Goal: Task Accomplishment & Management: Complete application form

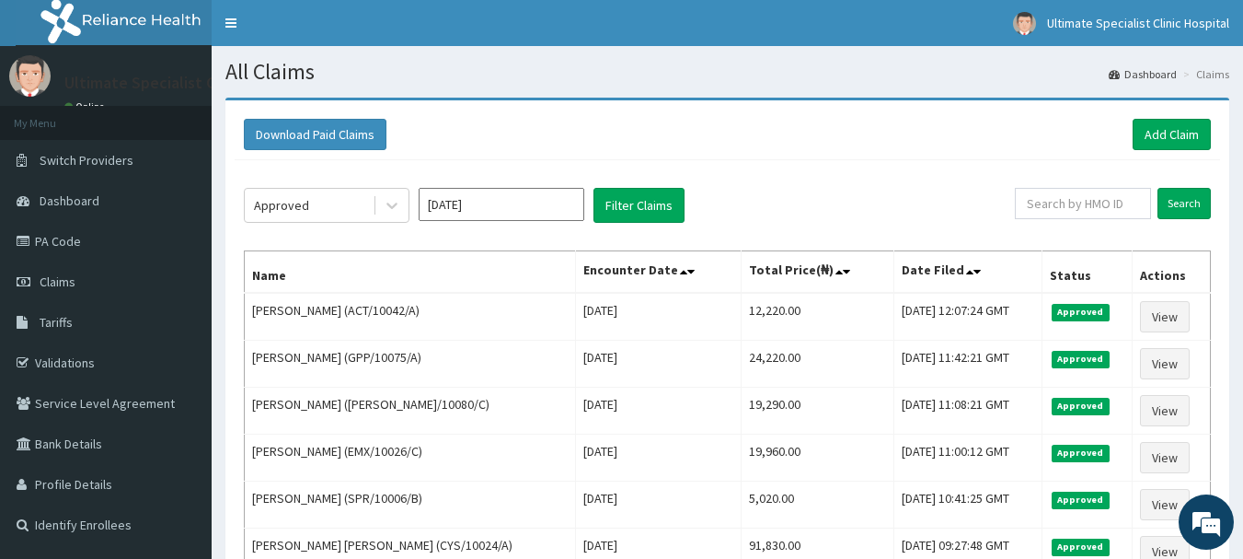
click at [1144, 136] on link "Add Claim" at bounding box center [1172, 134] width 78 height 31
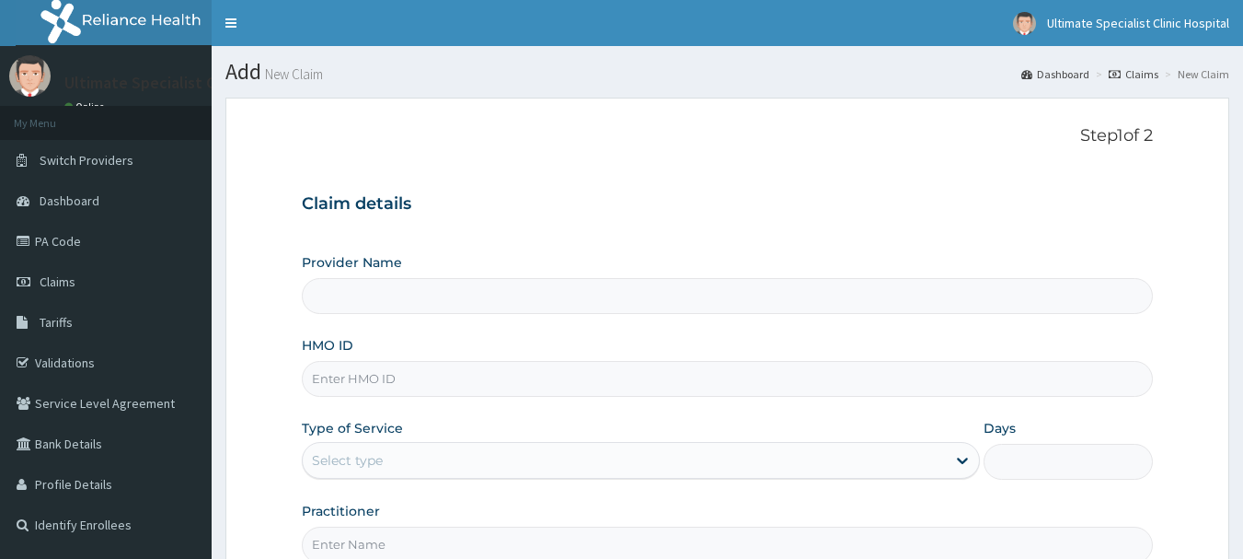
click at [371, 384] on input "HMO ID" at bounding box center [728, 379] width 852 height 36
type input "Ultimate Specialist Clinic And Hospital"
paste input "KAY/10061/A"
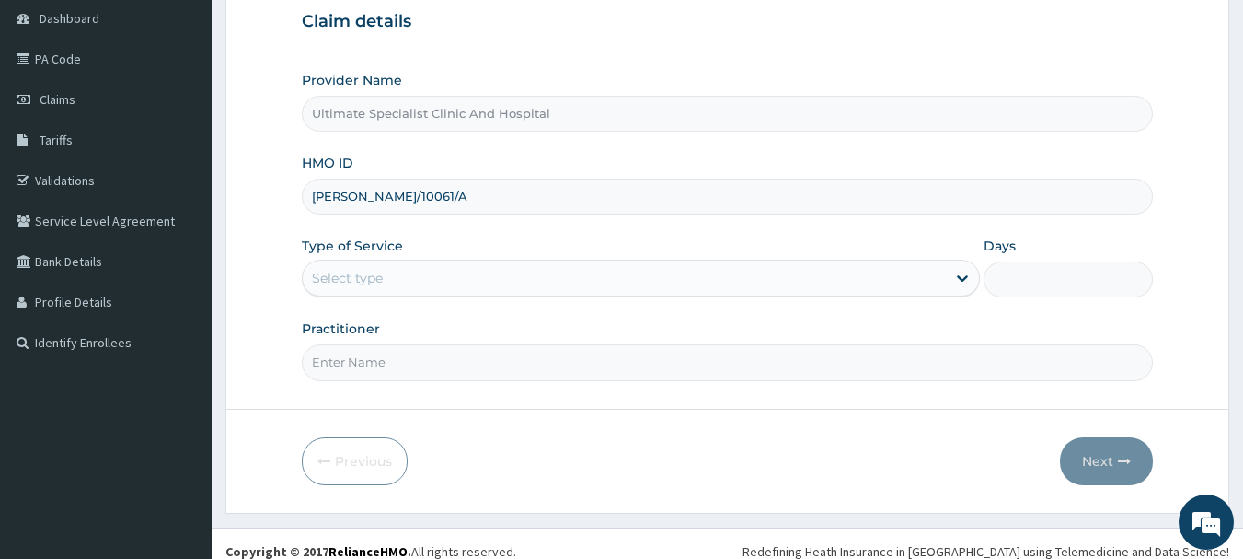
scroll to position [184, 0]
type input "KAY/10061/A"
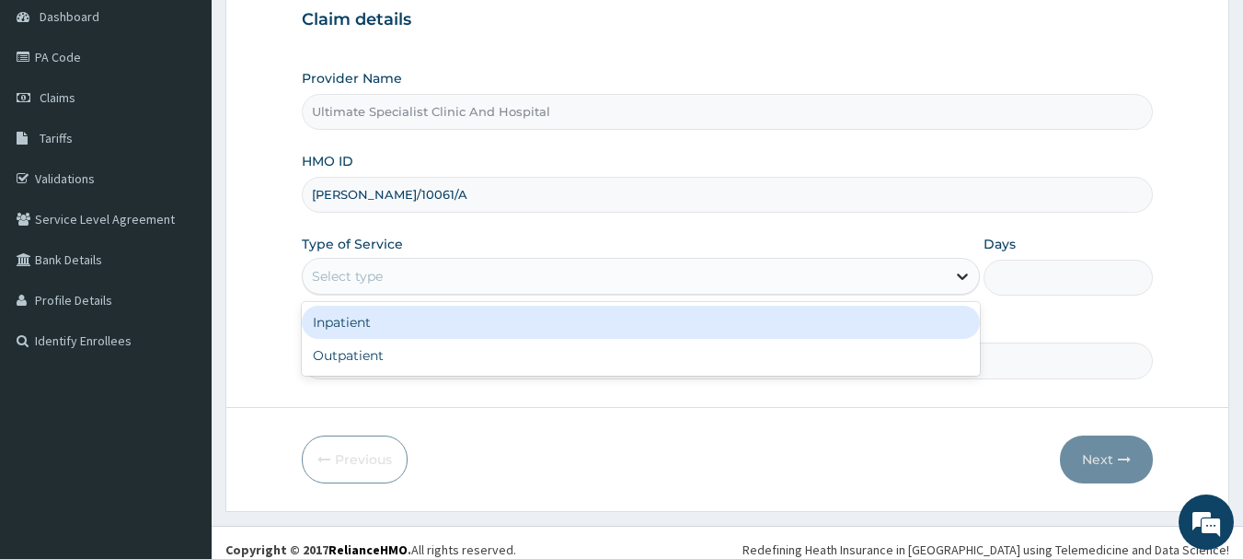
click at [970, 274] on icon at bounding box center [963, 276] width 18 height 18
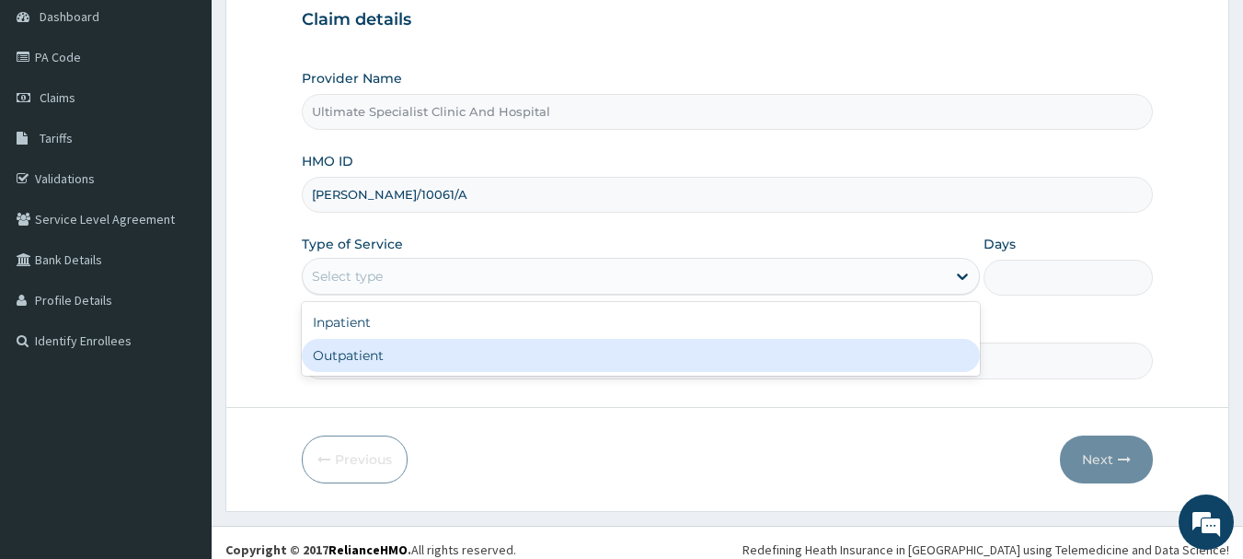
click at [457, 354] on div "Outpatient" at bounding box center [641, 355] width 678 height 33
type input "1"
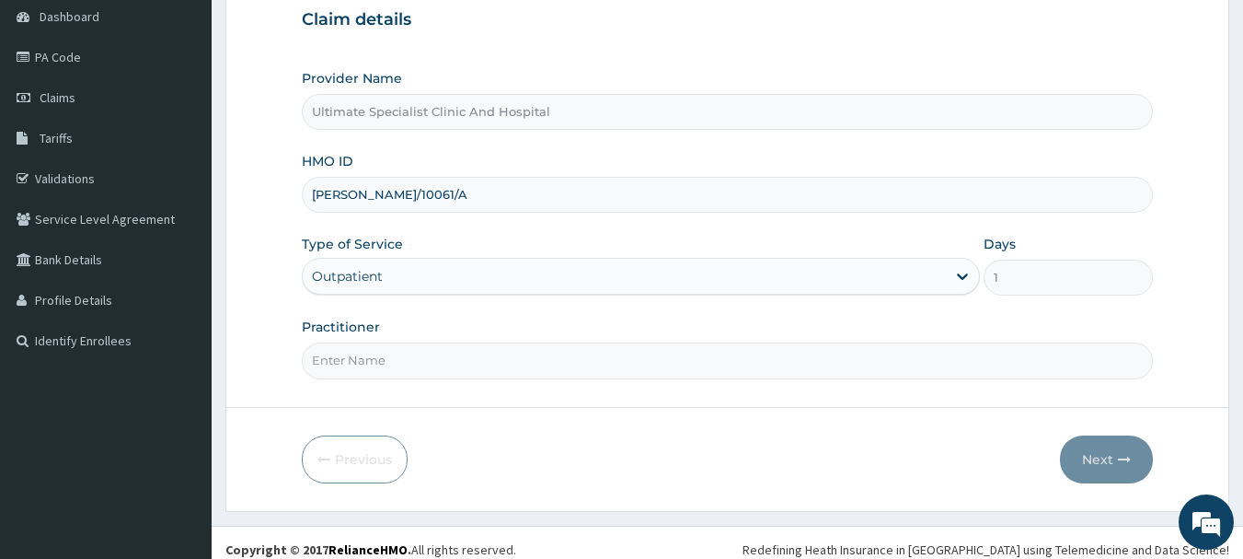
click at [389, 363] on input "Practitioner" at bounding box center [728, 360] width 852 height 36
click at [336, 362] on input "Practitioner" at bounding box center [728, 360] width 852 height 36
type input "DR OPUDA"
click at [1100, 451] on button "Next" at bounding box center [1106, 459] width 93 height 48
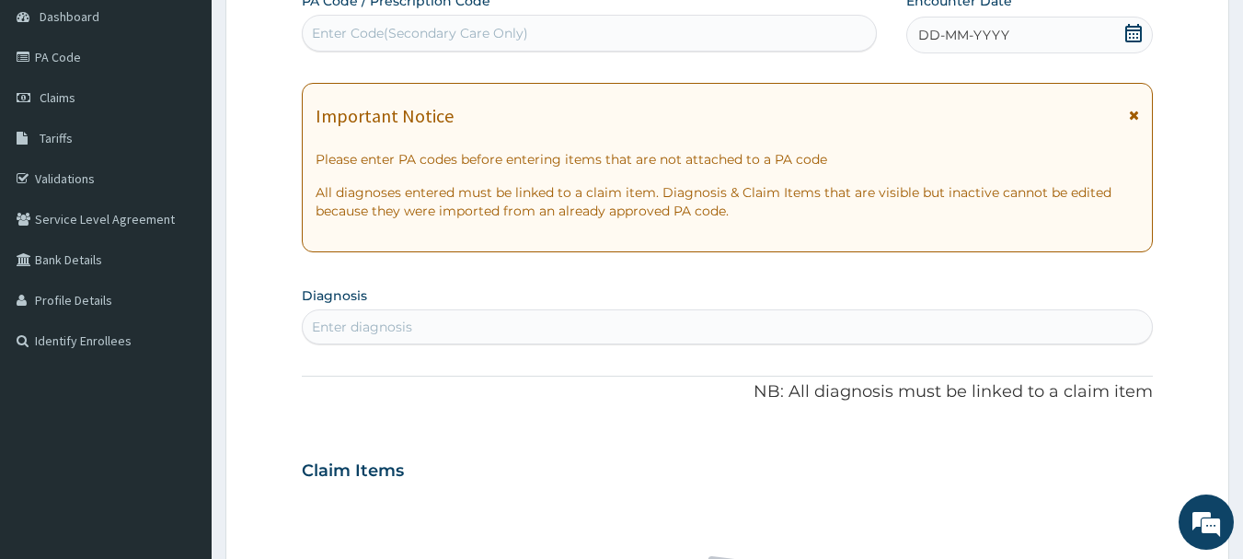
click at [1131, 40] on icon at bounding box center [1134, 33] width 18 height 18
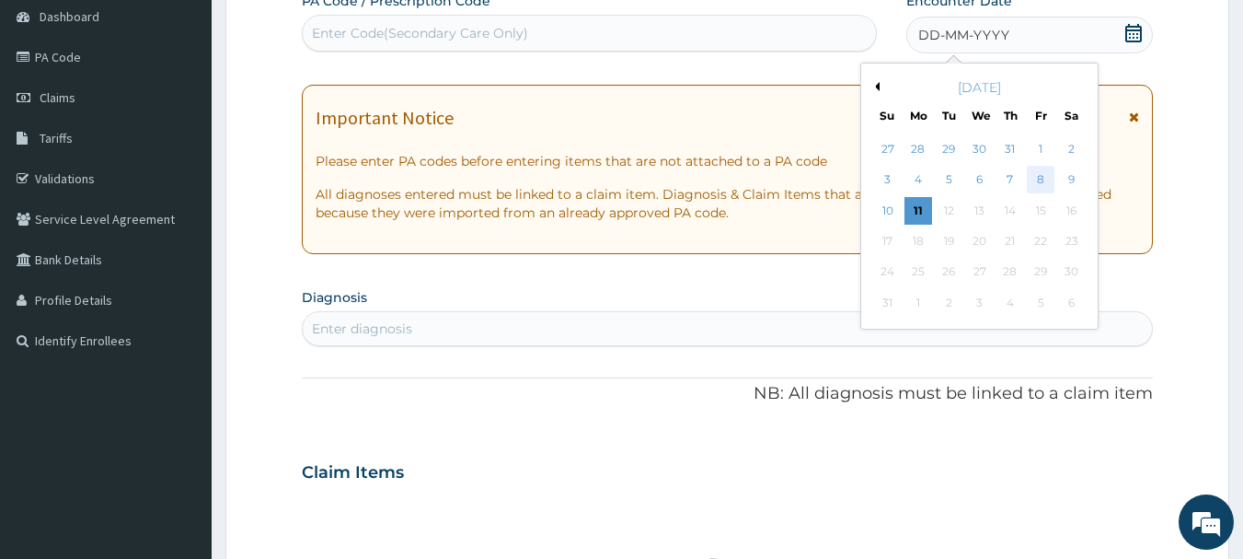
click at [1045, 178] on div "8" at bounding box center [1041, 181] width 28 height 28
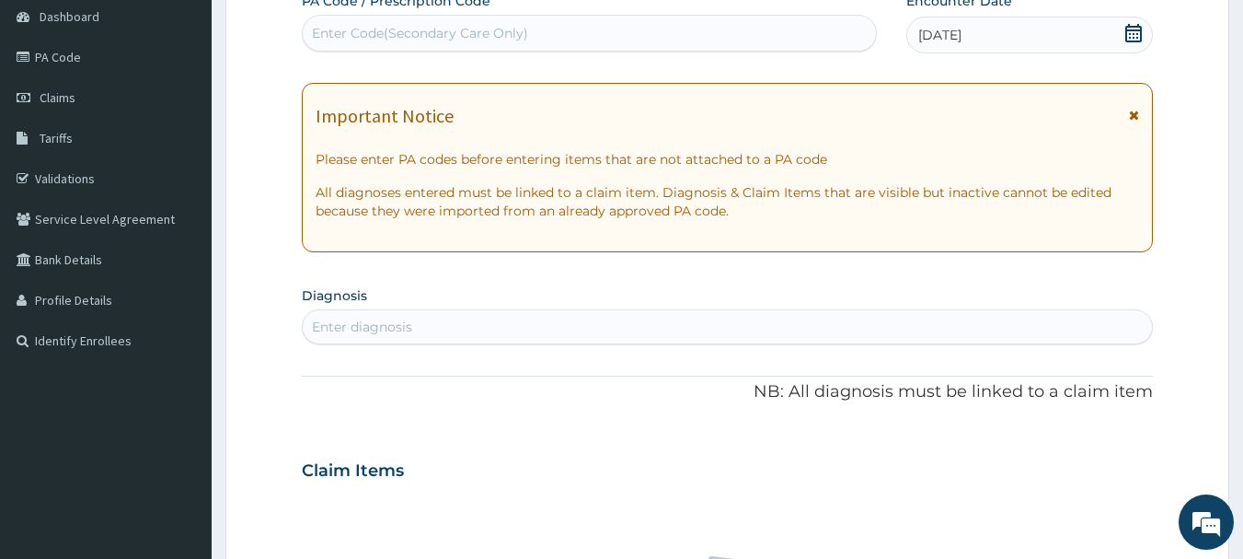
click at [340, 324] on div "Enter diagnosis" at bounding box center [362, 327] width 100 height 18
type input "MALA"
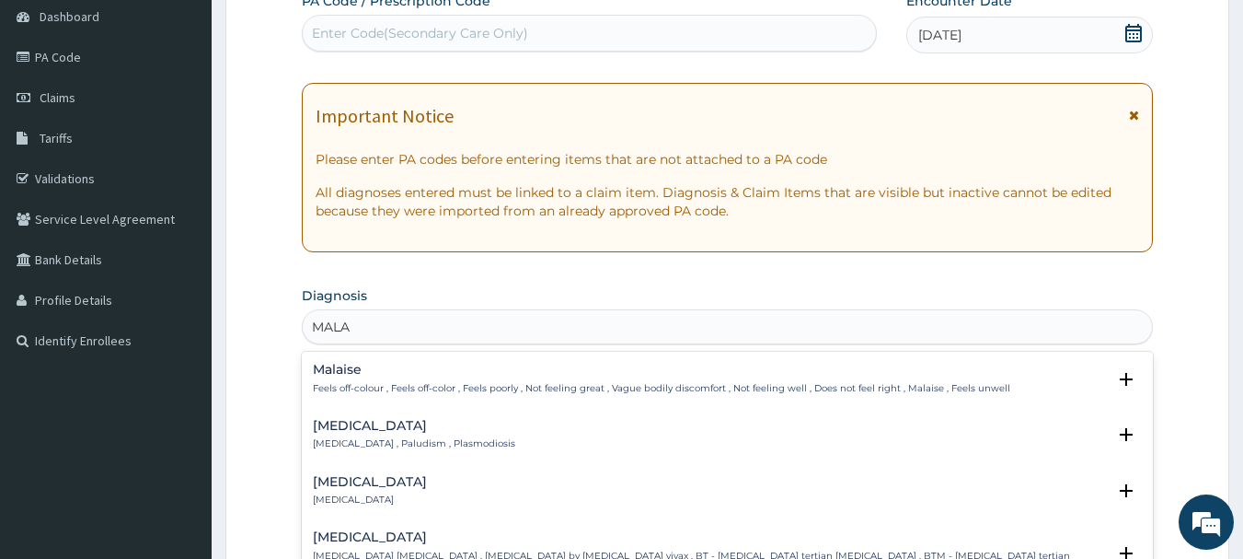
click at [358, 433] on h4 "Malaria" at bounding box center [414, 426] width 202 height 14
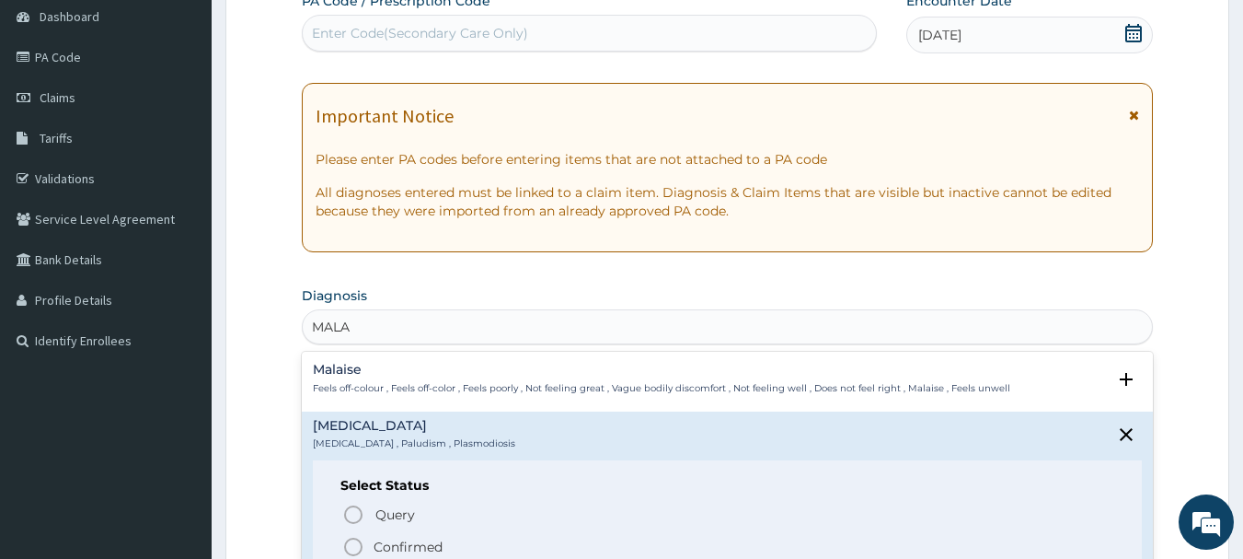
click at [351, 541] on icon "status option filled" at bounding box center [353, 547] width 22 height 22
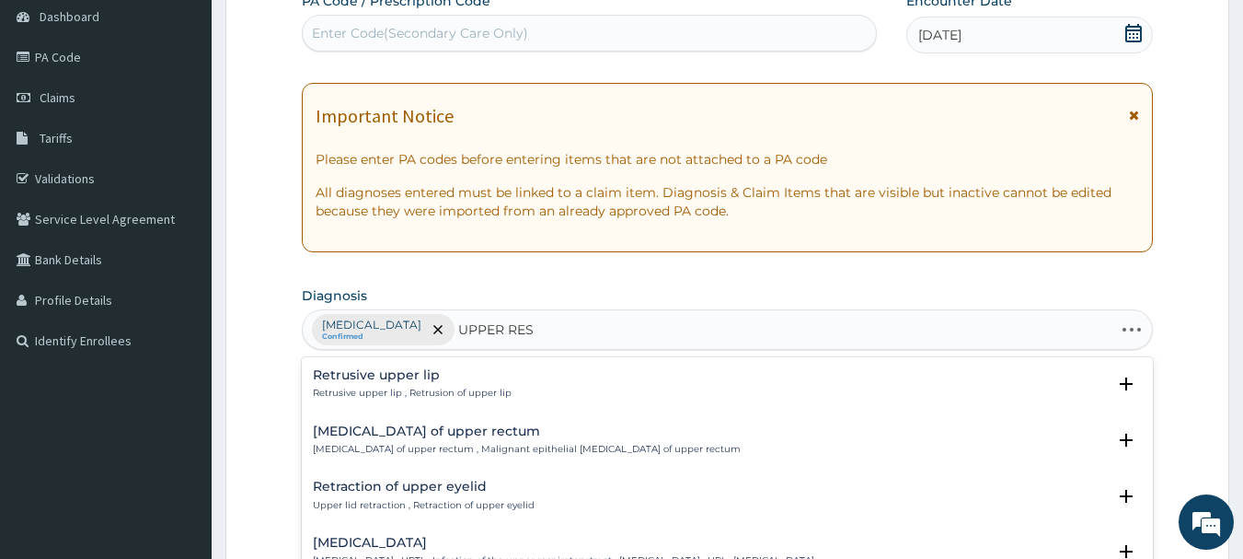
type input "UPPER RESP"
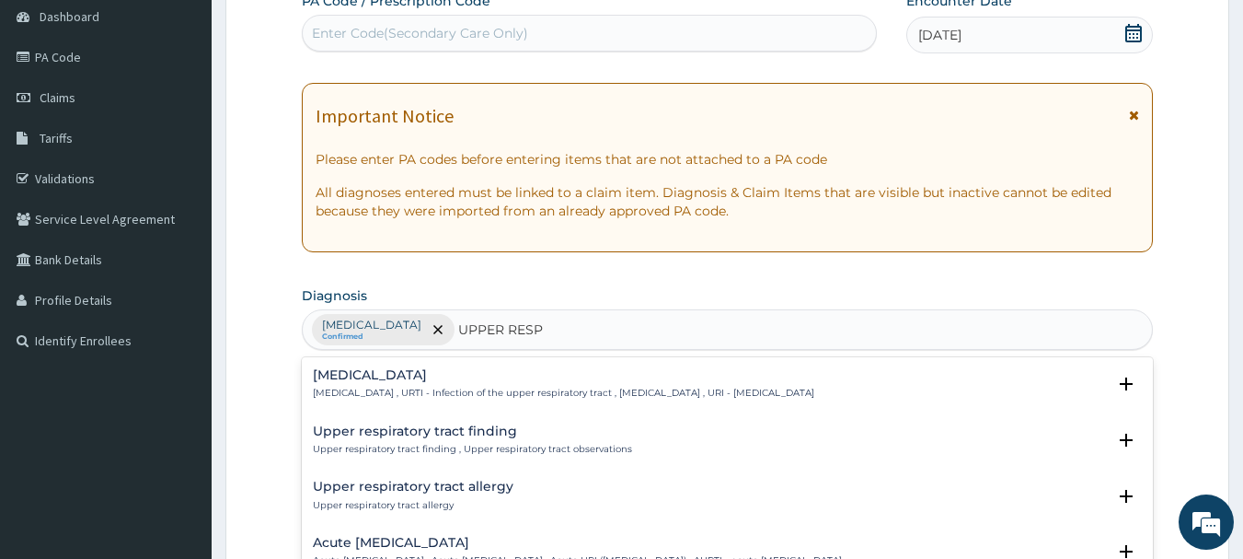
click at [416, 382] on h4 "Upper respiratory infection" at bounding box center [564, 375] width 502 height 14
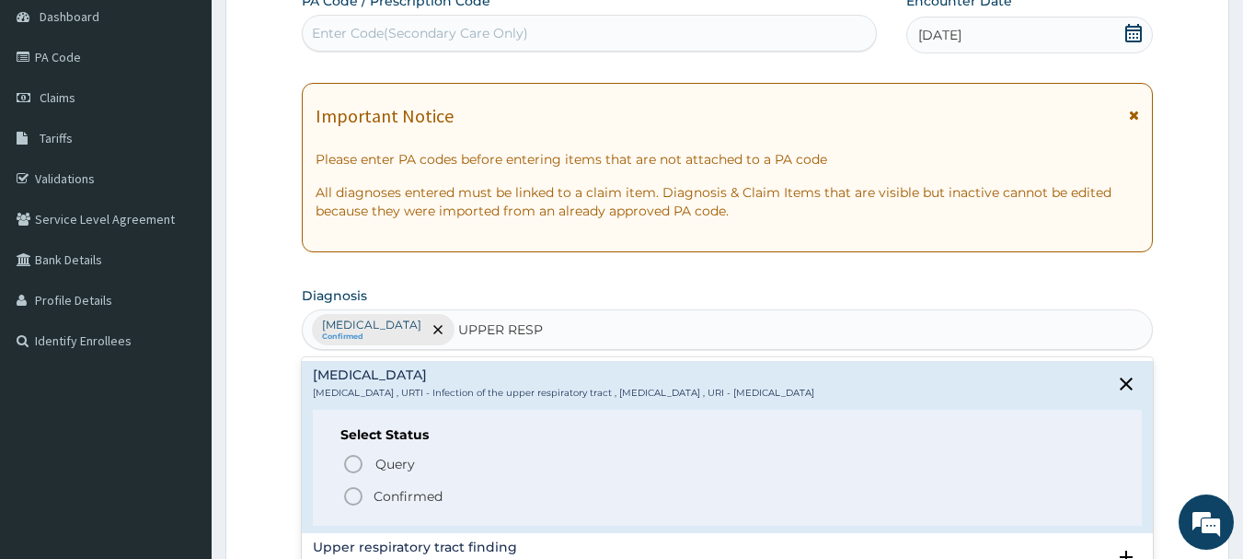
click at [353, 491] on icon "status option filled" at bounding box center [353, 496] width 22 height 22
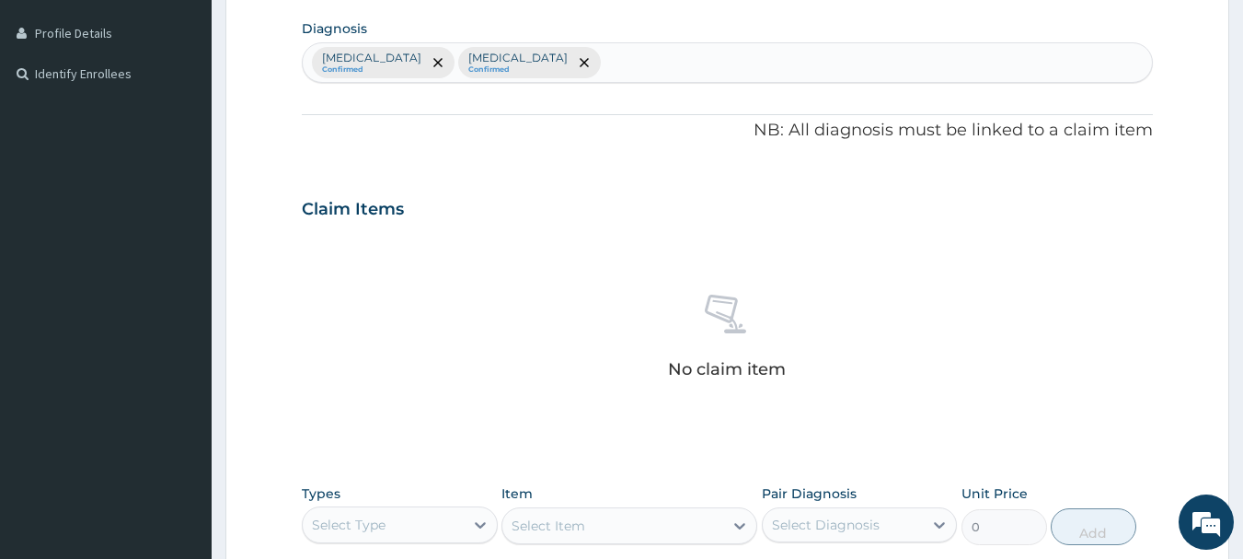
scroll to position [644, 0]
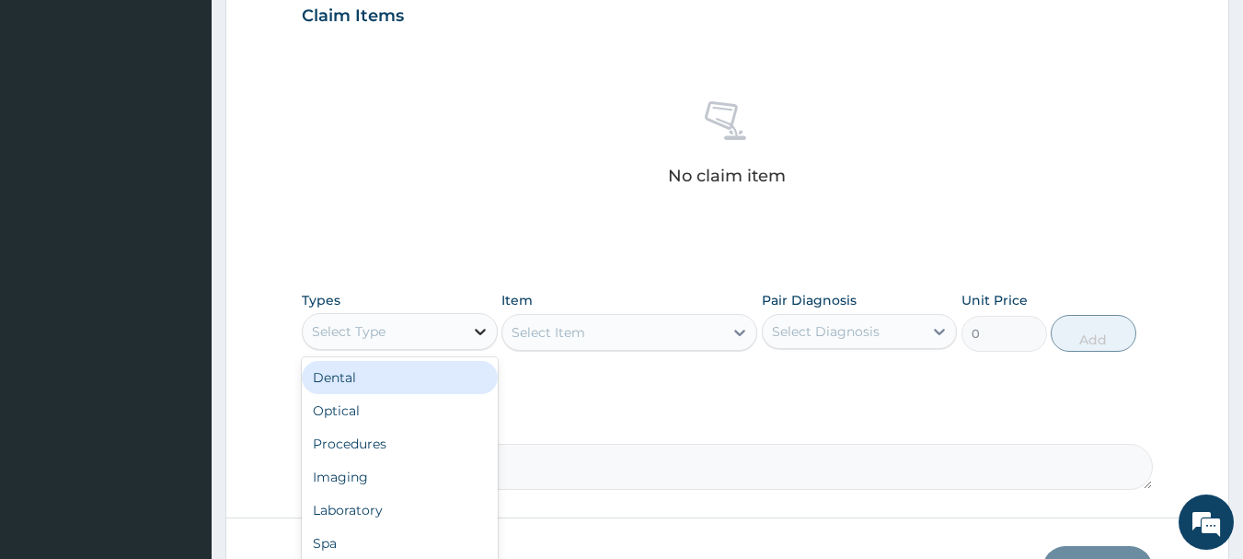
click at [481, 330] on icon at bounding box center [480, 331] width 18 height 18
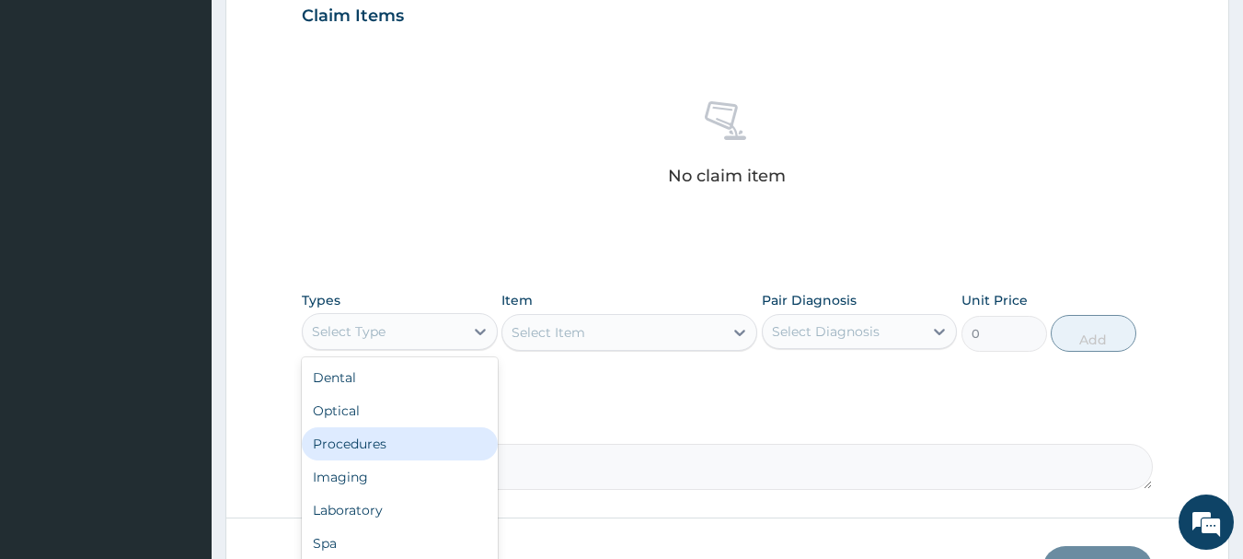
click at [347, 449] on div "Procedures" at bounding box center [400, 443] width 196 height 33
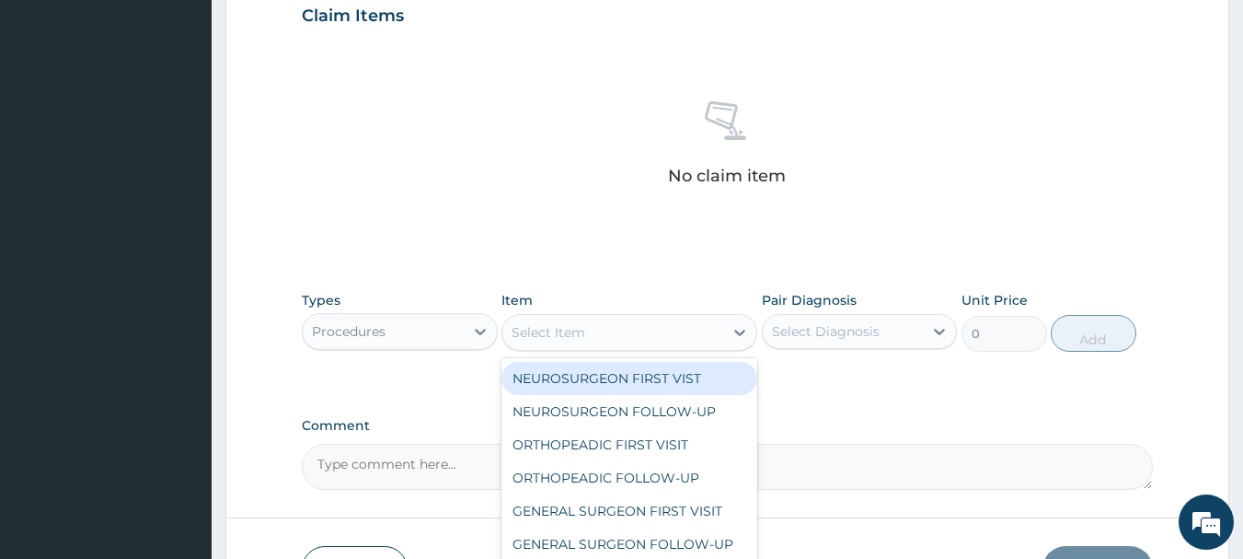
click at [659, 329] on div "Select Item" at bounding box center [613, 332] width 221 height 29
type input "GP"
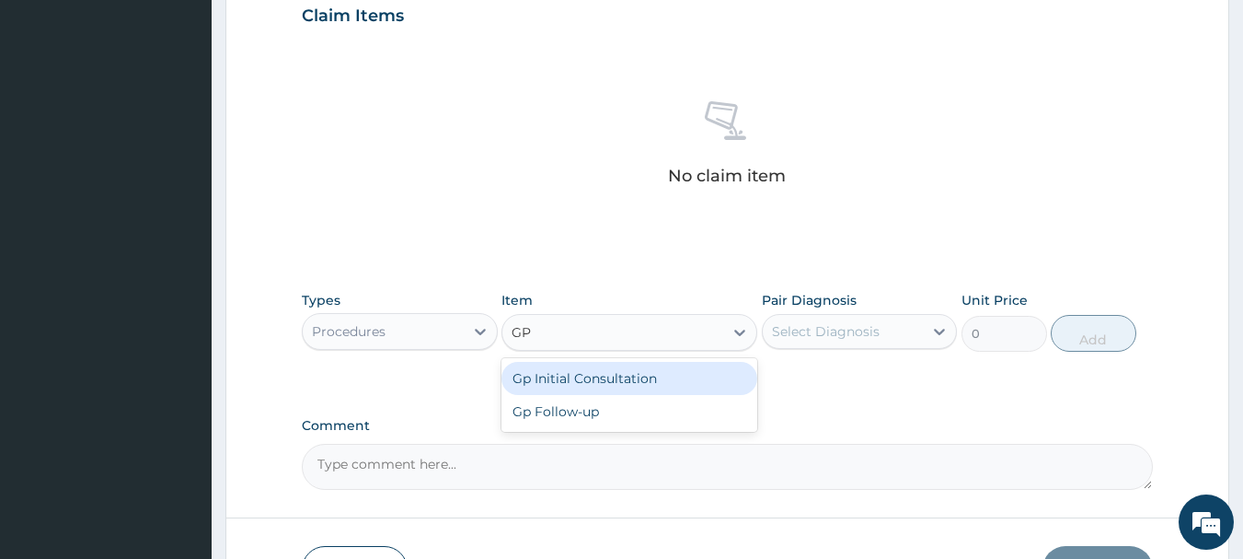
click at [607, 370] on div "Gp Initial Consultation" at bounding box center [630, 378] width 256 height 33
type input "4000"
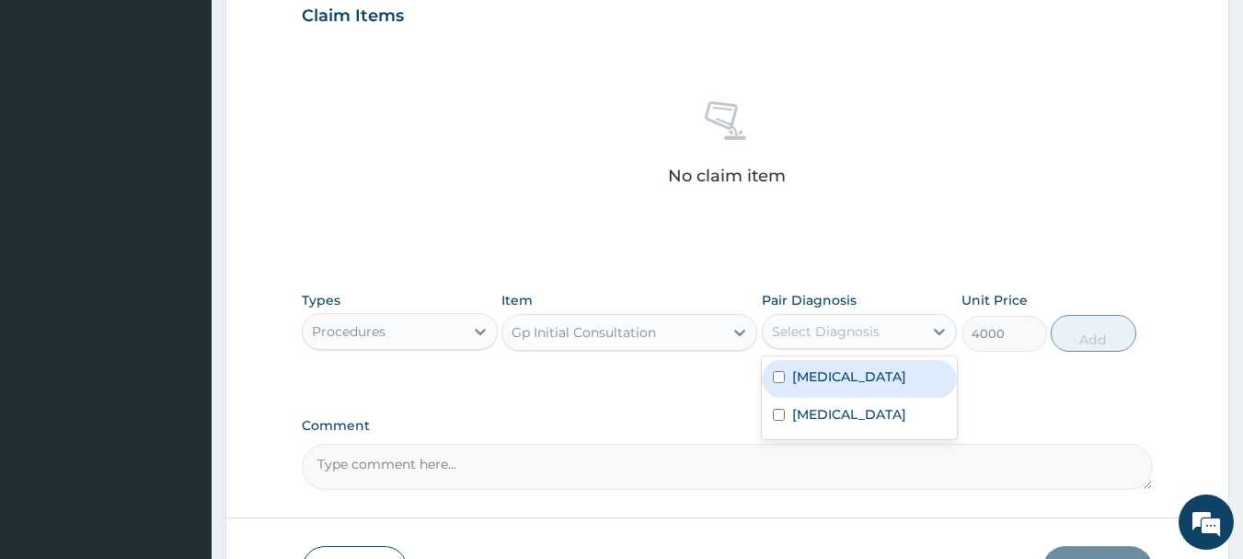
drag, startPoint x: 939, startPoint y: 330, endPoint x: 917, endPoint y: 347, distance: 27.6
click at [938, 330] on icon at bounding box center [940, 331] width 18 height 18
drag, startPoint x: 779, startPoint y: 377, endPoint x: 781, endPoint y: 403, distance: 25.9
click at [781, 399] on div "Malaria Upper respiratory infection" at bounding box center [860, 397] width 196 height 83
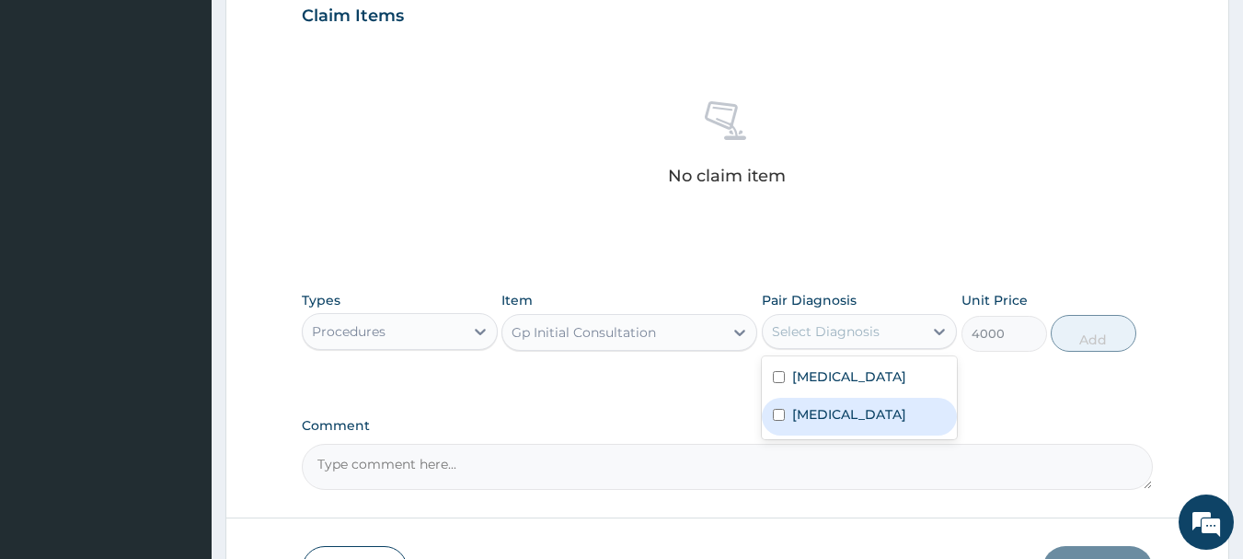
drag, startPoint x: 783, startPoint y: 427, endPoint x: 810, endPoint y: 422, distance: 27.3
click at [792, 427] on div "Upper respiratory infection" at bounding box center [860, 417] width 196 height 38
checkbox input "true"
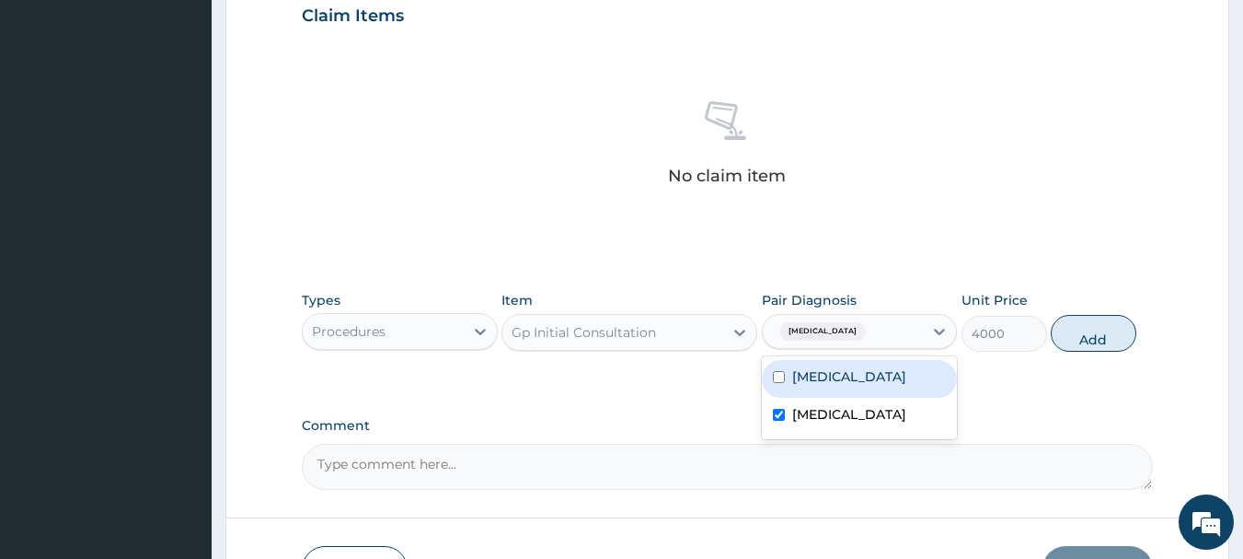
click at [785, 373] on div "Malaria" at bounding box center [860, 379] width 196 height 38
checkbox input "true"
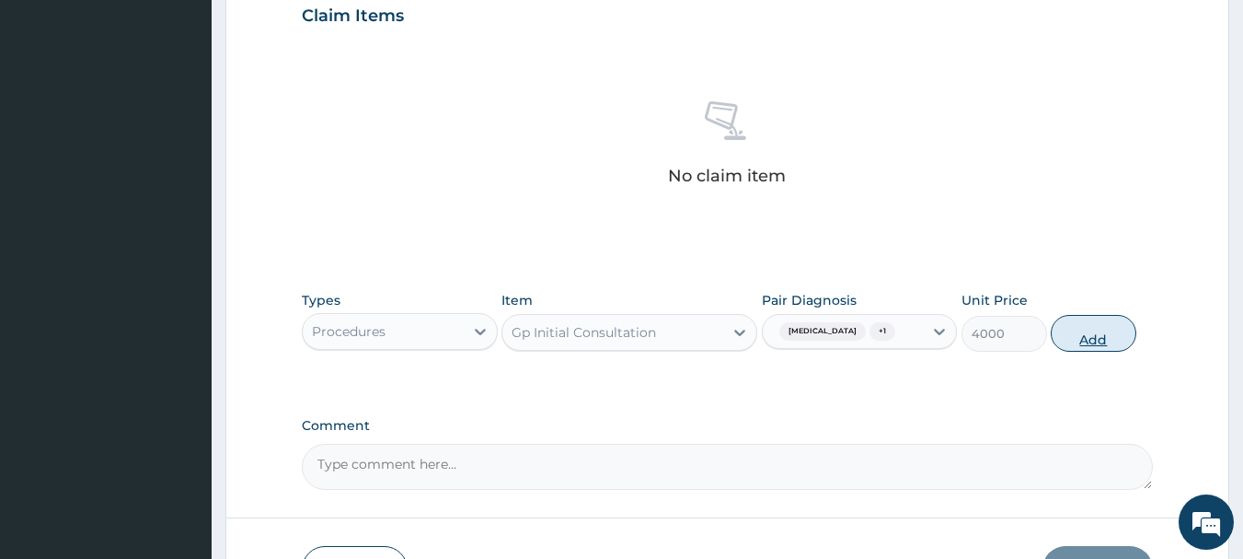
click at [1097, 334] on button "Add" at bounding box center [1094, 333] width 86 height 37
type input "0"
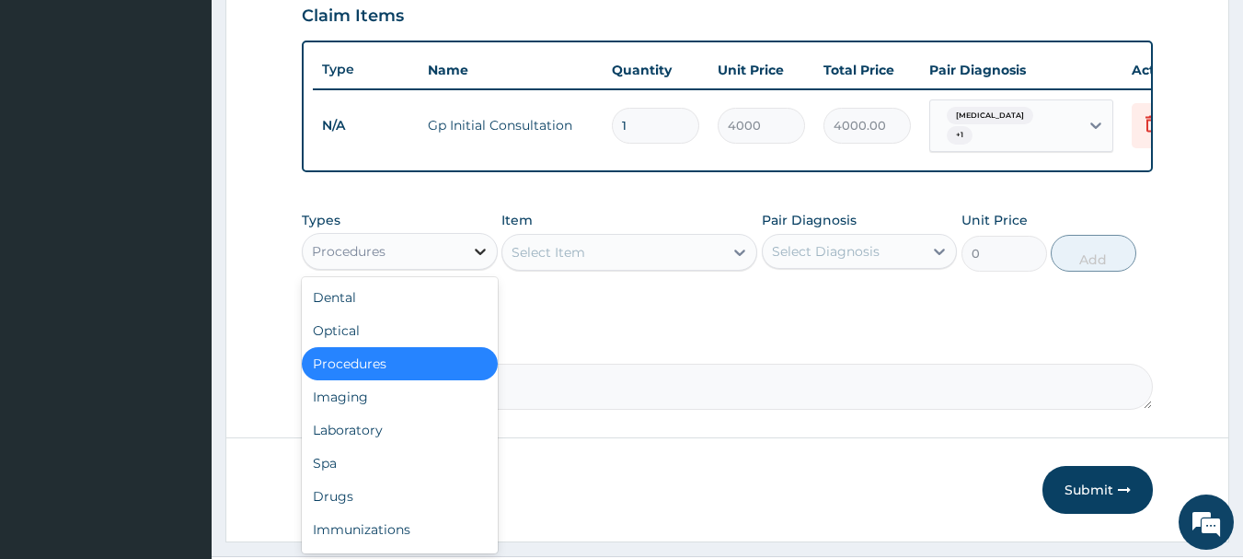
click at [475, 255] on icon at bounding box center [480, 252] width 11 height 6
click at [331, 443] on div "Laboratory" at bounding box center [400, 429] width 196 height 33
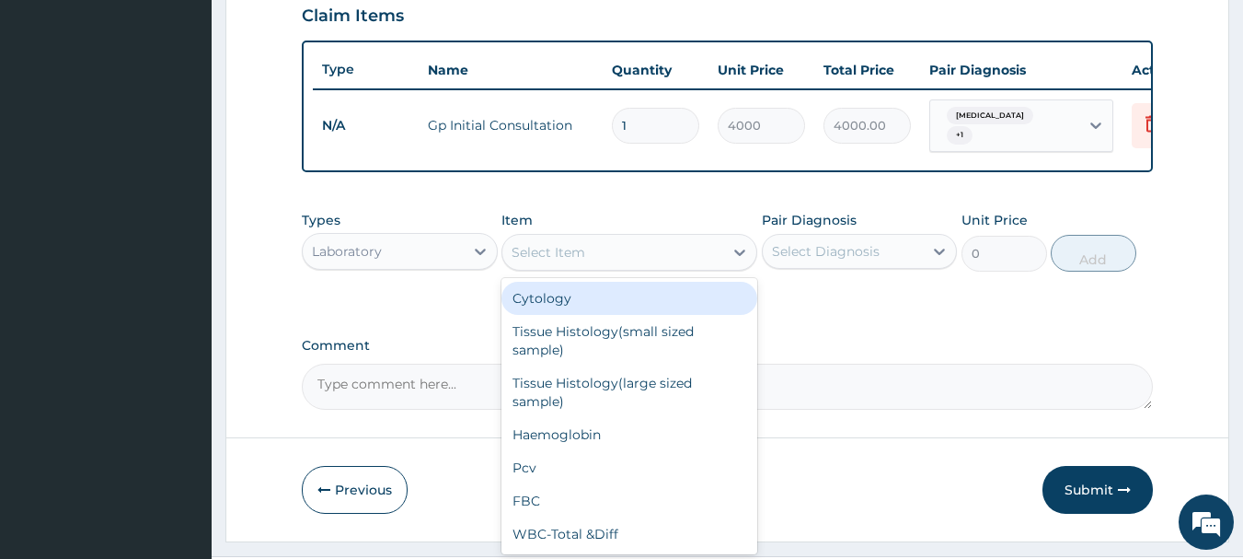
click at [563, 261] on div "Select Item" at bounding box center [549, 252] width 74 height 18
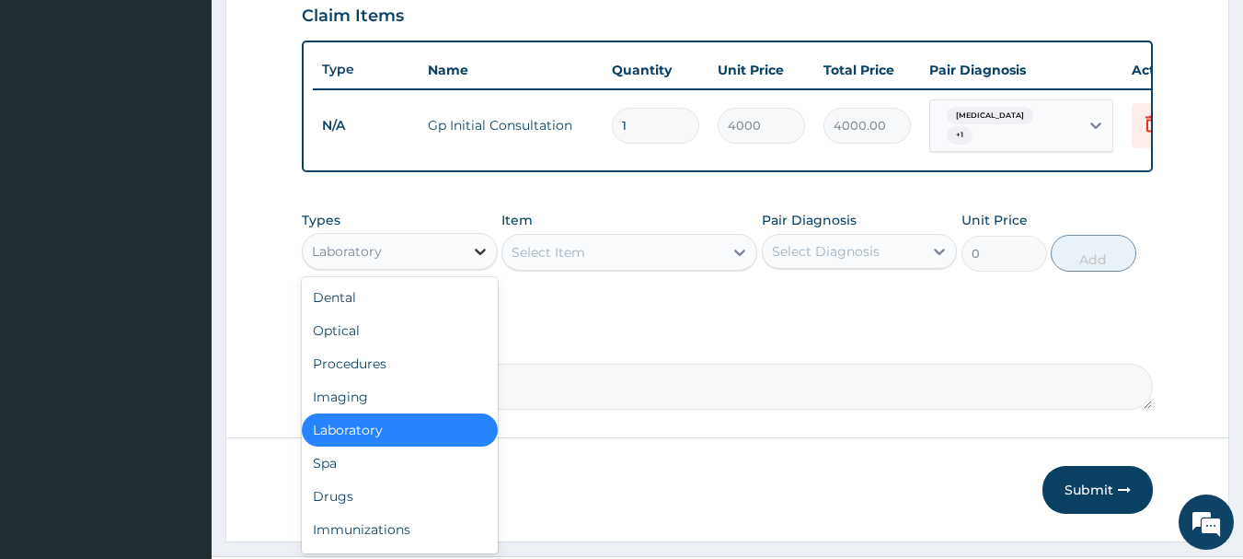
click at [487, 260] on icon at bounding box center [480, 251] width 18 height 18
click at [324, 504] on div "Drugs" at bounding box center [400, 496] width 196 height 33
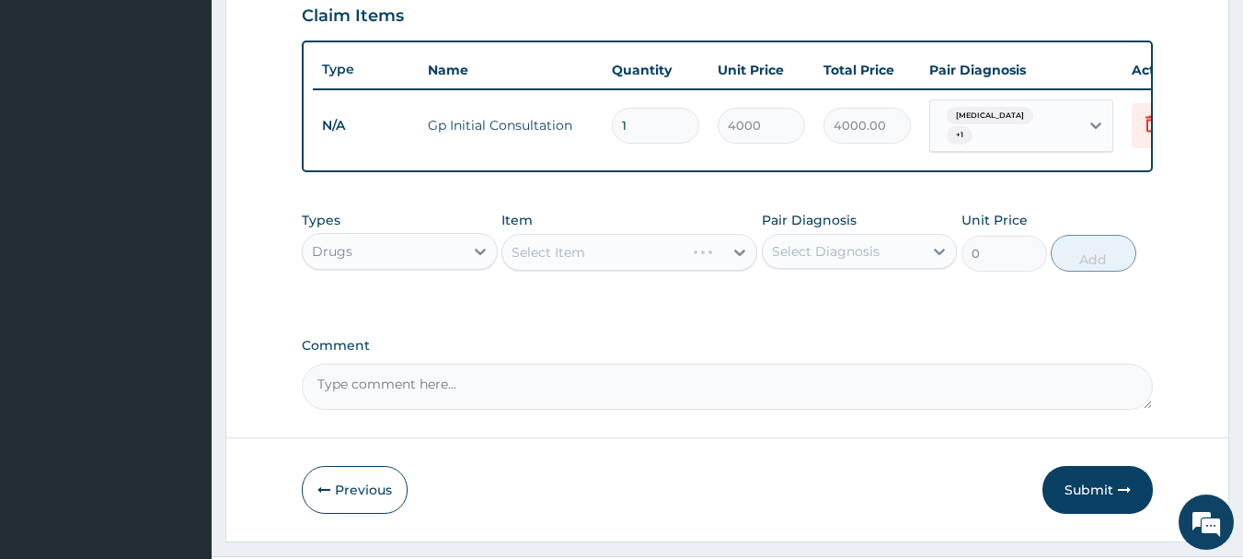
click at [581, 257] on div "Select Item" at bounding box center [630, 252] width 256 height 37
click at [555, 261] on div "Select Item" at bounding box center [549, 252] width 74 height 18
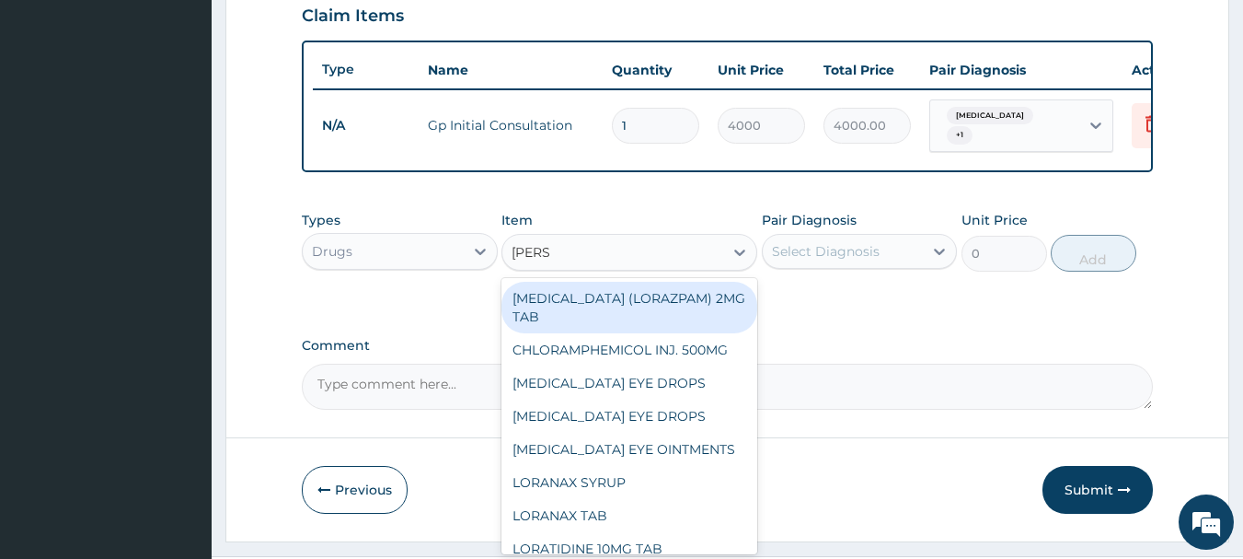
type input "LORAT"
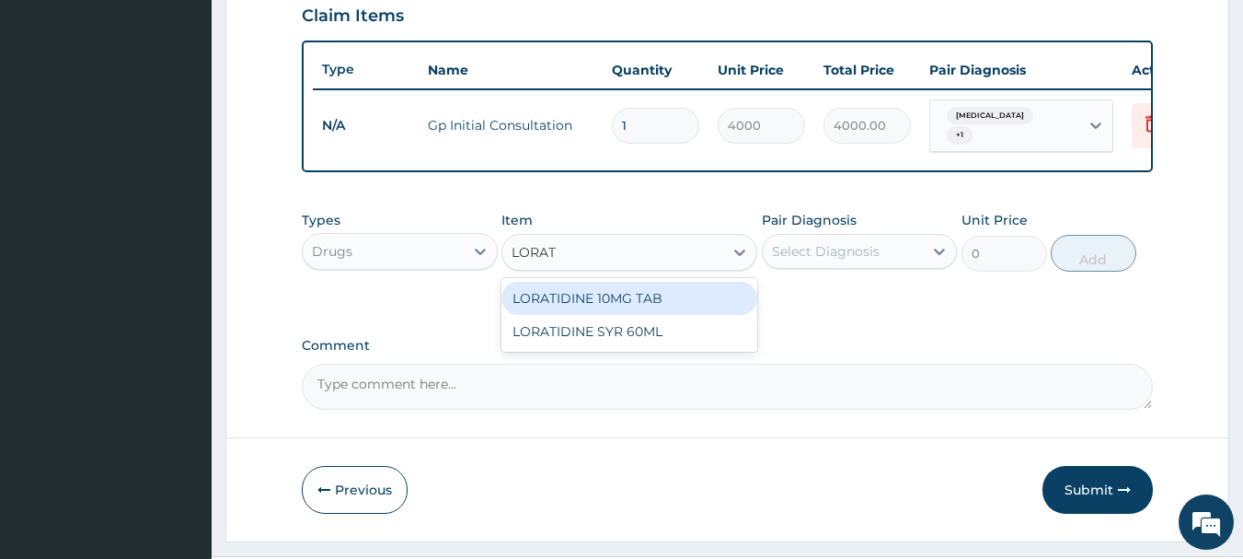
click at [601, 306] on div "LORATIDINE 10MG TAB" at bounding box center [630, 298] width 256 height 33
type input "100"
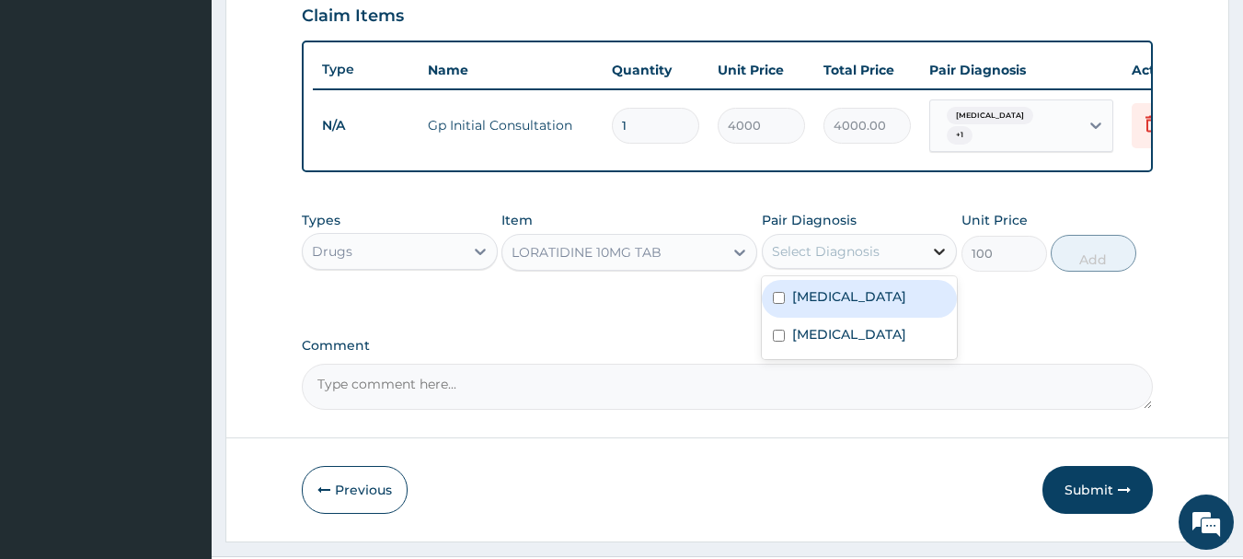
drag, startPoint x: 939, startPoint y: 263, endPoint x: 861, endPoint y: 284, distance: 80.2
click at [938, 260] on icon at bounding box center [940, 251] width 18 height 18
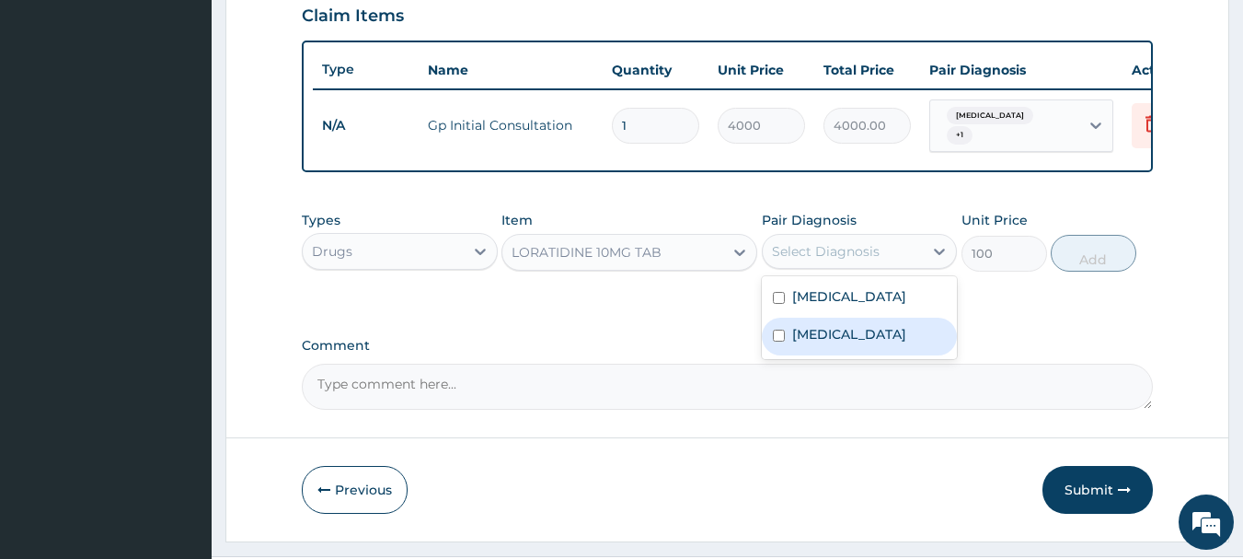
drag, startPoint x: 780, startPoint y: 343, endPoint x: 858, endPoint y: 319, distance: 80.9
click at [788, 339] on div "Upper respiratory infection" at bounding box center [860, 337] width 196 height 38
checkbox input "true"
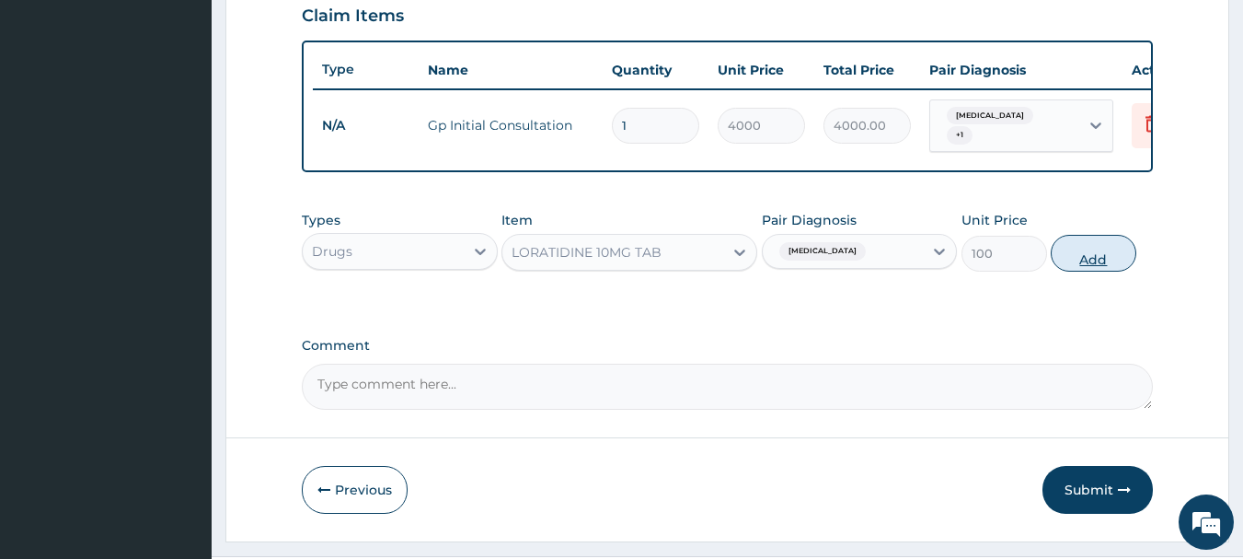
click at [1079, 260] on button "Add" at bounding box center [1094, 253] width 86 height 37
type input "0"
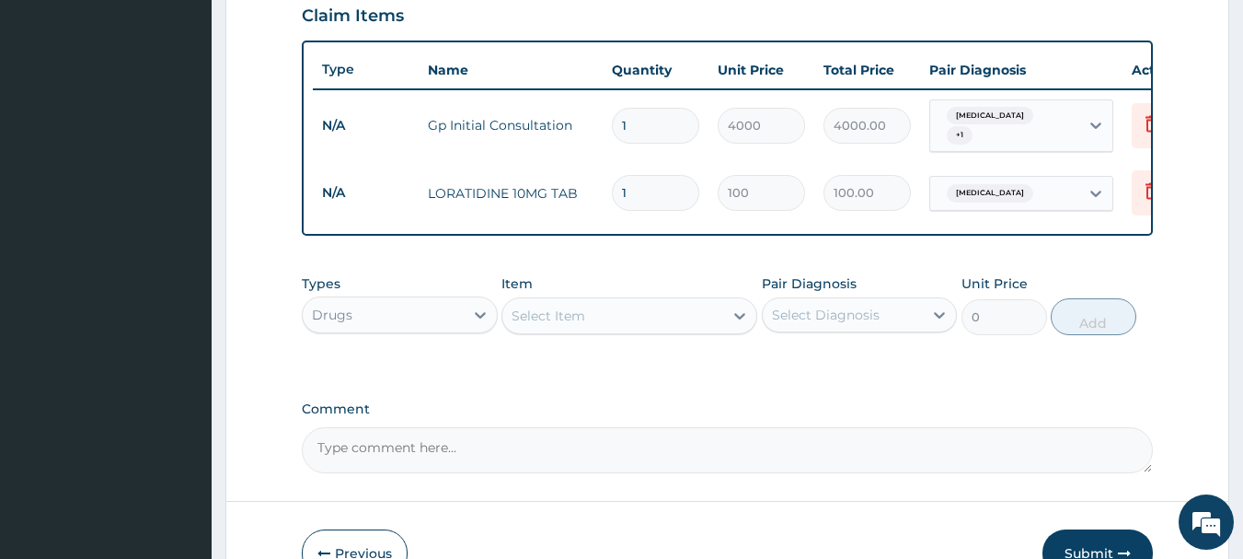
type input "0.00"
type input "5"
type input "500.00"
type input "5"
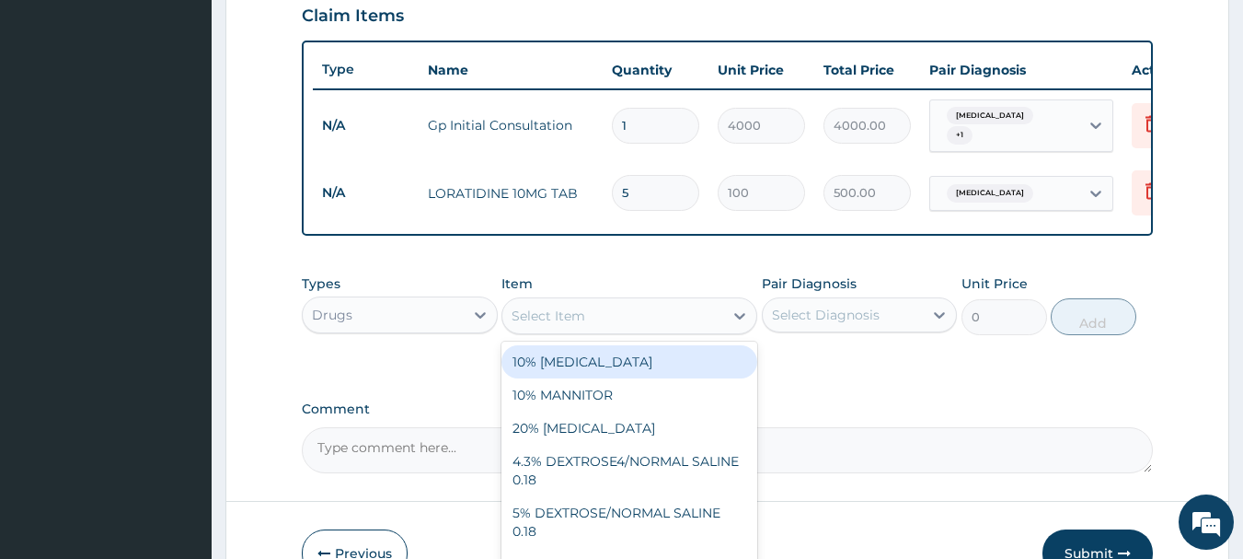
click at [584, 325] on div "Select Item" at bounding box center [549, 315] width 74 height 18
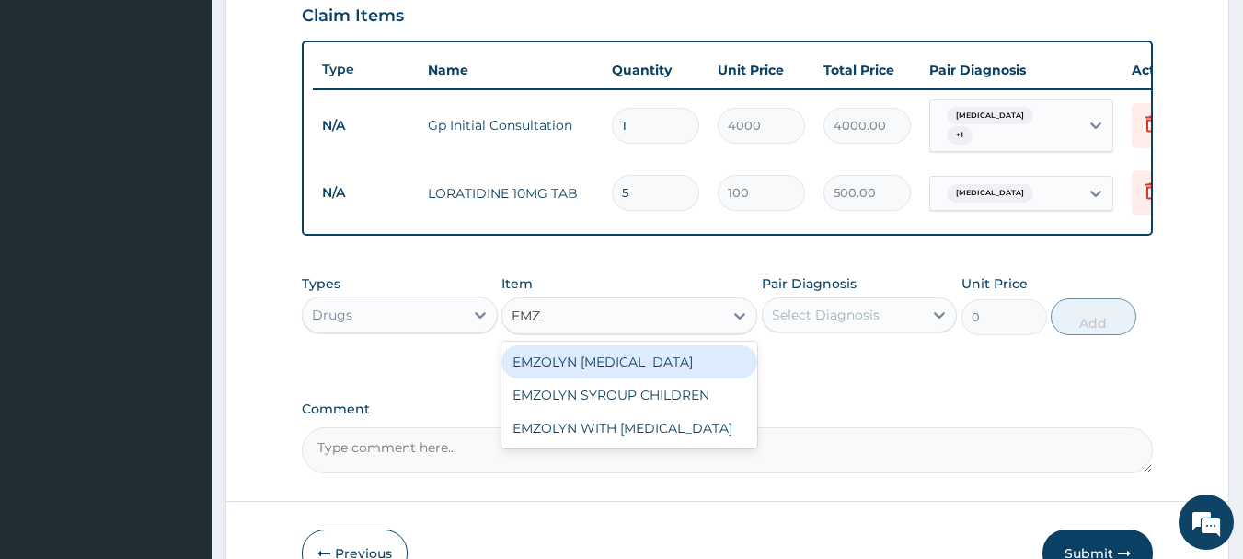
type input "EMZO"
click at [605, 378] on div "EMZOLYN EXPECTORANT" at bounding box center [630, 361] width 256 height 33
type input "2450"
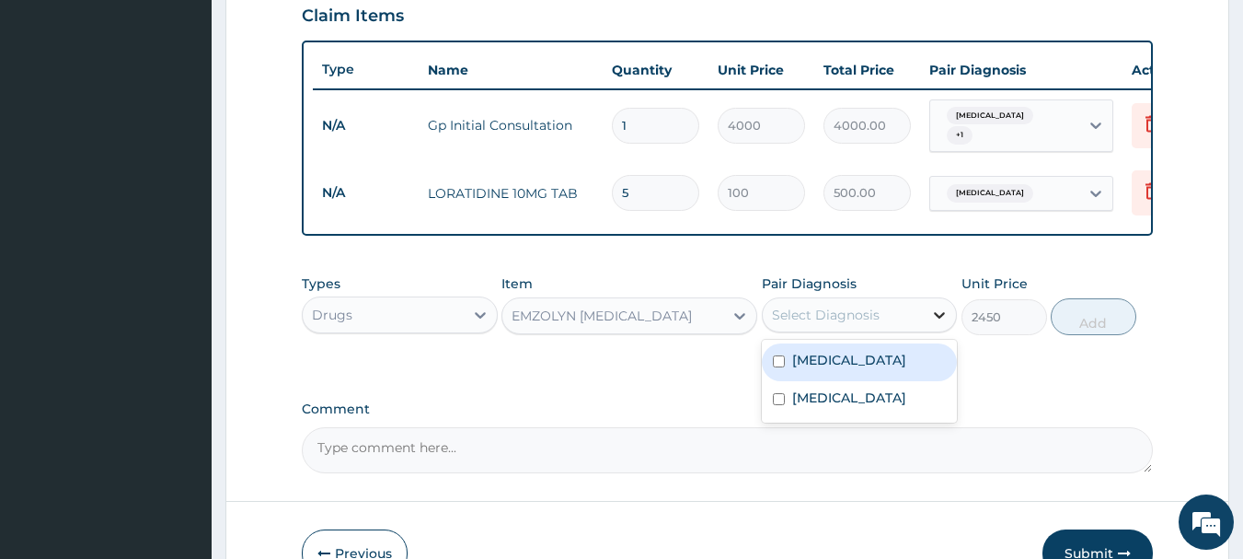
click at [945, 324] on icon at bounding box center [940, 315] width 18 height 18
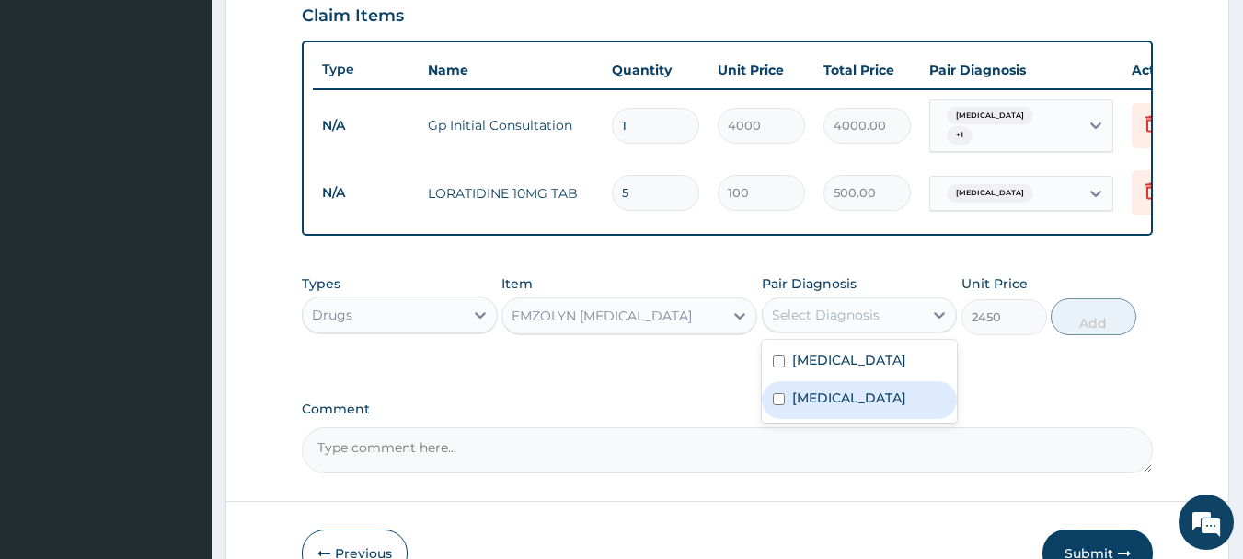
click at [778, 405] on input "checkbox" at bounding box center [779, 399] width 12 height 12
checkbox input "true"
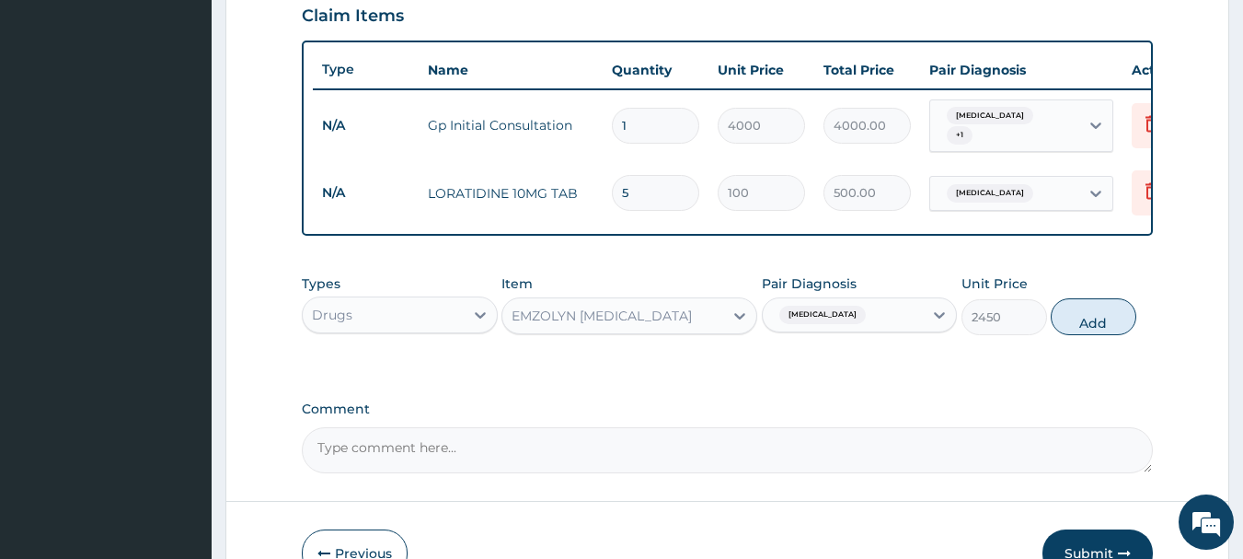
drag, startPoint x: 1087, startPoint y: 320, endPoint x: 1000, endPoint y: 346, distance: 90.3
click at [1048, 342] on div "Types Drugs Item EMZOLYN EXPECTORANT Pair Diagnosis Upper respiratory infection…" at bounding box center [728, 304] width 852 height 79
click at [1063, 329] on button "Add" at bounding box center [1094, 316] width 86 height 37
type input "0"
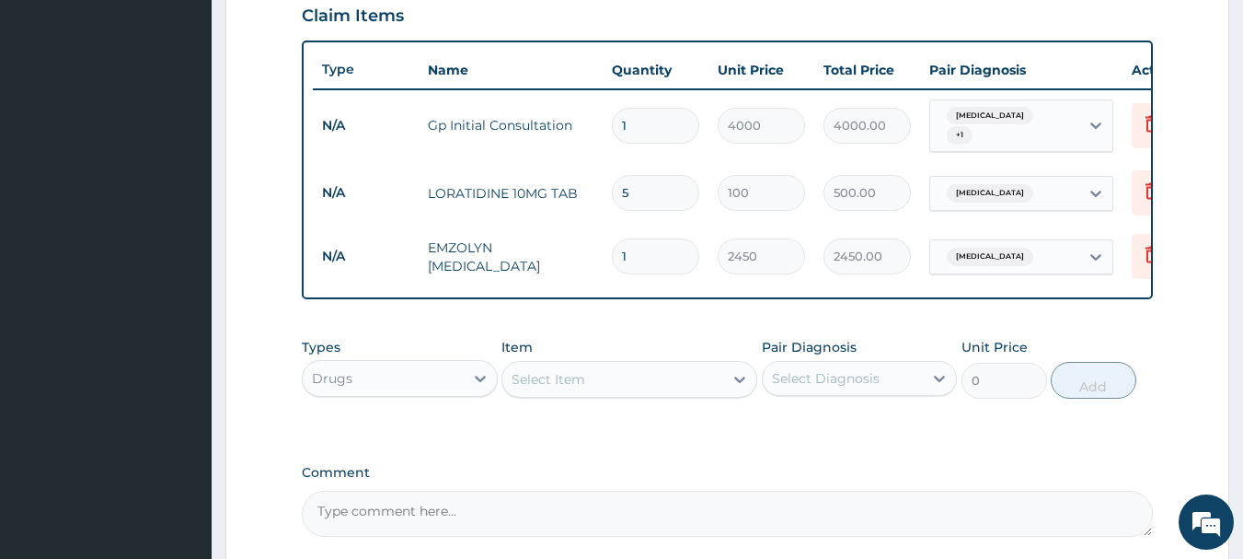
click at [559, 388] on div "Select Item" at bounding box center [549, 379] width 74 height 18
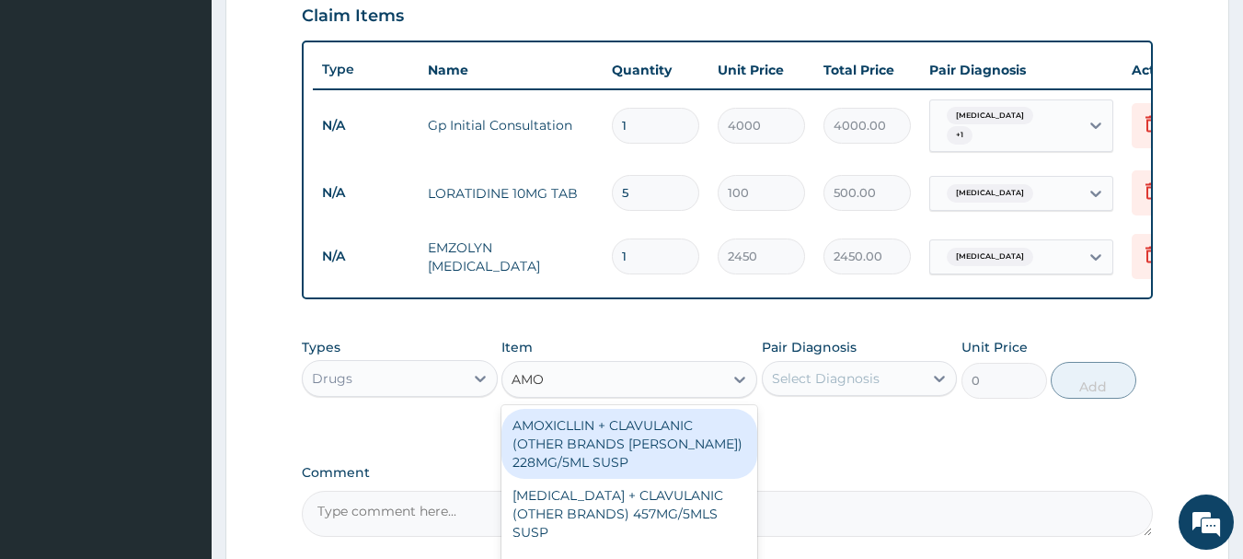
type input "AMOX"
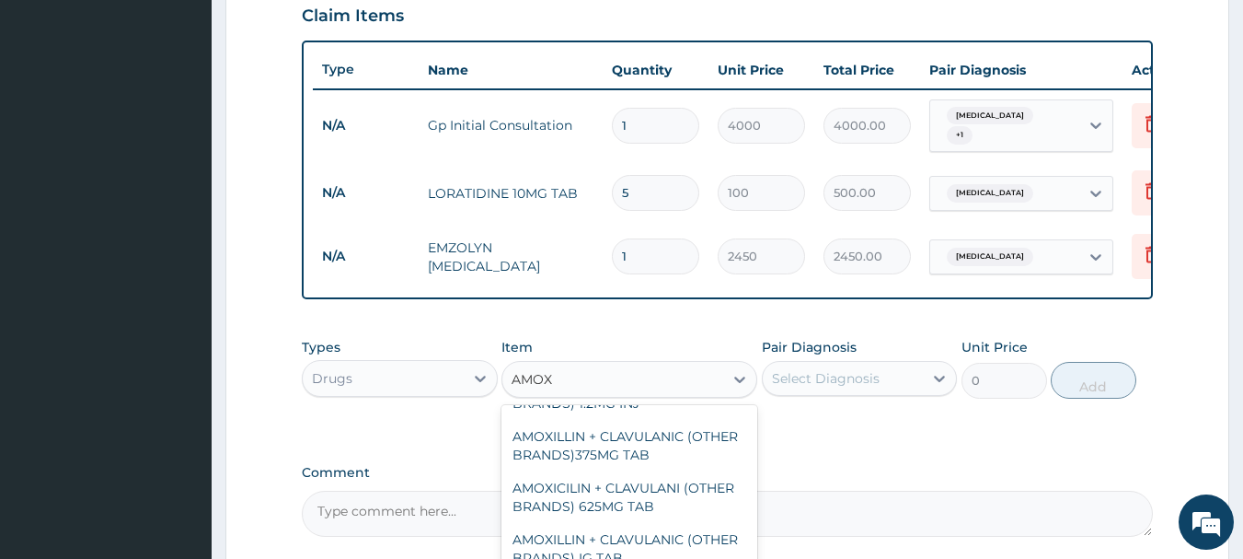
scroll to position [184, 0]
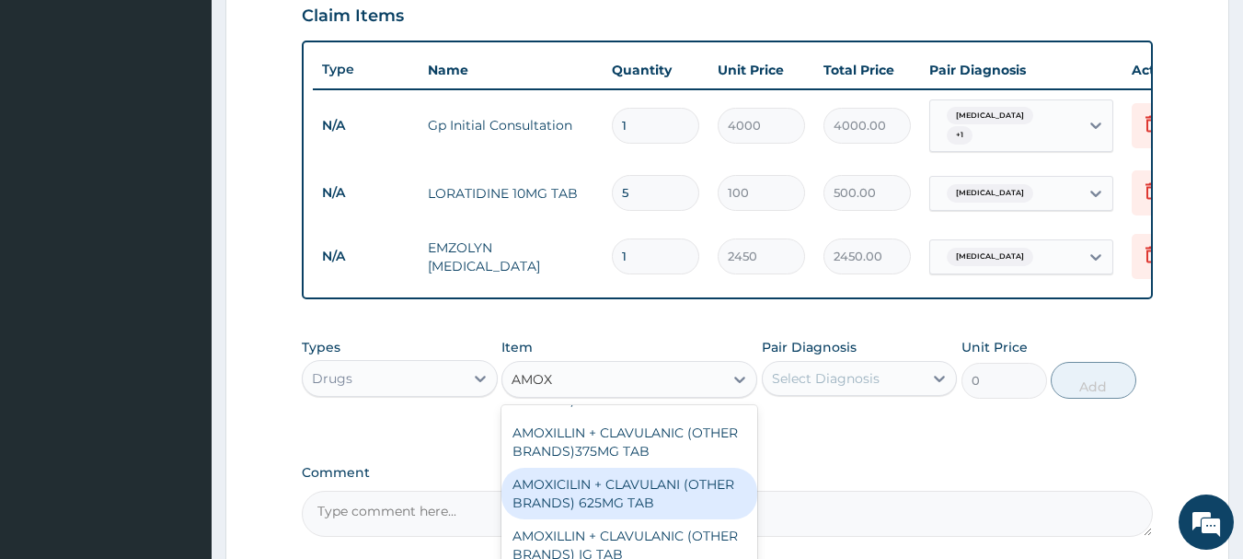
click at [652, 511] on div "AMOXICILIN + CLAVULANI (OTHER BRANDS) 625MG TAB" at bounding box center [630, 494] width 256 height 52
type input "500"
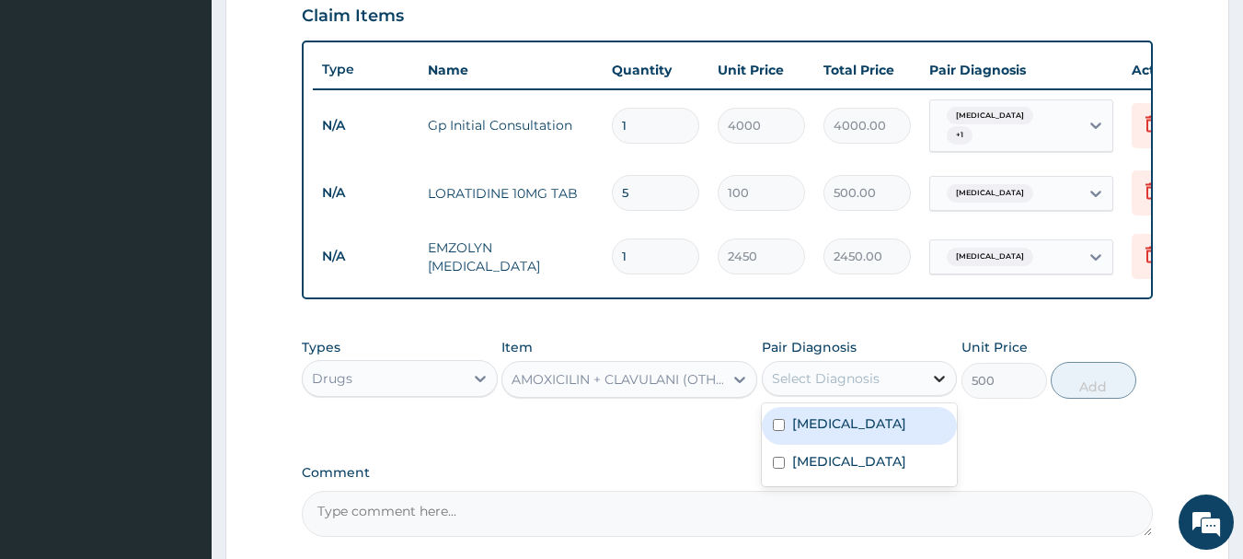
click at [941, 387] on icon at bounding box center [940, 378] width 18 height 18
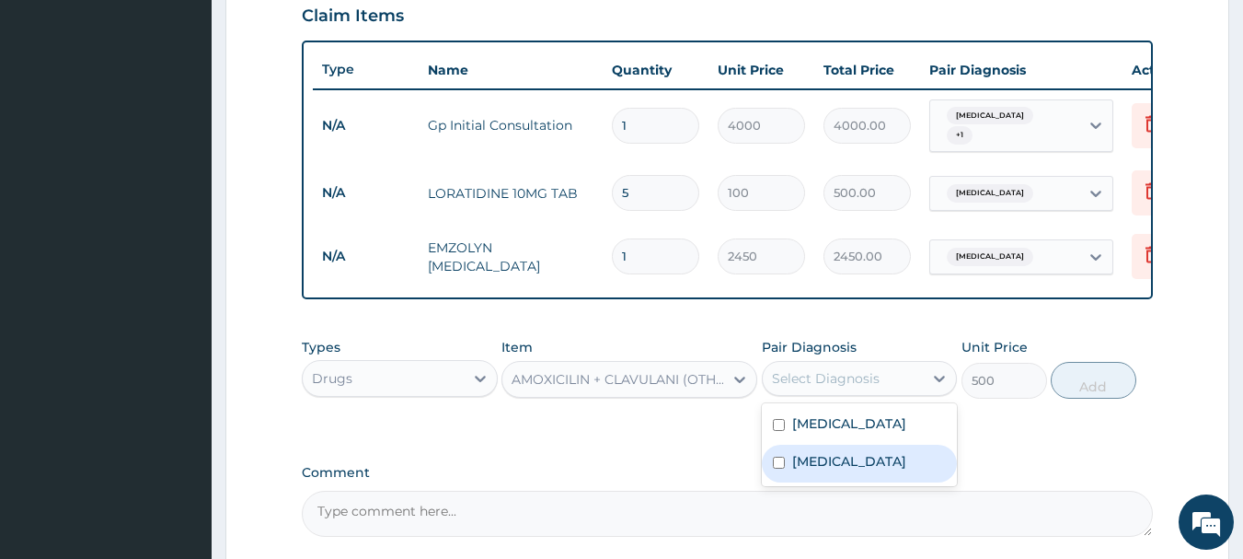
click at [781, 468] on input "checkbox" at bounding box center [779, 463] width 12 height 12
checkbox input "true"
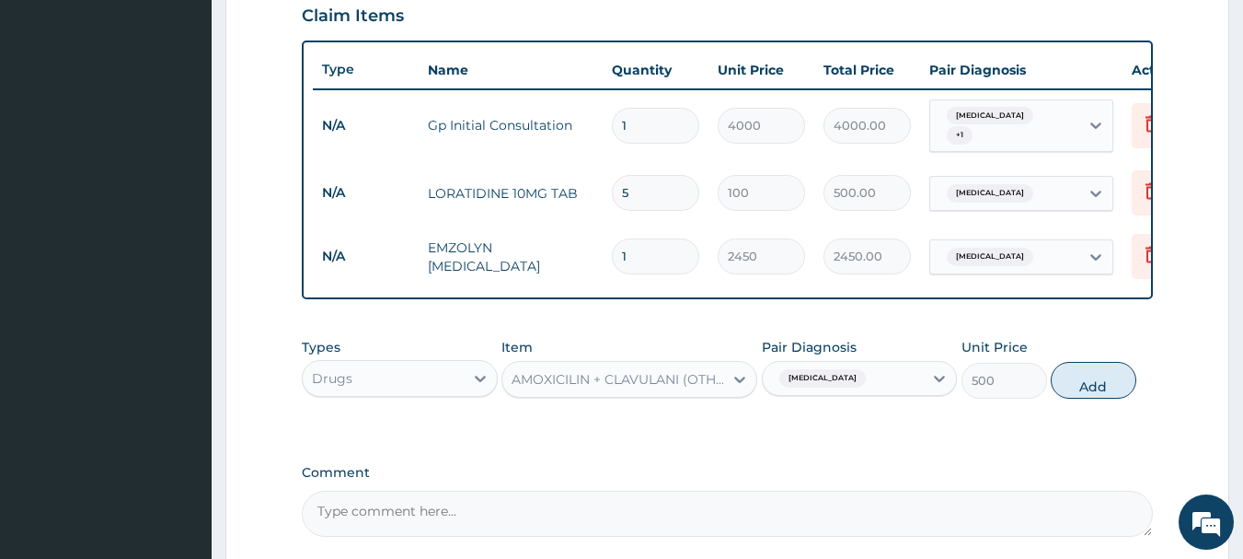
click at [1000, 435] on div "Types Drugs Item AMOXICILIN + CLAVULANI (OTHER BRANDS) 625MG TAB Pair Diagnosis…" at bounding box center [728, 382] width 852 height 107
click at [1081, 399] on button "Add" at bounding box center [1094, 380] width 86 height 37
type input "0"
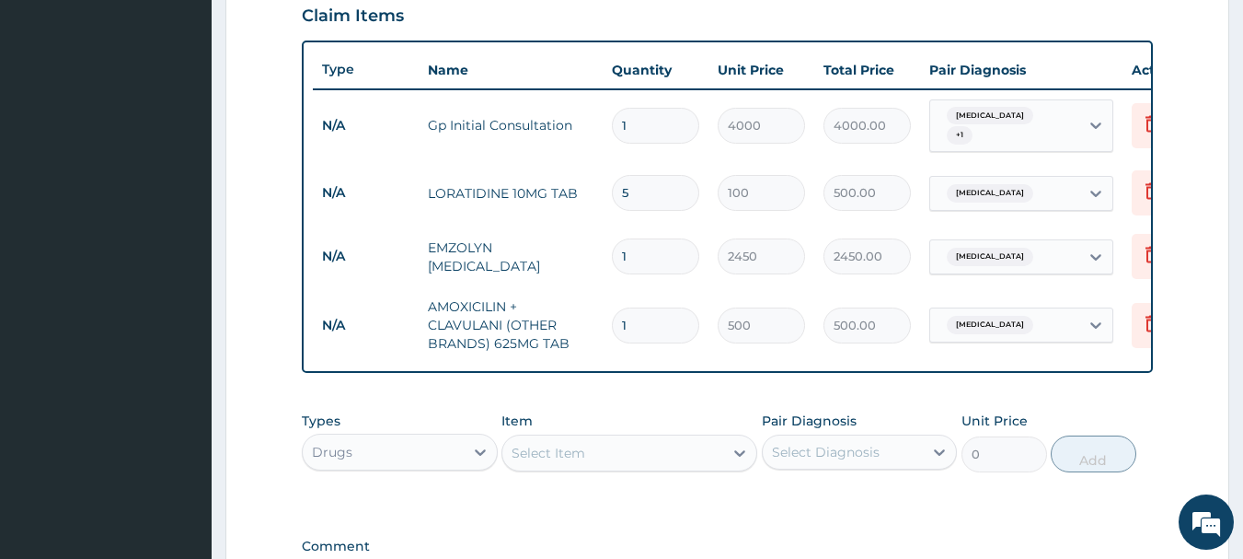
click at [576, 462] on div "Select Item" at bounding box center [549, 453] width 74 height 18
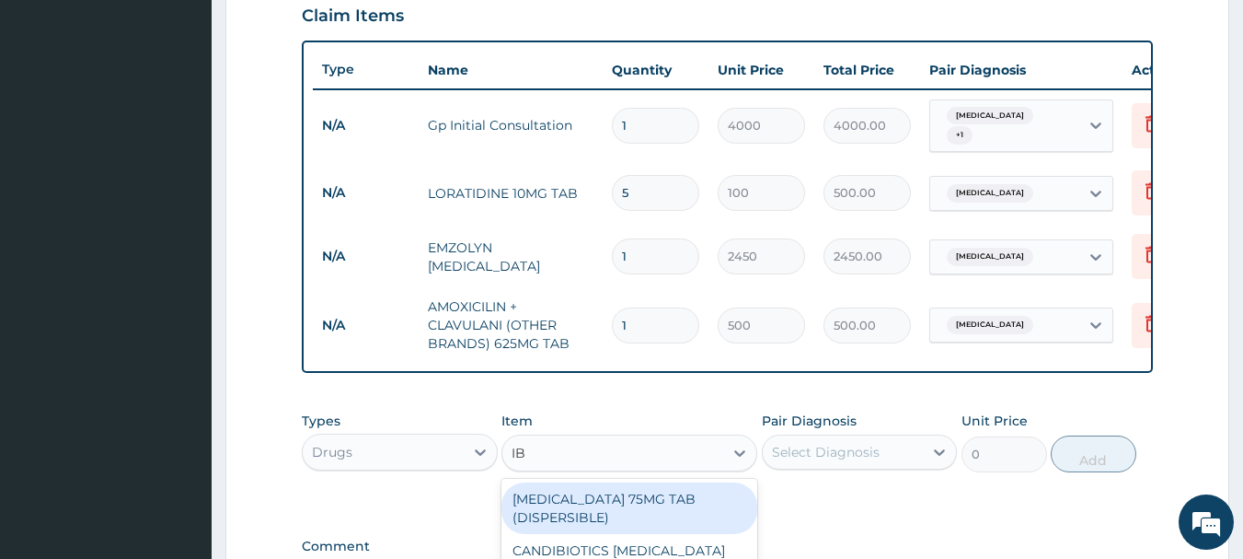
type input "IBU"
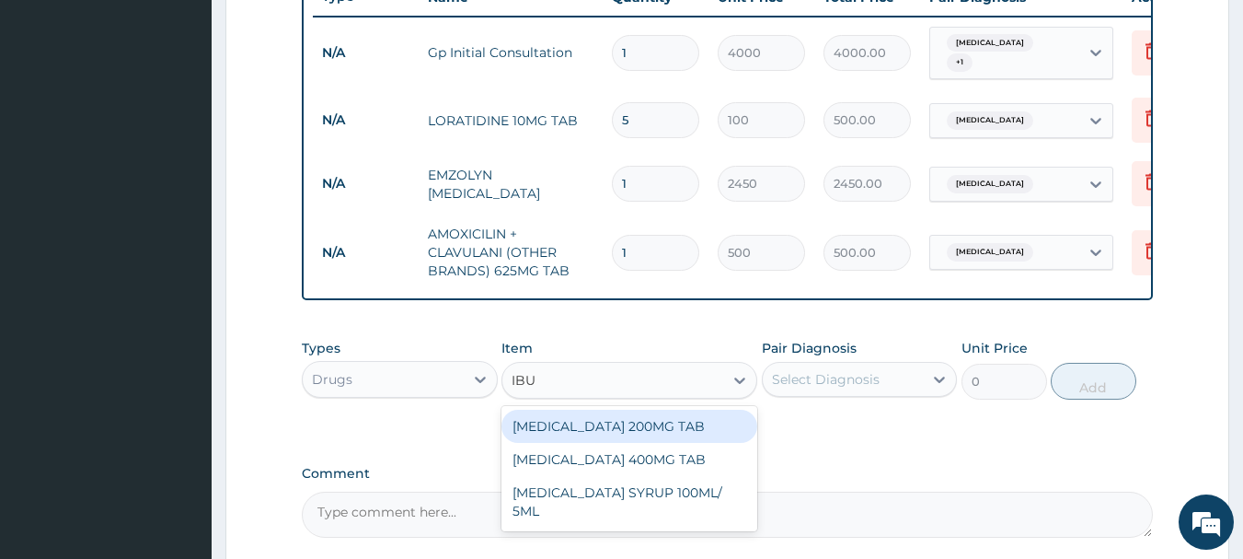
scroll to position [828, 0]
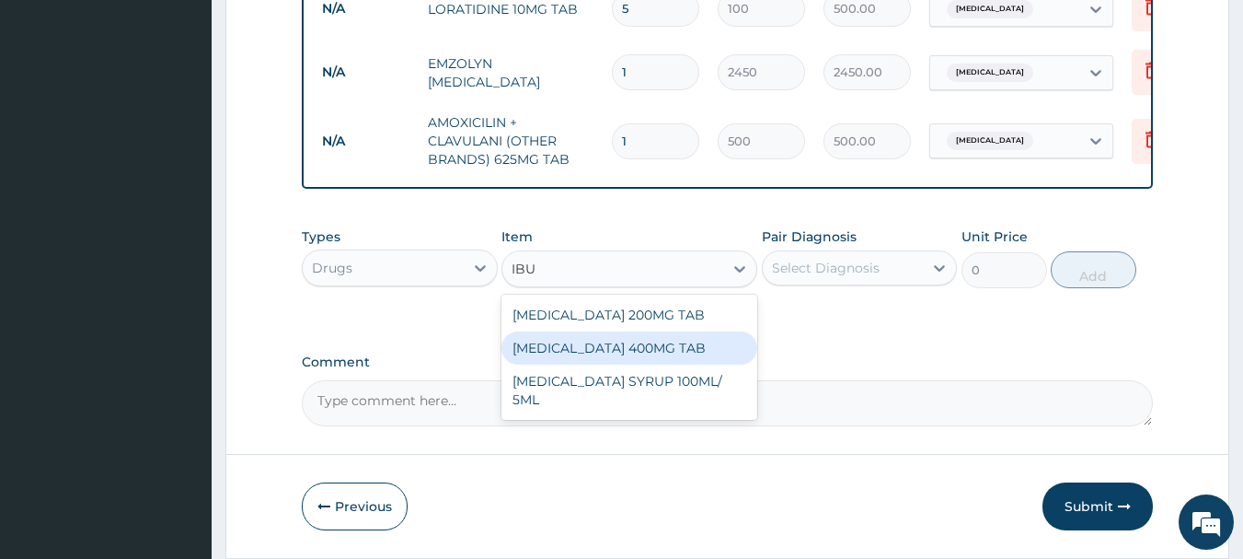
click at [607, 364] on div "IBUPROFEN 400MG TAB" at bounding box center [630, 347] width 256 height 33
type input "120"
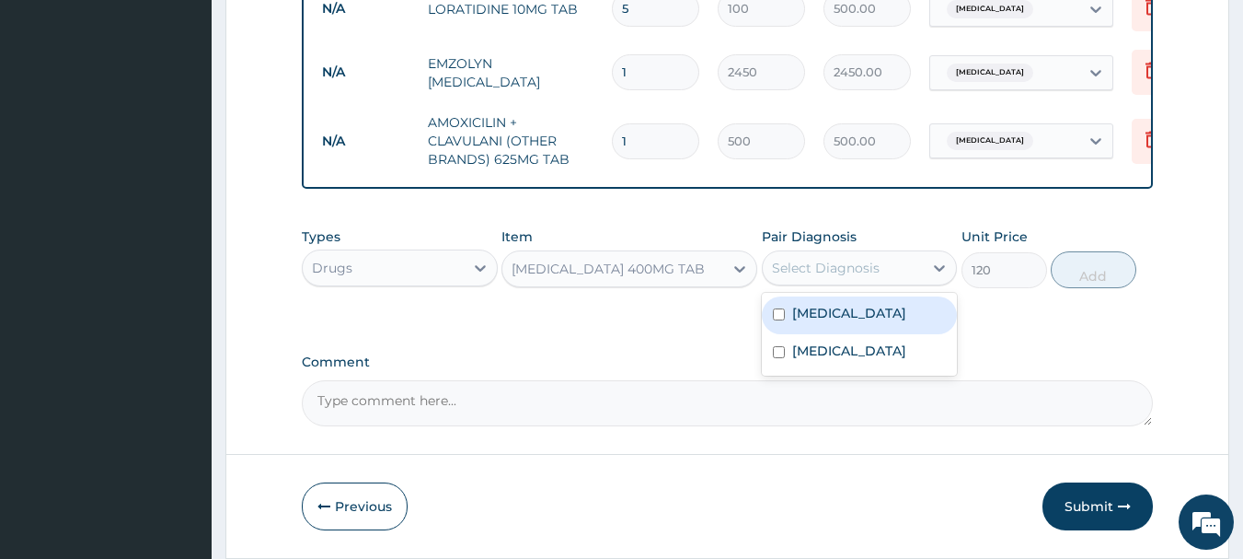
drag, startPoint x: 936, startPoint y: 281, endPoint x: 917, endPoint y: 287, distance: 20.4
click at [930, 282] on div at bounding box center [939, 267] width 33 height 33
click at [786, 328] on div "Malaria" at bounding box center [860, 315] width 196 height 38
checkbox input "true"
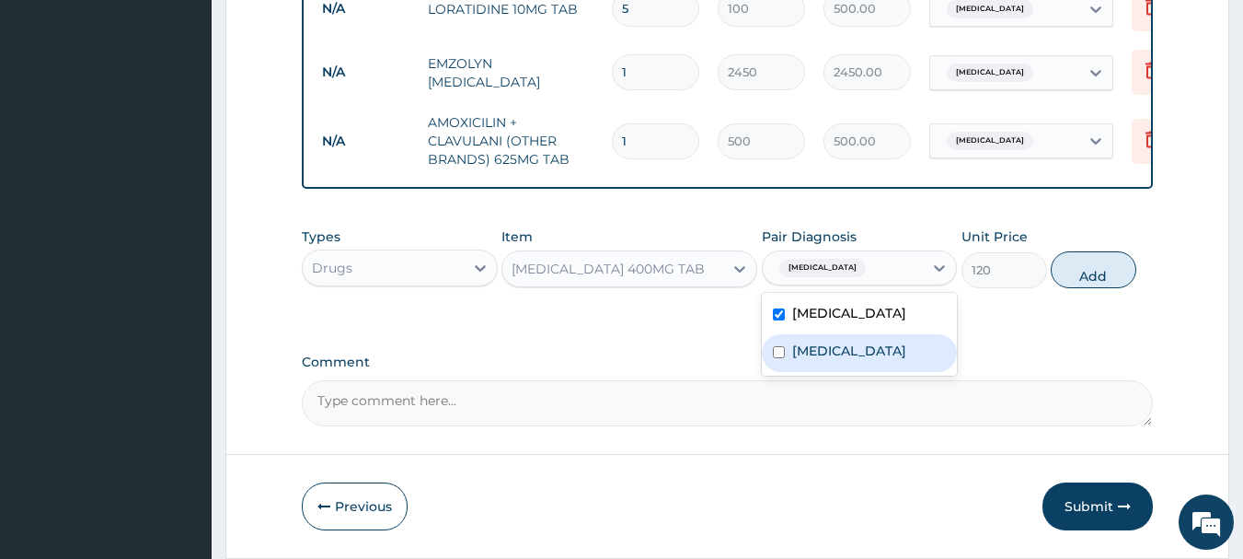
drag, startPoint x: 801, startPoint y: 368, endPoint x: 899, endPoint y: 340, distance: 102.5
click at [822, 360] on label "Upper respiratory infection" at bounding box center [849, 350] width 114 height 18
checkbox input "true"
click at [1095, 288] on button "Add" at bounding box center [1094, 269] width 86 height 37
type input "0"
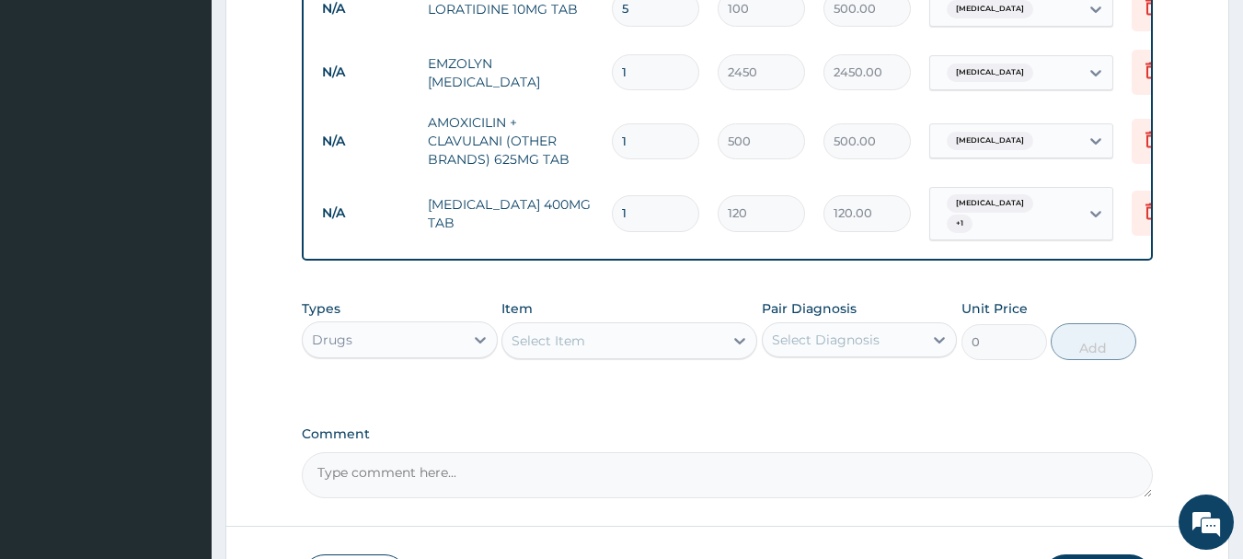
type input "18"
type input "2160.00"
type input "18"
click at [581, 334] on div "Select Item" at bounding box center [613, 340] width 221 height 29
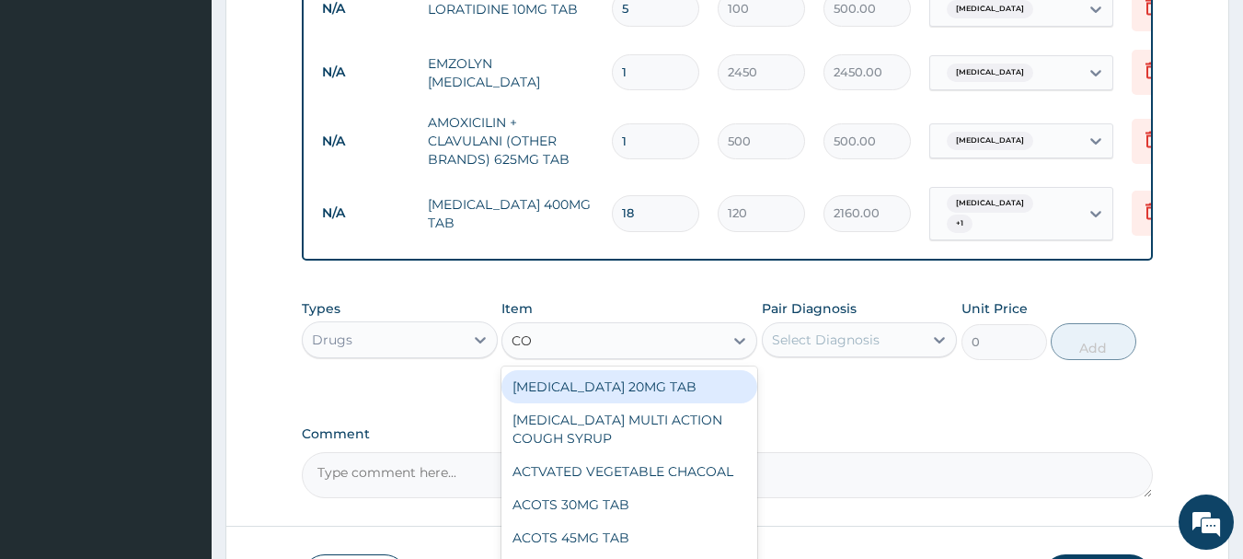
type input "COA"
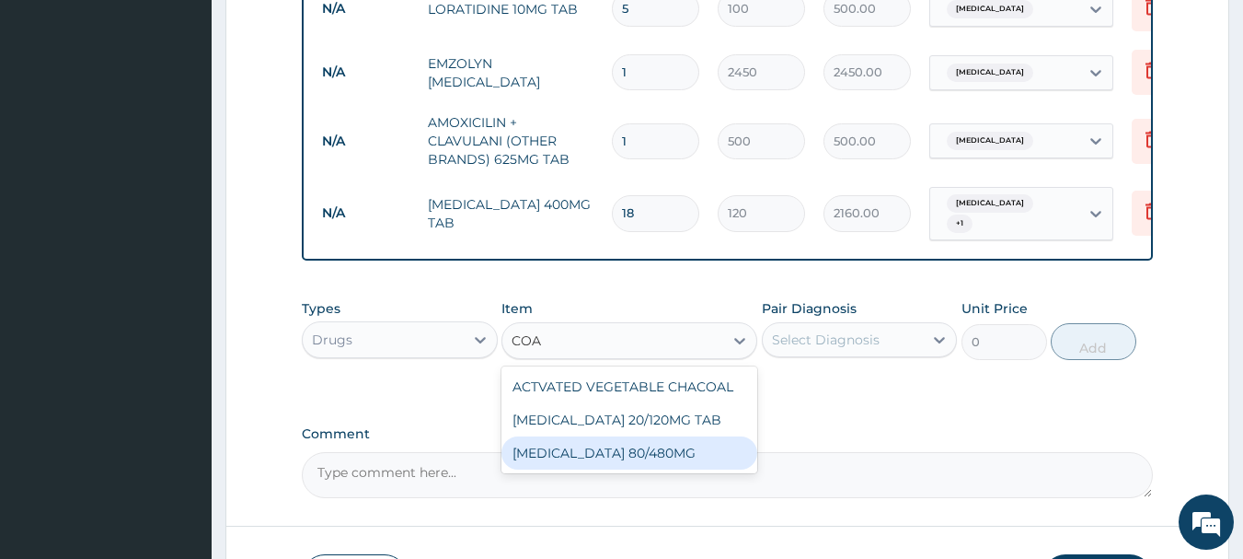
click at [582, 463] on div "COARTEM 80/480MG" at bounding box center [630, 452] width 256 height 33
type input "4500"
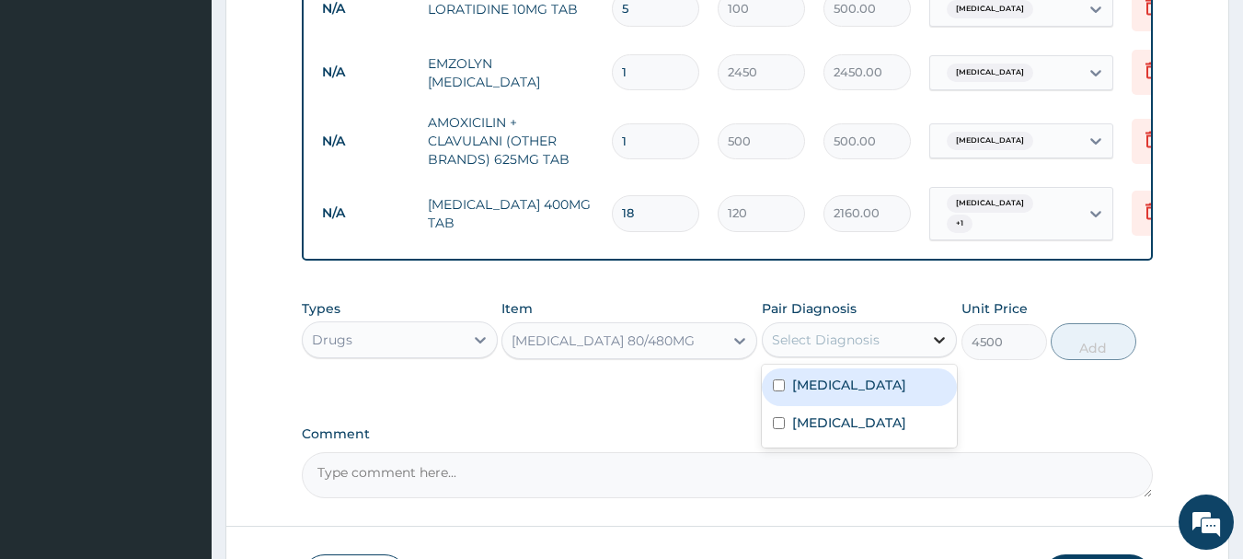
click at [935, 349] on icon at bounding box center [940, 339] width 18 height 18
click at [782, 391] on input "checkbox" at bounding box center [779, 385] width 12 height 12
checkbox input "true"
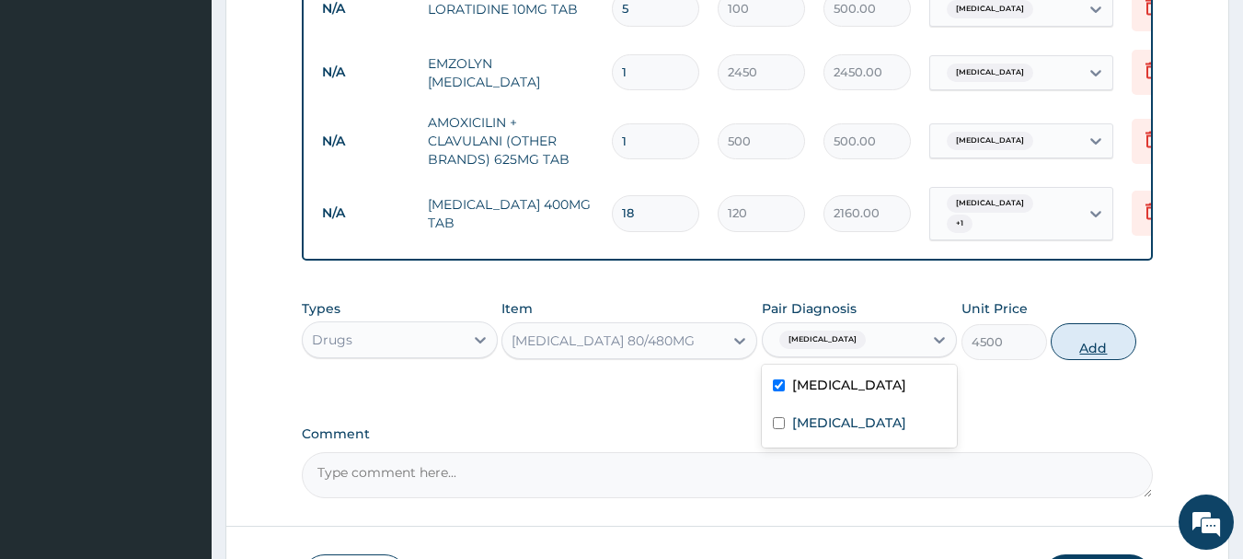
click at [1072, 353] on button "Add" at bounding box center [1094, 341] width 86 height 37
type input "0"
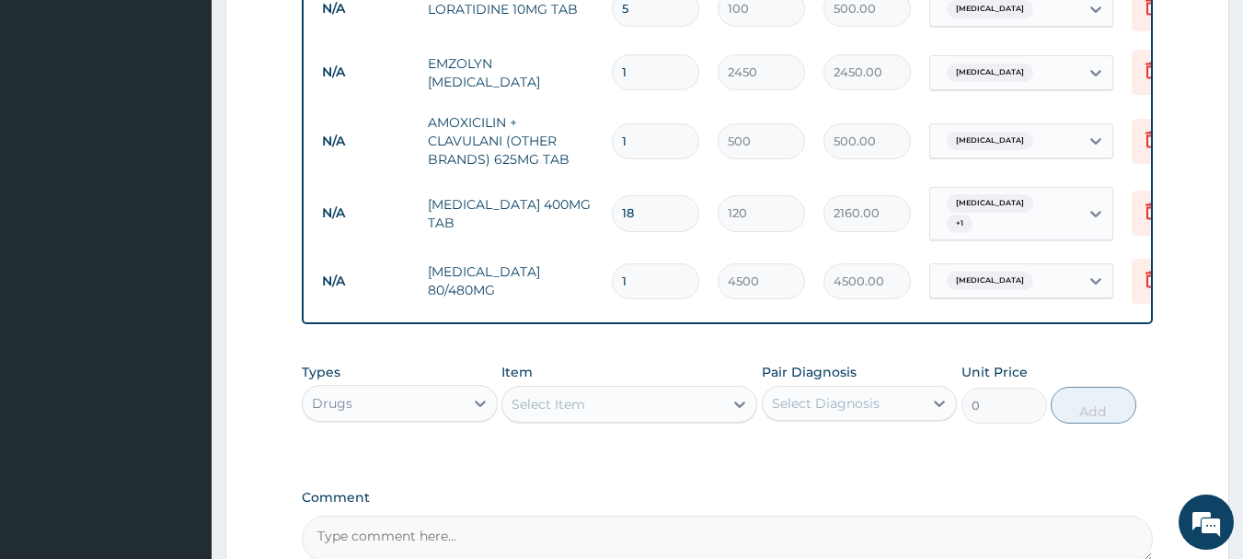
type input "10"
type input "45000.00"
type input "1"
type input "4500.00"
click at [646, 145] on input "1" at bounding box center [655, 141] width 87 height 36
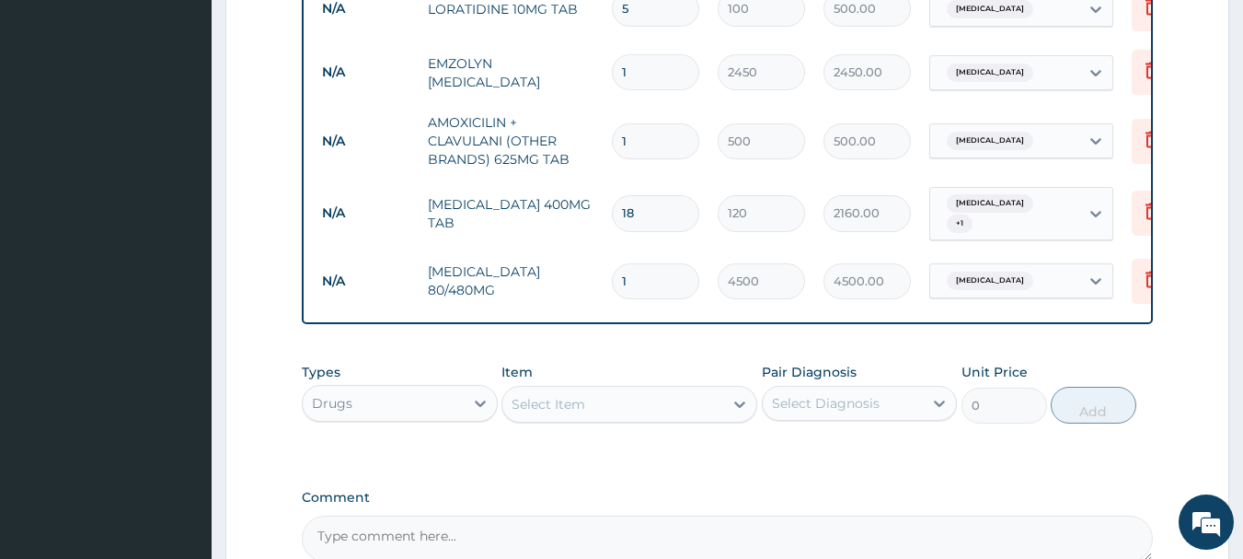
type input "10"
type input "5000.00"
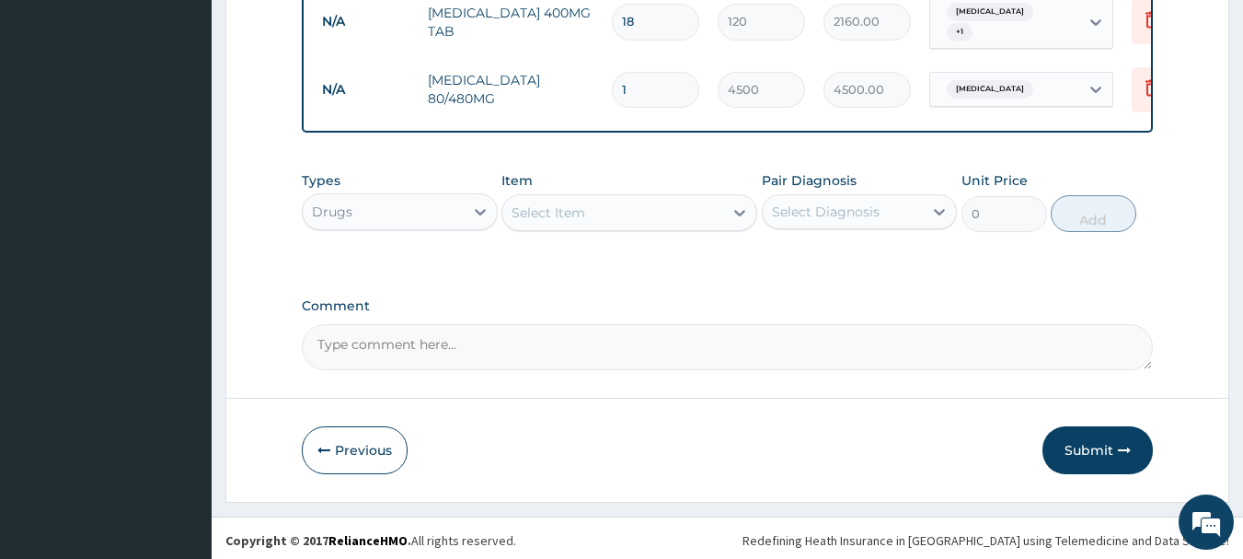
scroll to position [1030, 0]
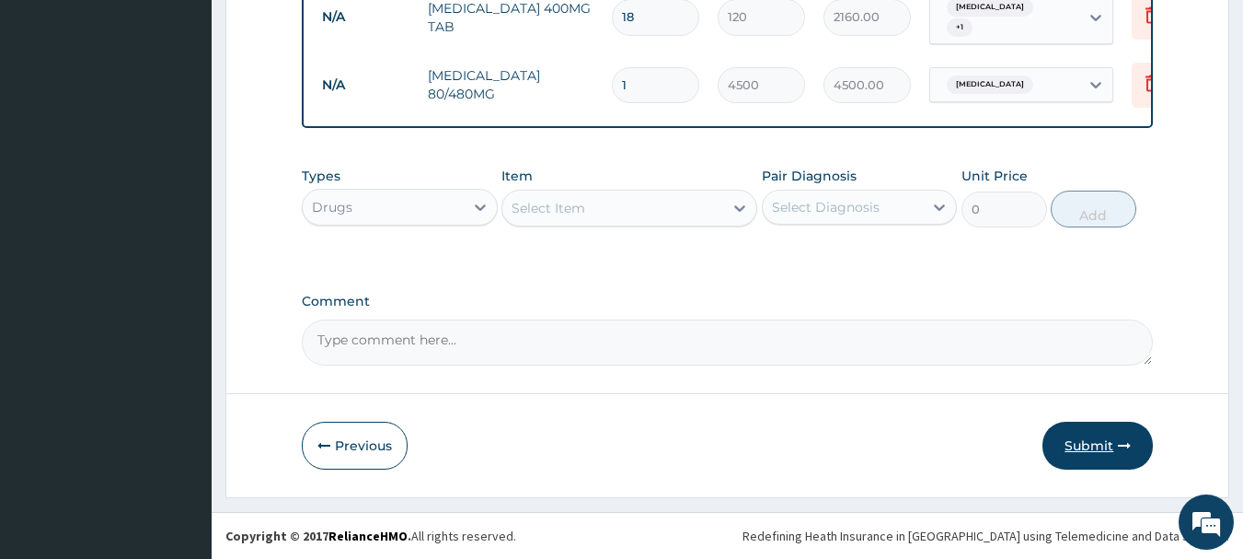
type input "10"
drag, startPoint x: 1093, startPoint y: 442, endPoint x: 1081, endPoint y: 442, distance: 12.9
click at [1092, 443] on button "Submit" at bounding box center [1098, 446] width 110 height 48
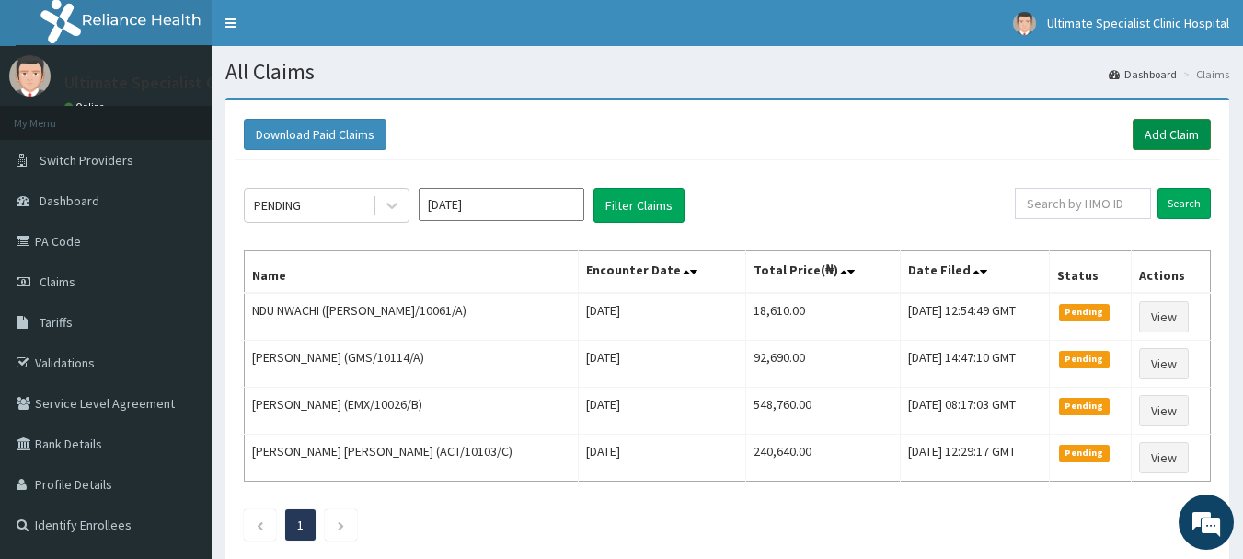
click at [1175, 130] on link "Add Claim" at bounding box center [1172, 134] width 78 height 31
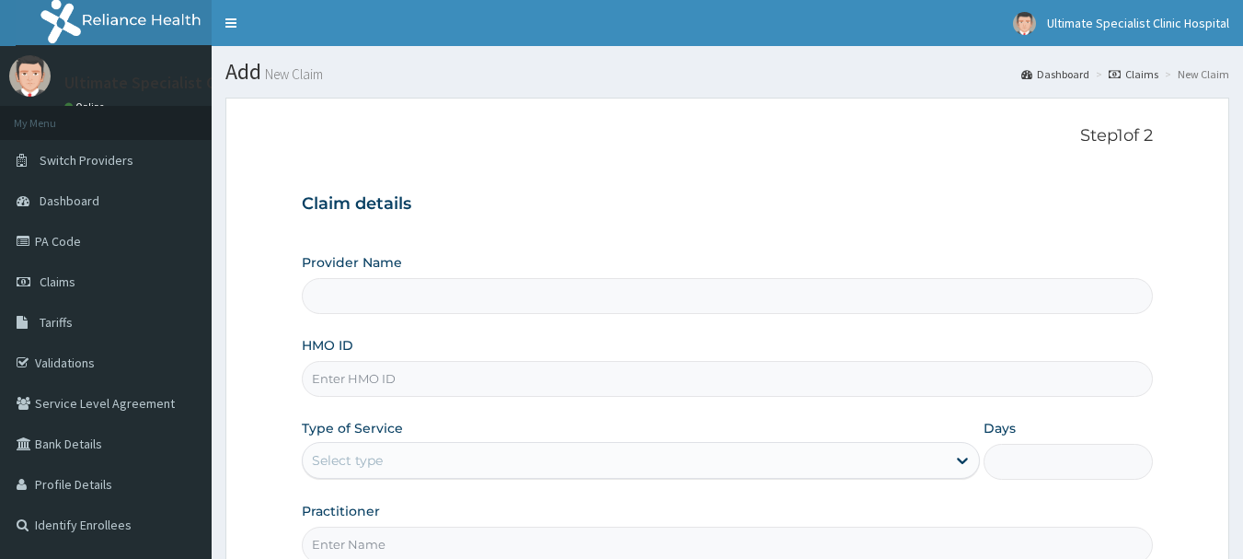
click at [387, 383] on input "HMO ID" at bounding box center [728, 379] width 852 height 36
type input "Ultimate Specialist Clinic And Hospital"
type input "E"
click at [369, 387] on input "HMO ID" at bounding box center [728, 379] width 852 height 36
paste input "BWK/10023/E"
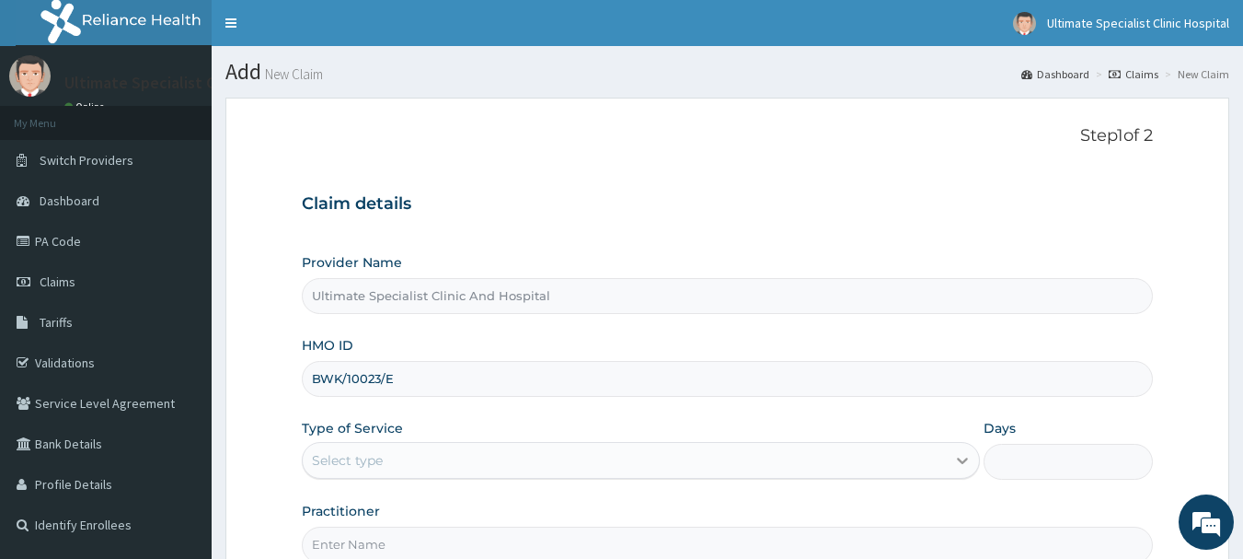
type input "BWK/10023/E"
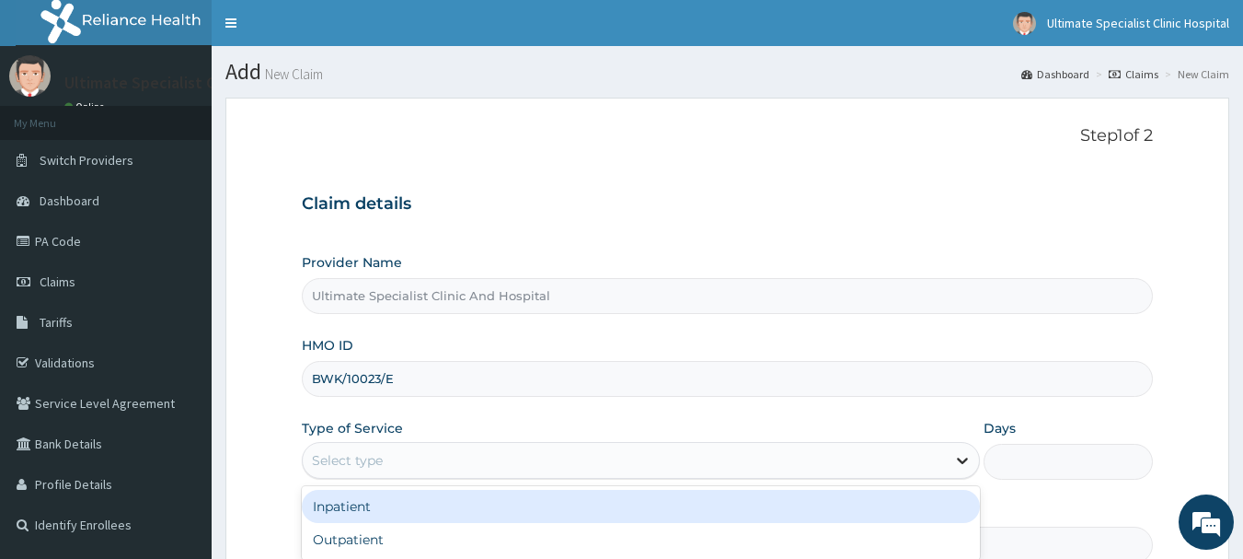
click at [964, 453] on icon at bounding box center [963, 460] width 18 height 18
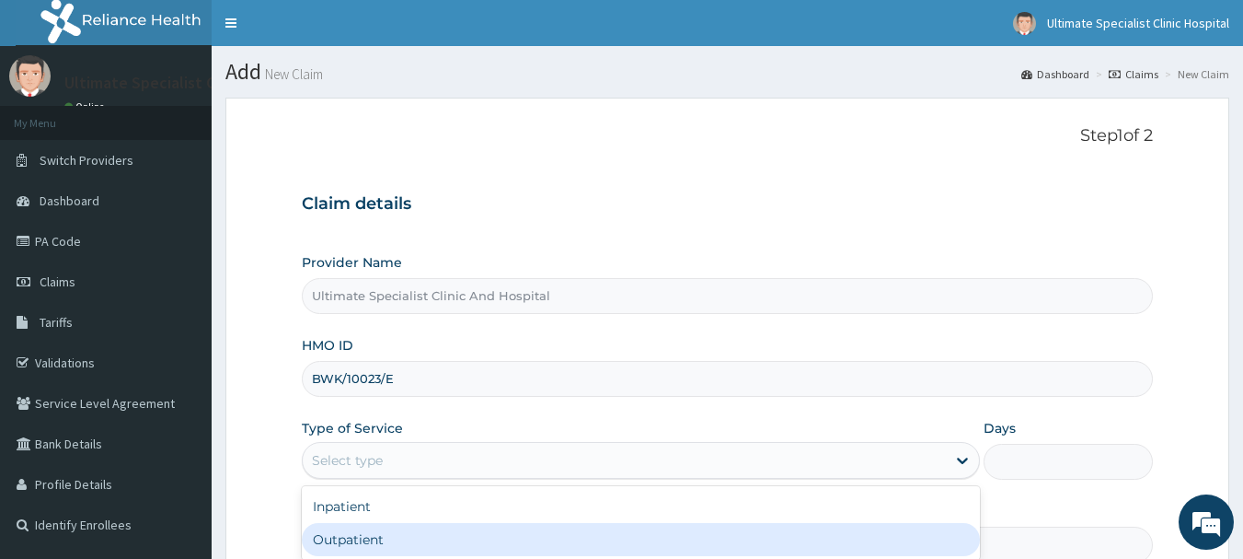
click at [327, 535] on div "Outpatient" at bounding box center [641, 539] width 678 height 33
type input "1"
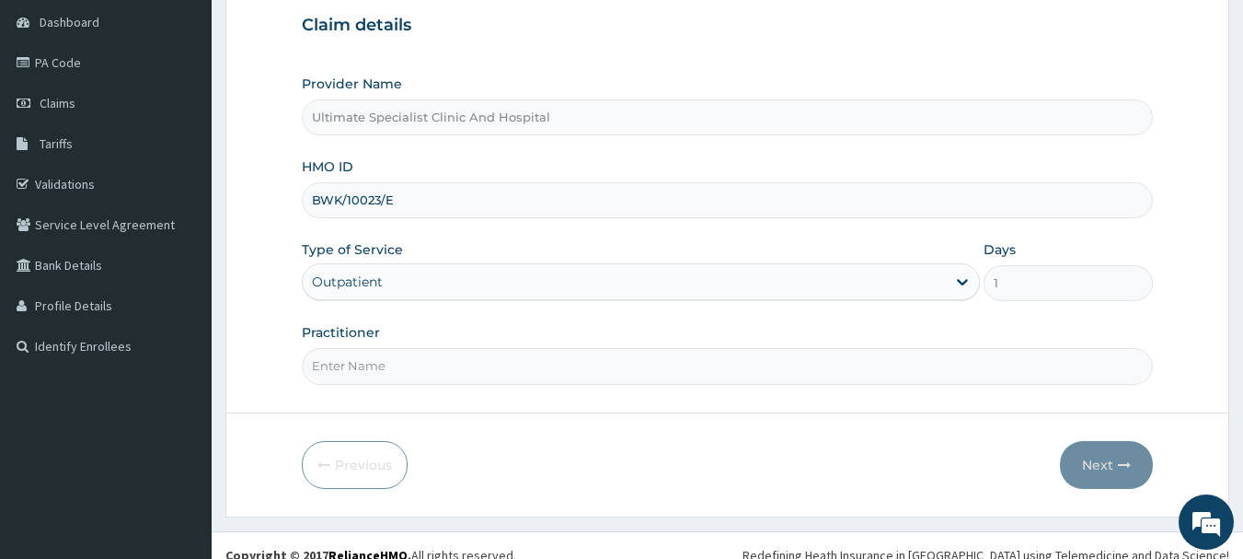
scroll to position [198, 0]
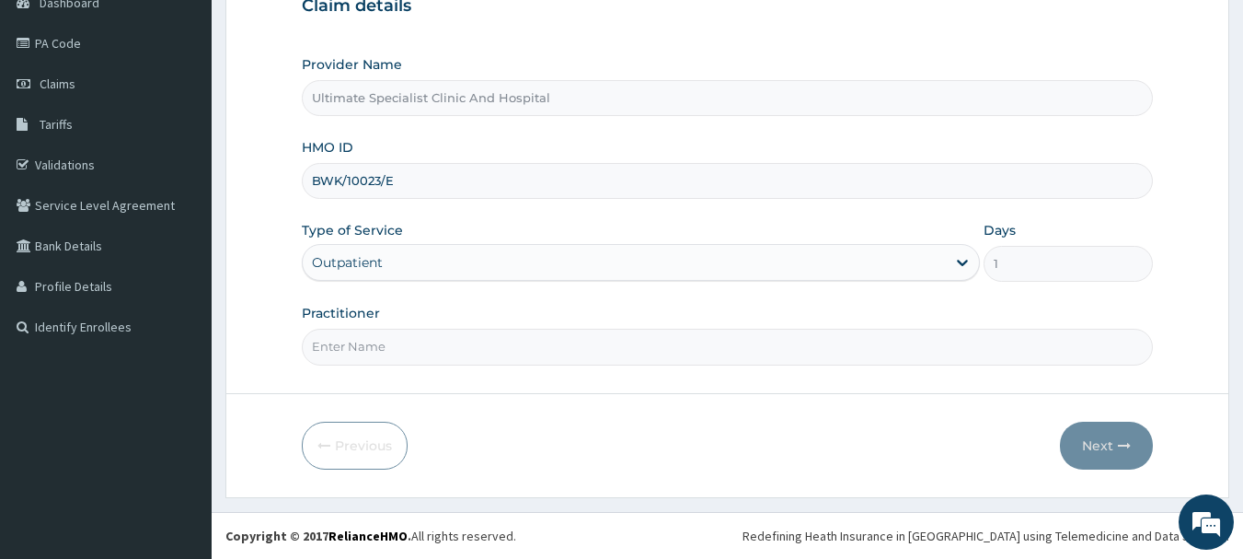
click at [357, 349] on input "Practitioner" at bounding box center [728, 347] width 852 height 36
type input "DR GODSON"
click at [1106, 455] on button "Next" at bounding box center [1106, 446] width 93 height 48
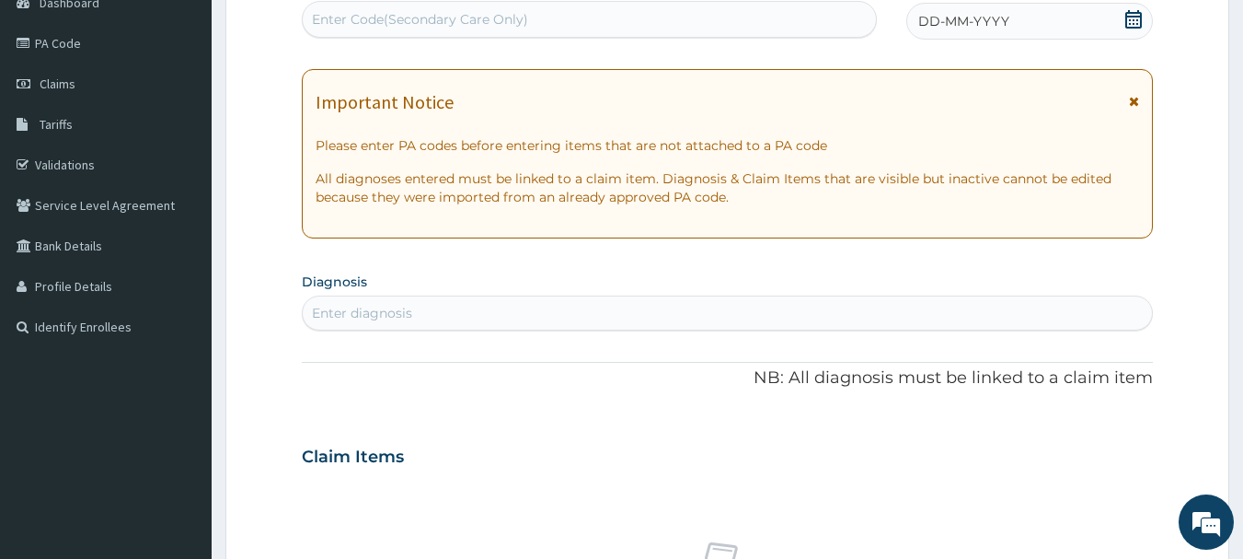
click at [1127, 19] on icon at bounding box center [1134, 19] width 17 height 18
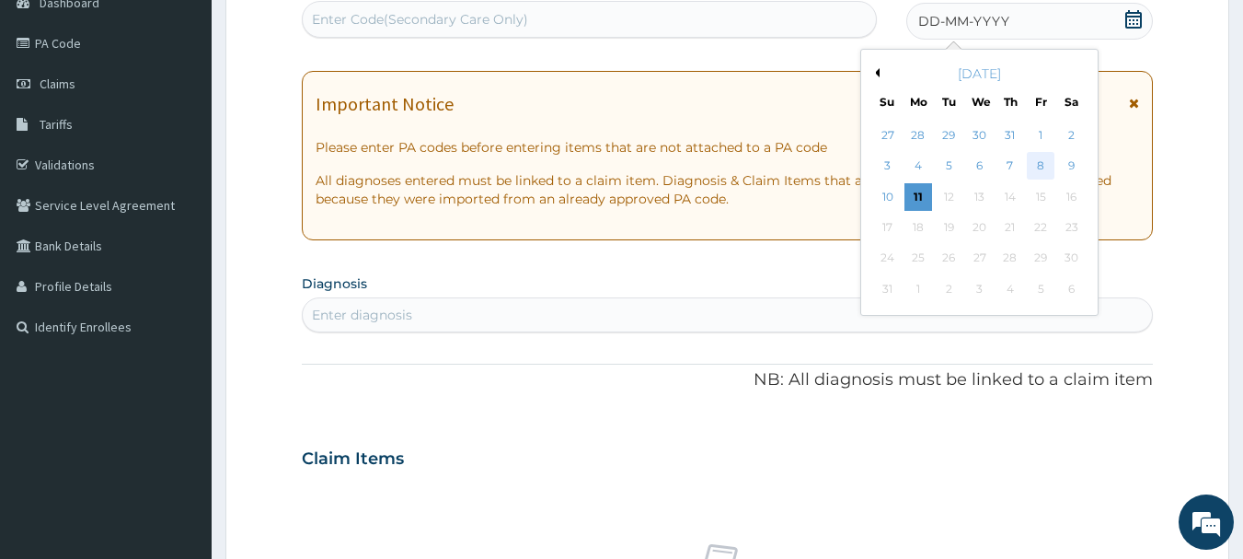
click at [1040, 158] on div "8" at bounding box center [1041, 167] width 28 height 28
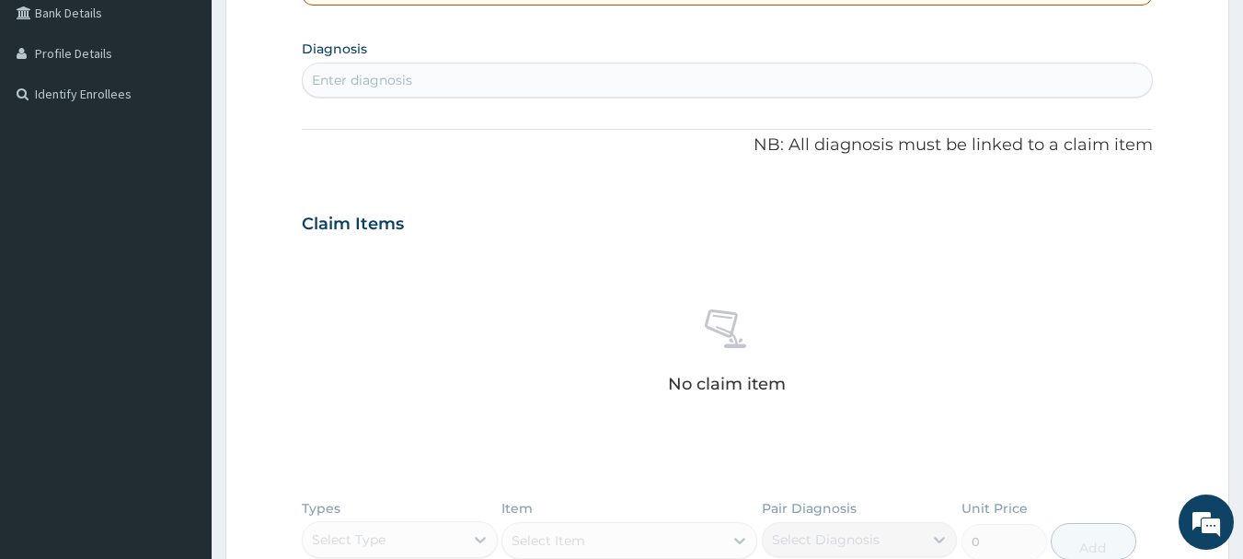
scroll to position [382, 0]
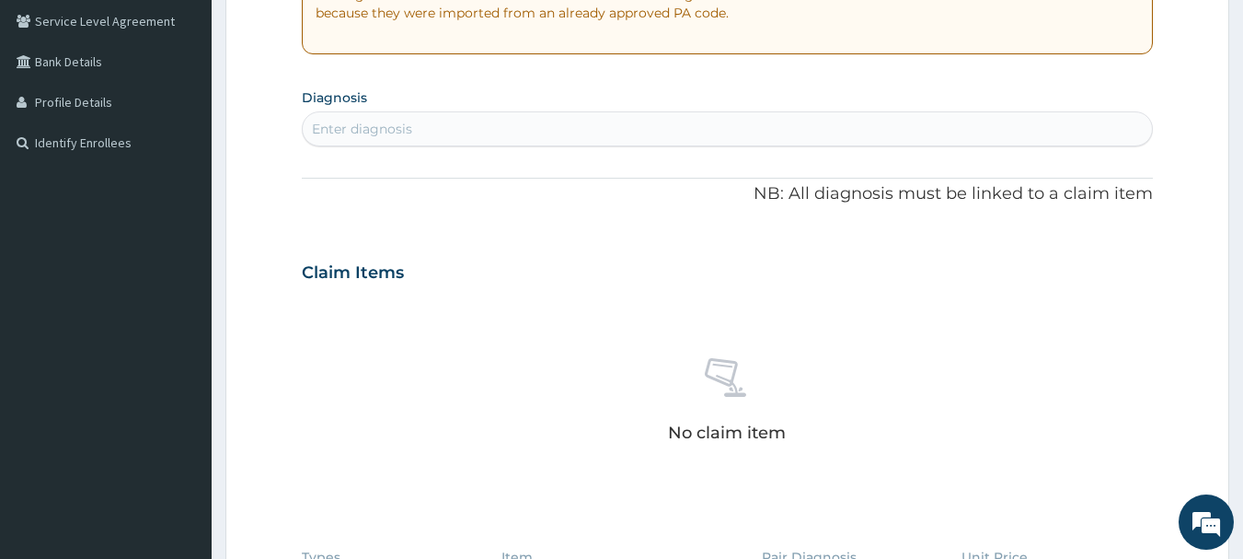
click at [348, 132] on div "Enter diagnosis" at bounding box center [362, 129] width 100 height 18
type input "MALA"
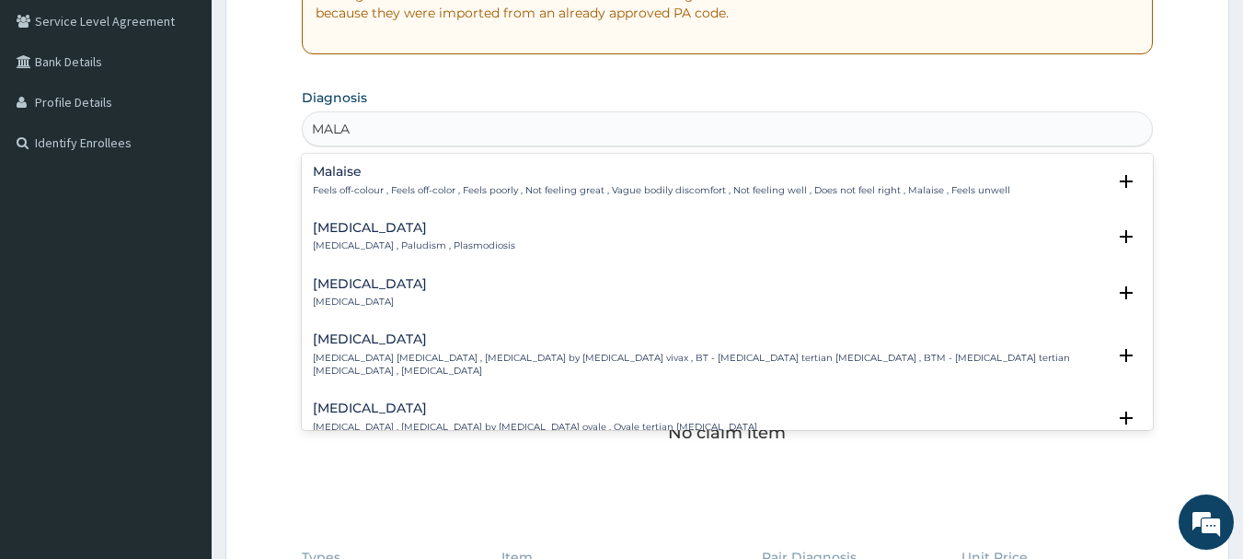
click at [339, 224] on h4 "Malaria" at bounding box center [414, 228] width 202 height 14
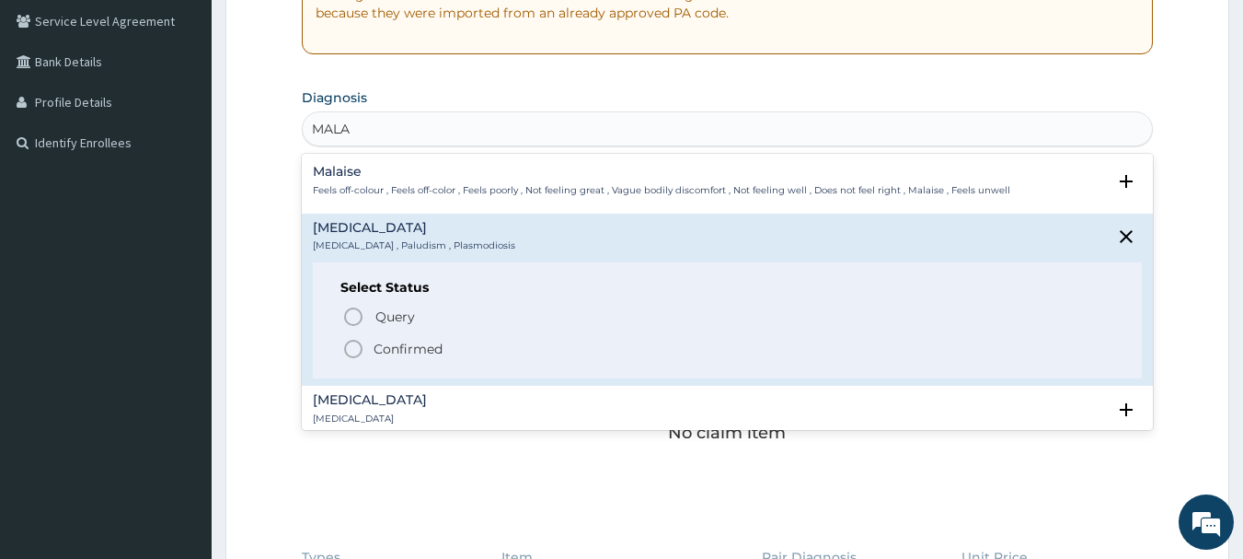
click at [353, 352] on icon "status option filled" at bounding box center [353, 349] width 22 height 22
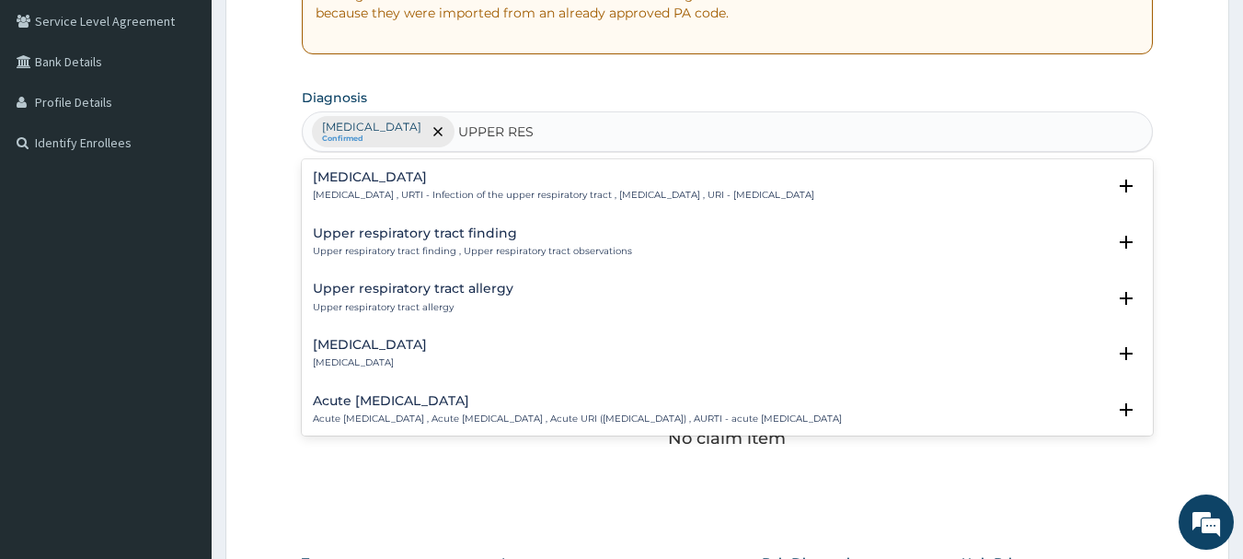
type input "UPPER RESP"
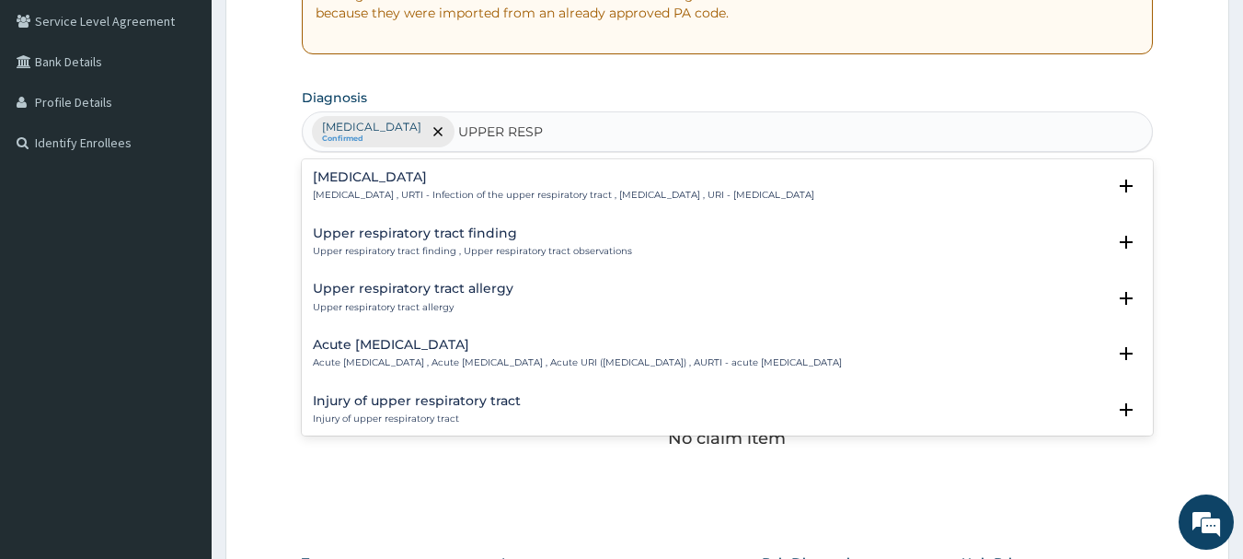
click at [411, 187] on div "Upper respiratory infection Upper respiratory infection , URTI - Infection of t…" at bounding box center [564, 186] width 502 height 32
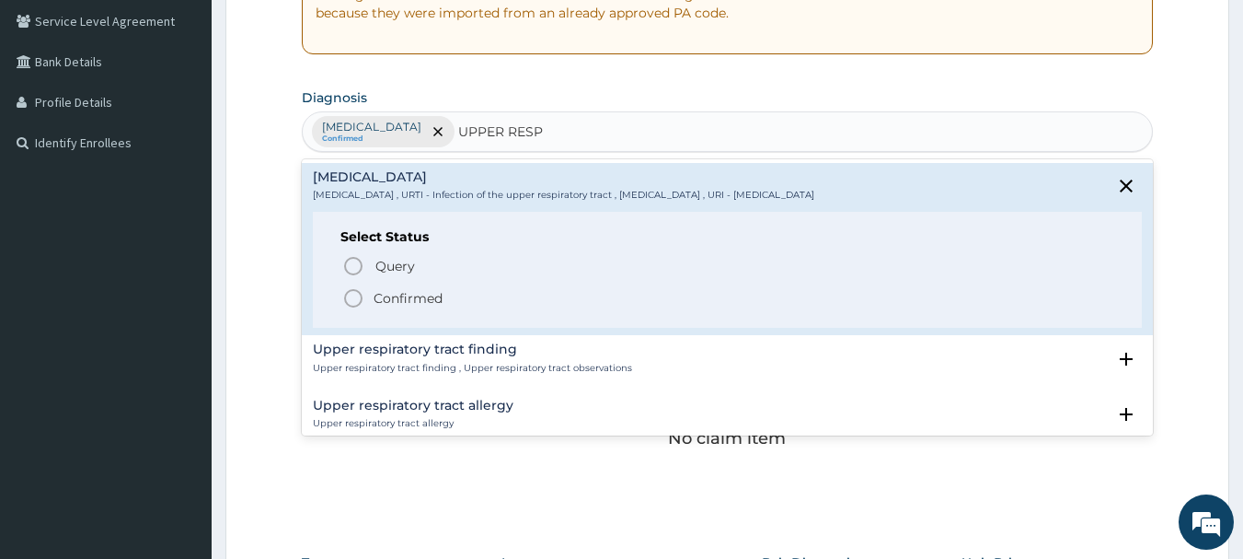
click at [350, 299] on icon "status option filled" at bounding box center [353, 298] width 22 height 22
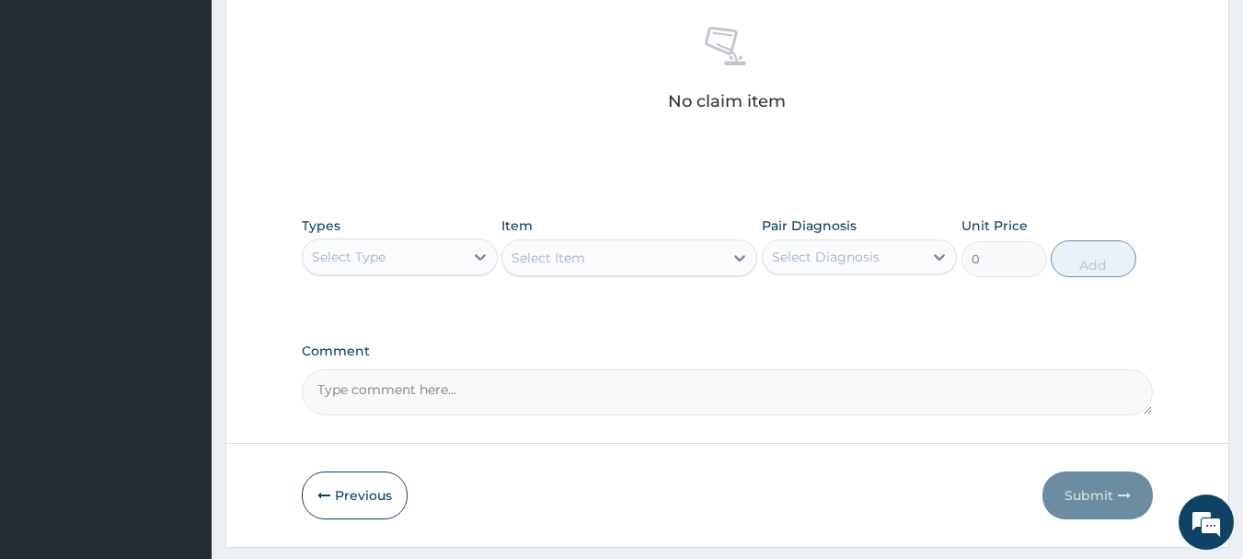
scroll to position [750, 0]
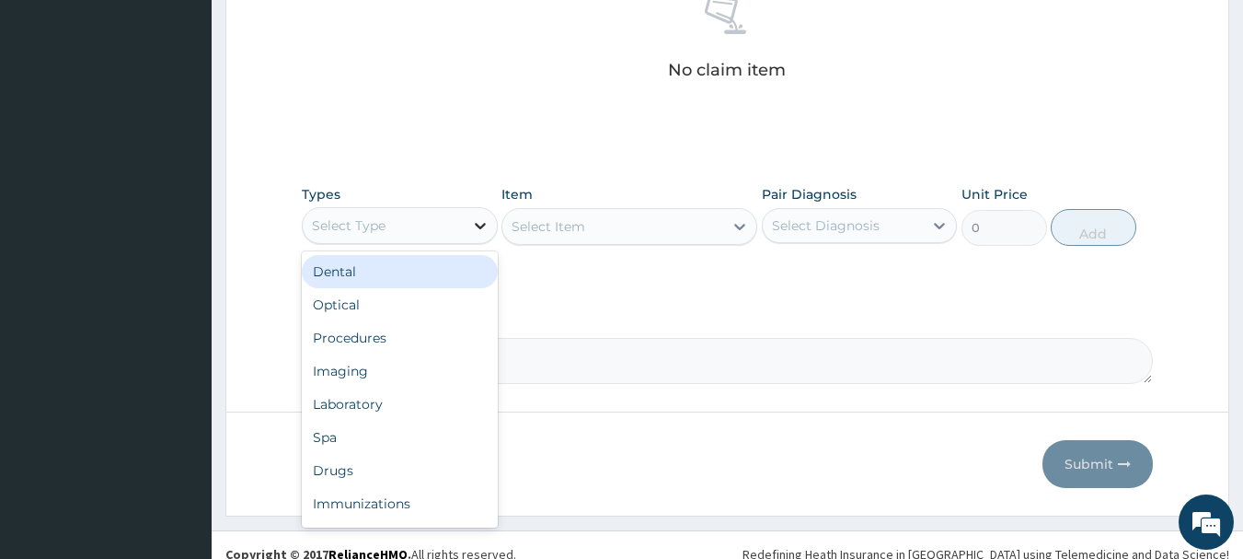
click at [480, 225] on icon at bounding box center [480, 225] width 18 height 18
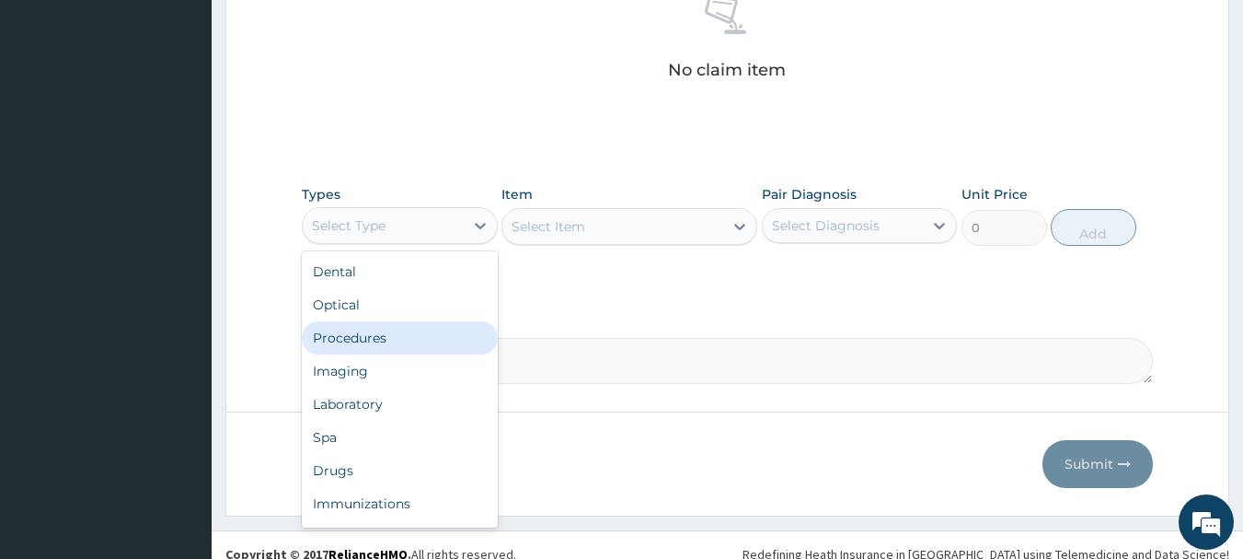
drag, startPoint x: 315, startPoint y: 333, endPoint x: 431, endPoint y: 318, distance: 116.9
click at [321, 331] on div "Procedures" at bounding box center [400, 337] width 196 height 33
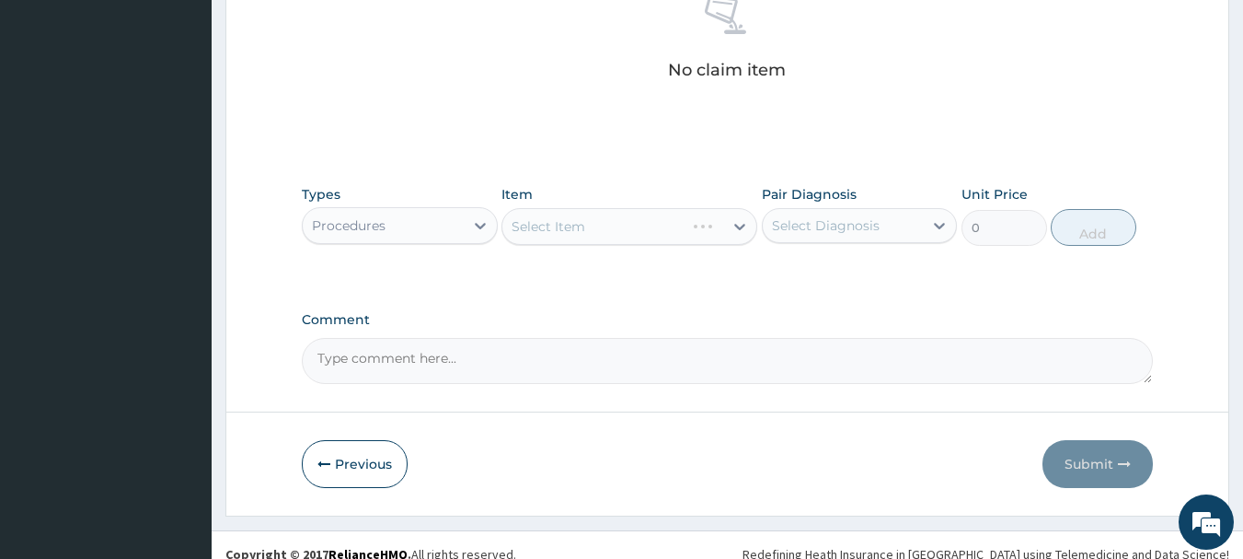
click at [736, 224] on div "Select Item" at bounding box center [630, 226] width 256 height 37
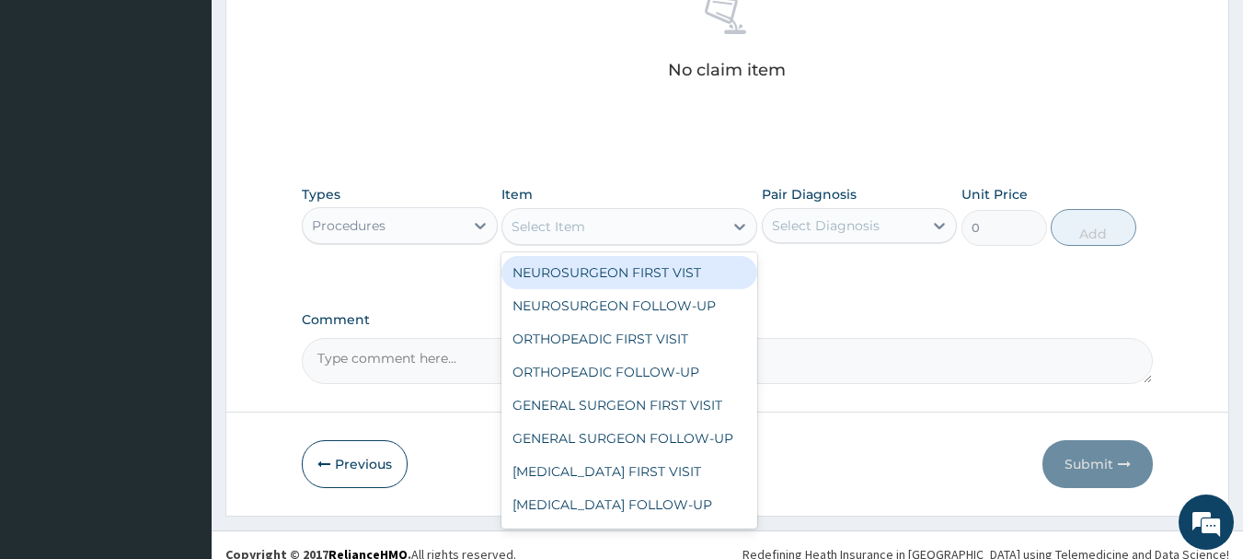
click at [706, 231] on div "Select Item" at bounding box center [613, 226] width 221 height 29
type input "GP"
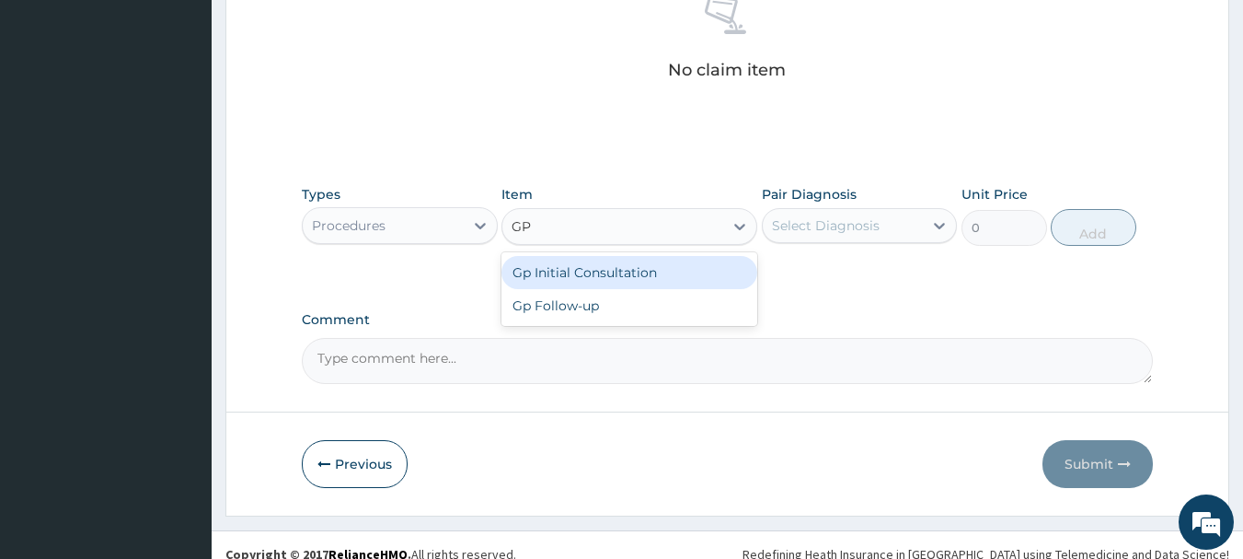
click at [663, 266] on div "Gp Initial Consultation" at bounding box center [630, 272] width 256 height 33
type input "4000"
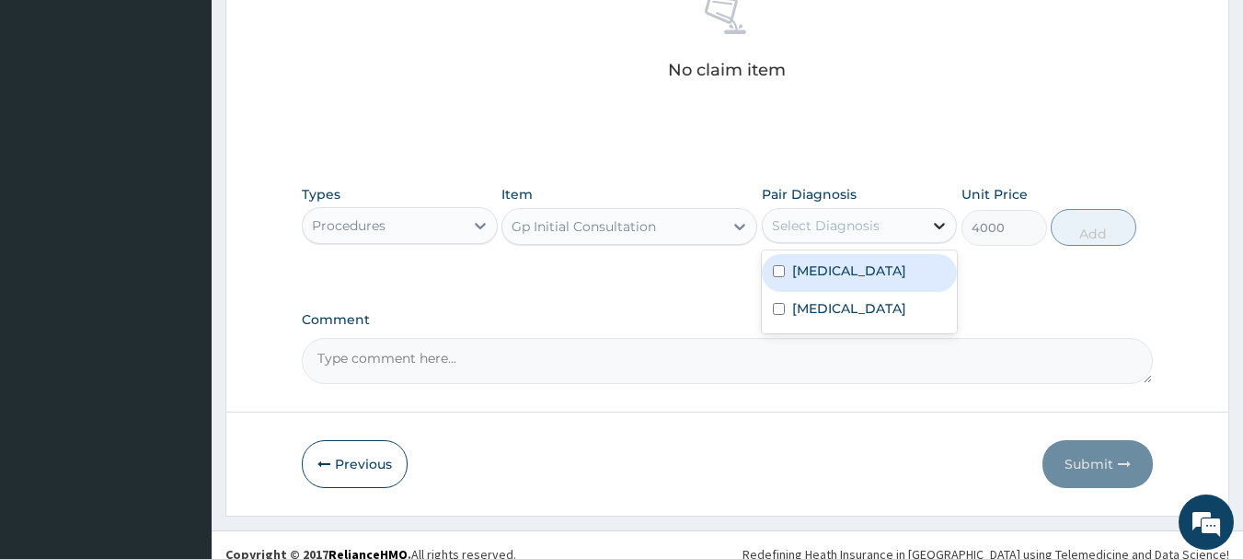
click at [936, 216] on icon at bounding box center [940, 225] width 18 height 18
drag, startPoint x: 780, startPoint y: 270, endPoint x: 776, endPoint y: 318, distance: 48.0
click at [778, 278] on div "Malaria" at bounding box center [860, 273] width 196 height 38
checkbox input "true"
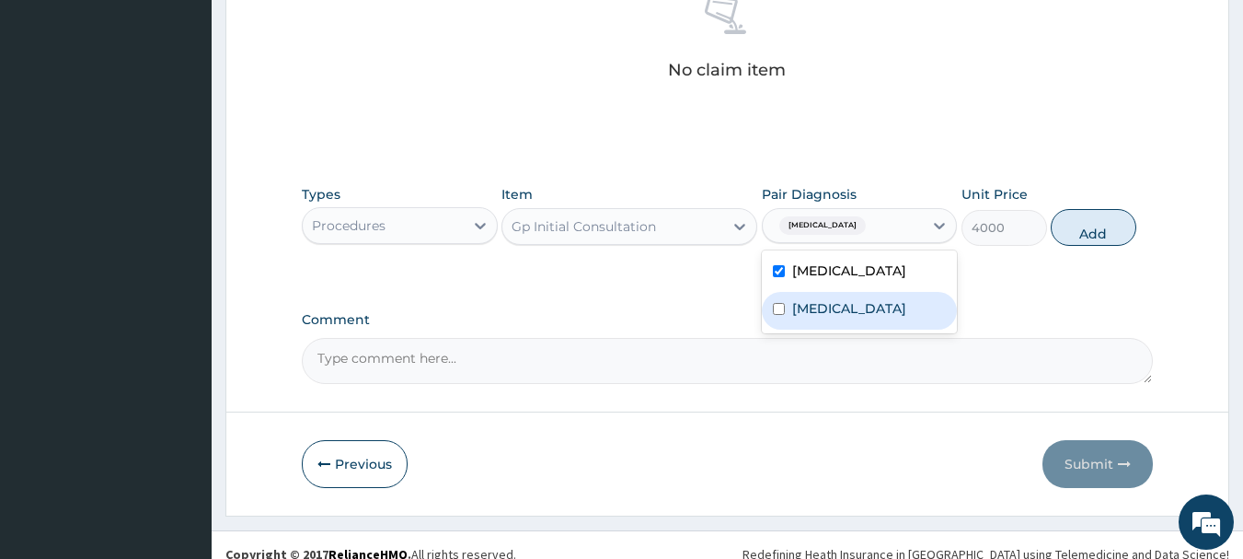
click at [780, 327] on div "Upper respiratory infection" at bounding box center [860, 311] width 196 height 38
checkbox input "true"
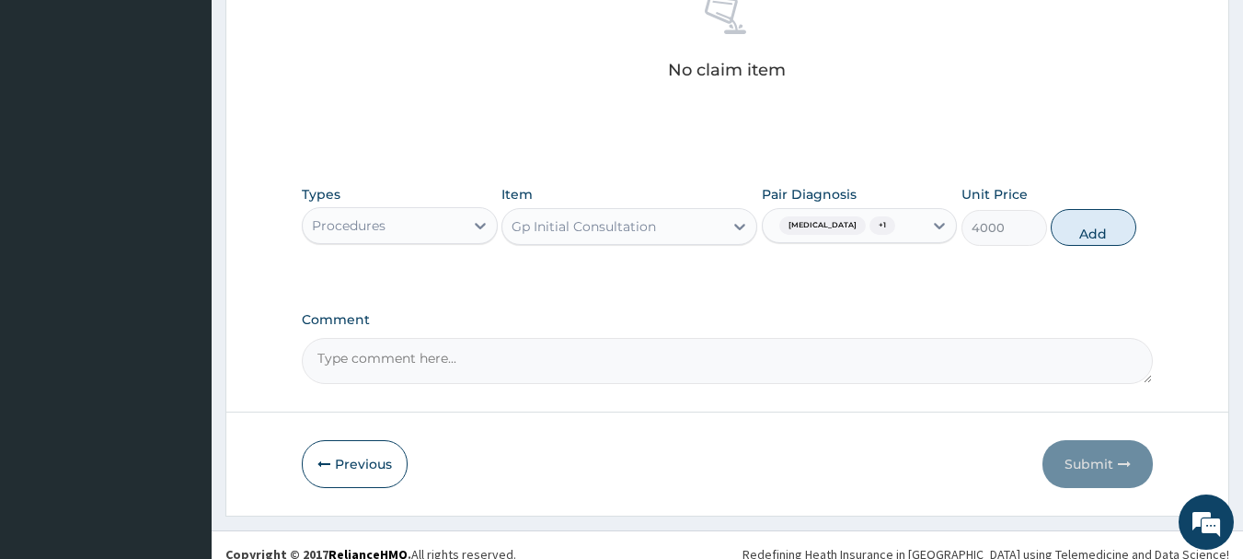
drag, startPoint x: 1084, startPoint y: 227, endPoint x: 979, endPoint y: 235, distance: 105.2
click at [1081, 231] on button "Add" at bounding box center [1094, 227] width 86 height 37
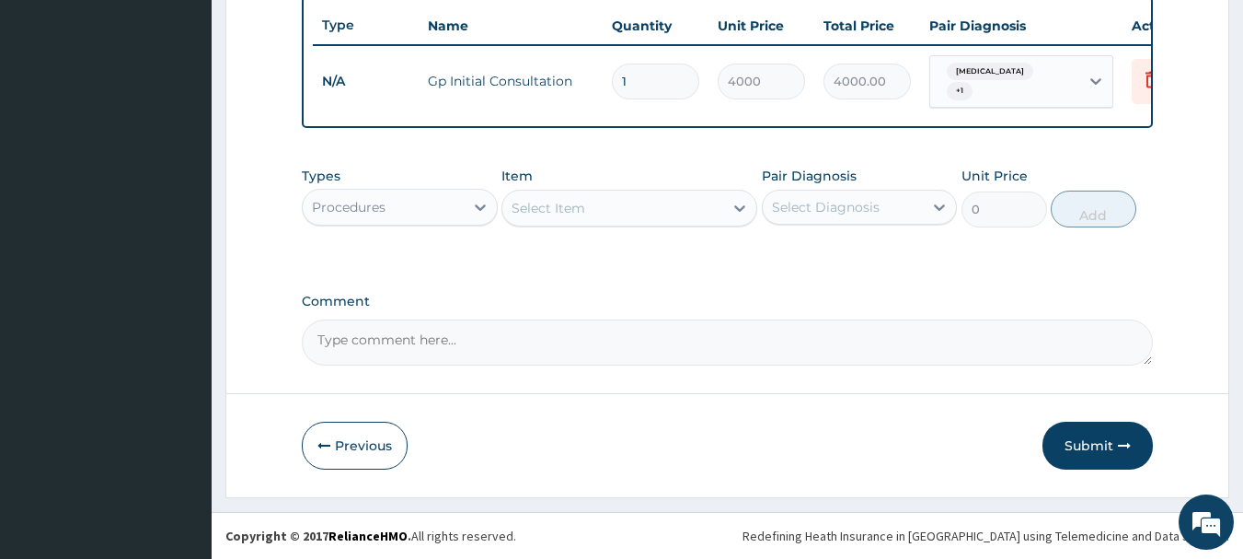
scroll to position [695, 0]
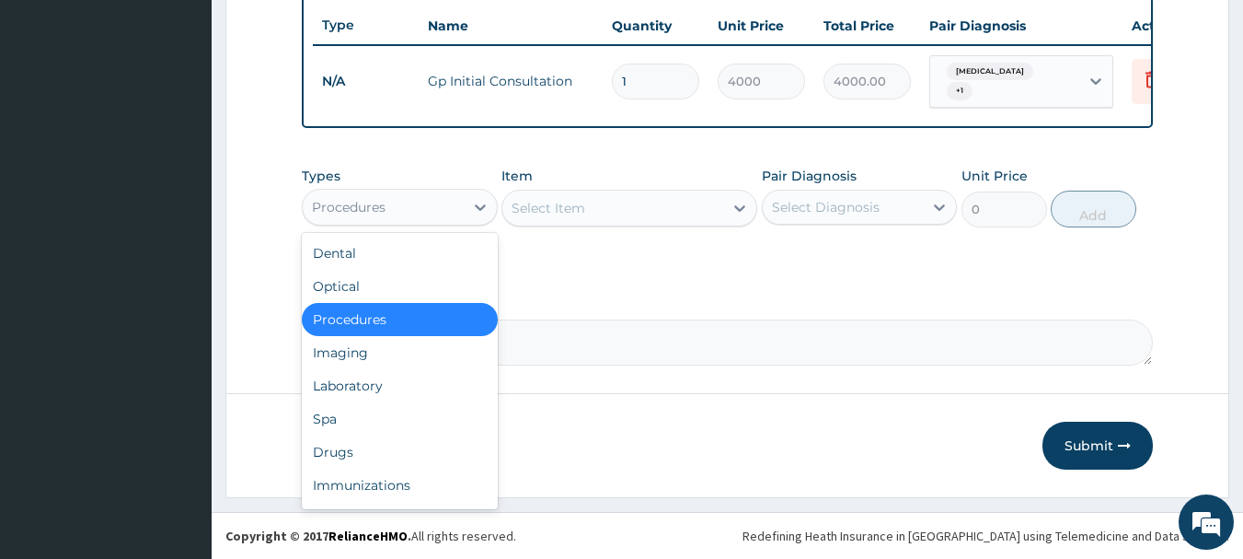
drag, startPoint x: 480, startPoint y: 205, endPoint x: 468, endPoint y: 246, distance: 42.2
click at [476, 225] on div "Types option Procedures, selected. option Procedures selected, 3 of 10. 10 resu…" at bounding box center [400, 197] width 196 height 61
click at [389, 377] on div "Laboratory" at bounding box center [400, 385] width 196 height 33
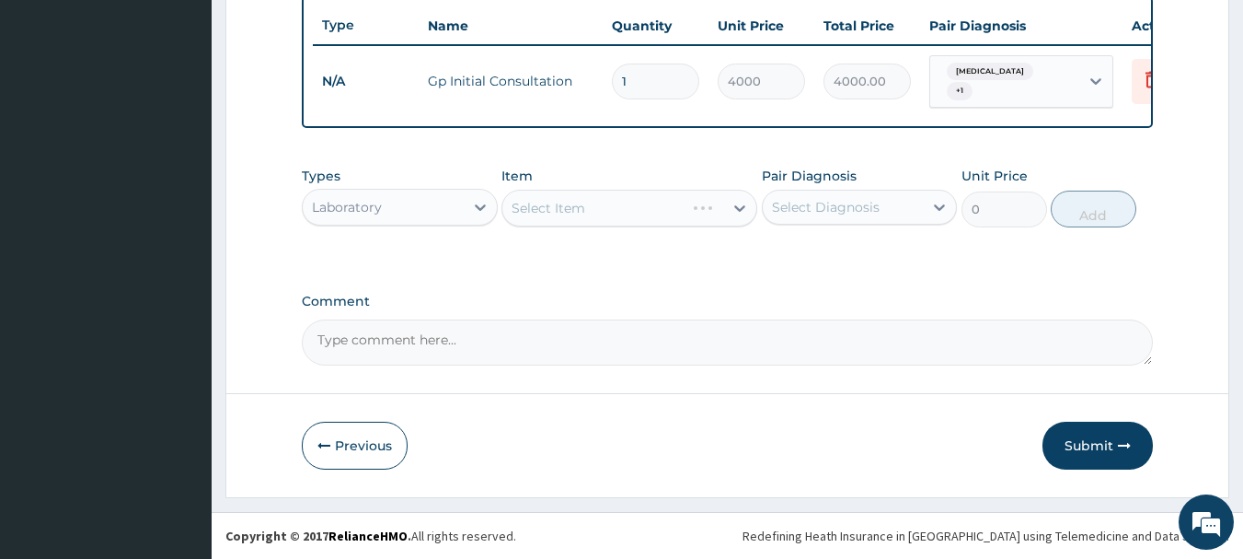
click at [575, 205] on div "Select Item" at bounding box center [630, 208] width 256 height 37
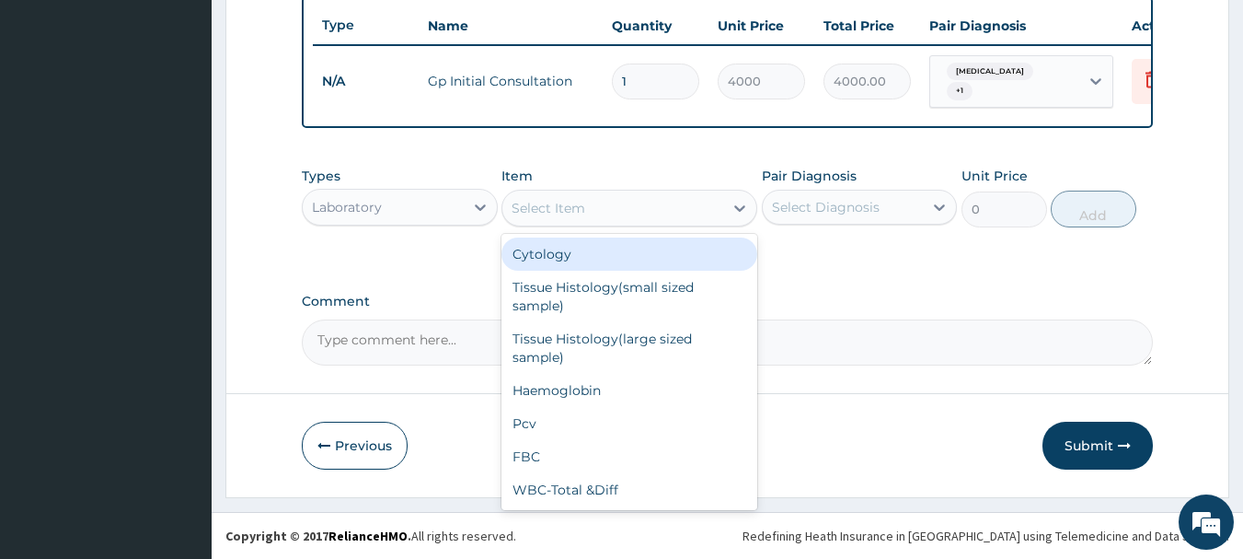
click at [683, 195] on div "Select Item" at bounding box center [613, 207] width 221 height 29
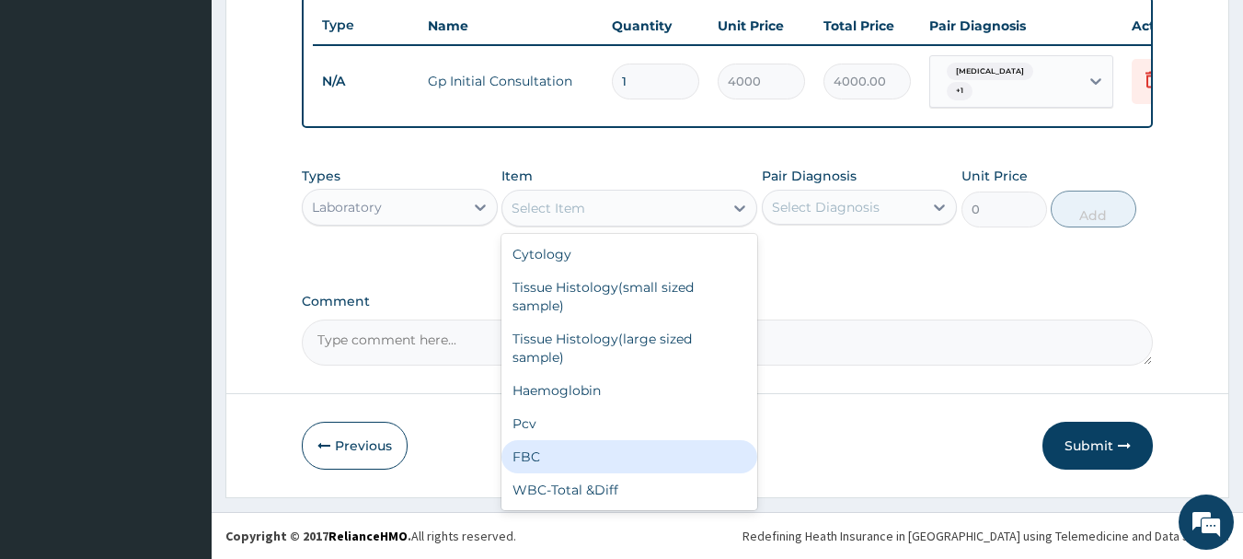
click at [526, 452] on div "FBC" at bounding box center [630, 456] width 256 height 33
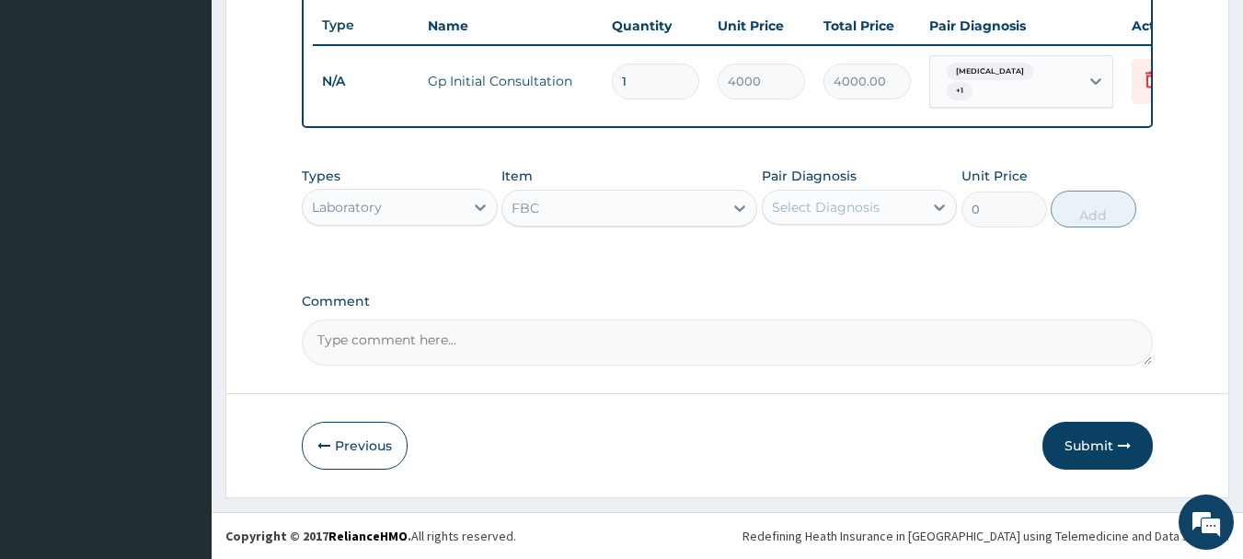
type input "5000"
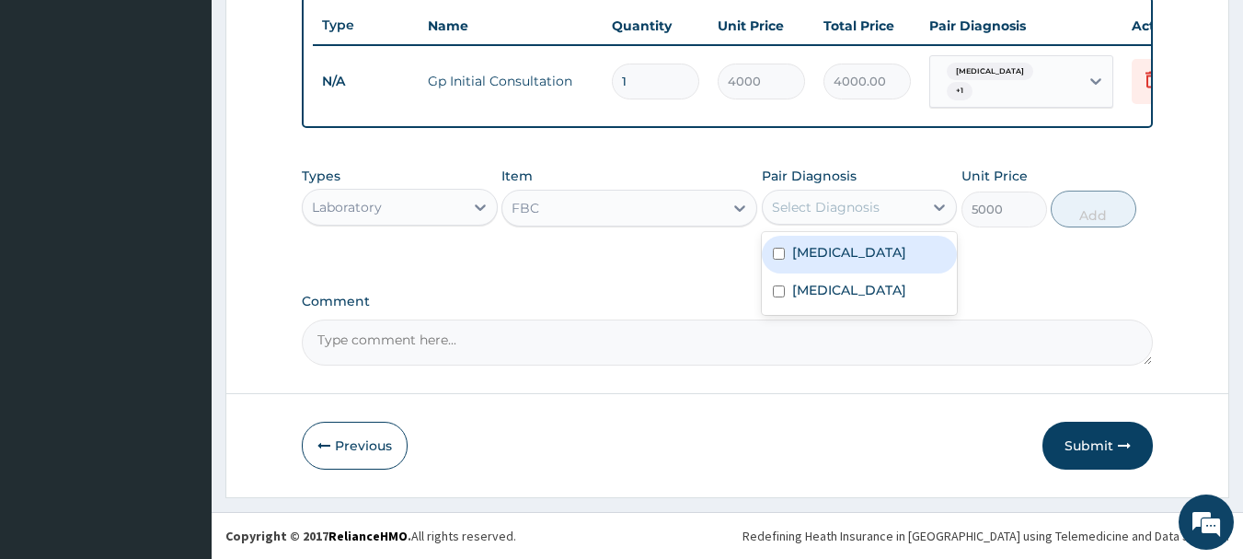
drag, startPoint x: 942, startPoint y: 205, endPoint x: 869, endPoint y: 278, distance: 103.5
click at [939, 206] on icon at bounding box center [940, 207] width 18 height 18
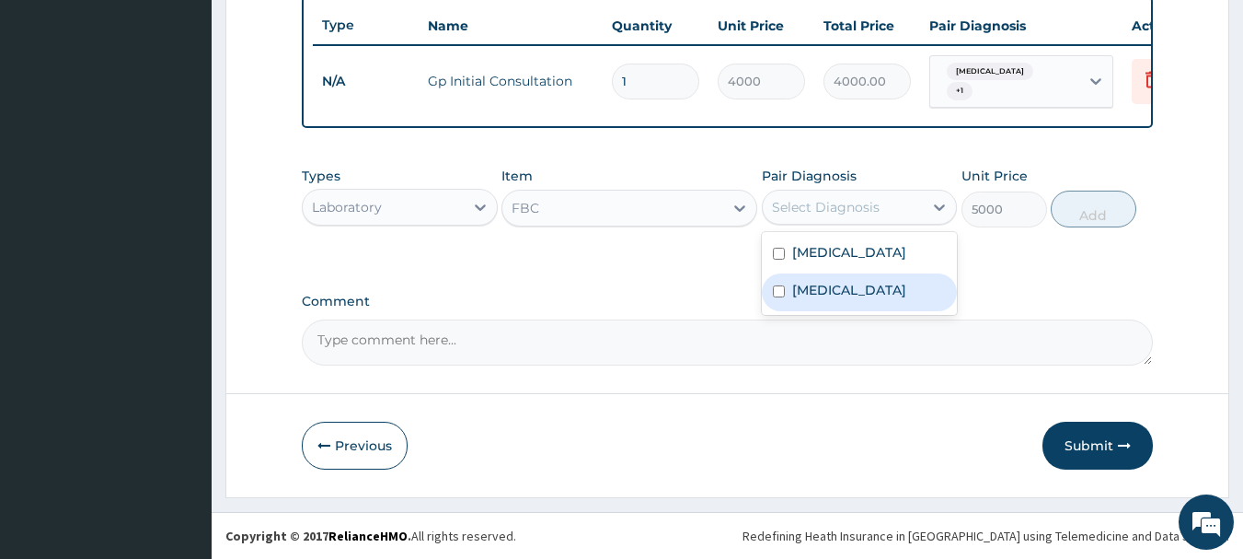
click at [827, 299] on label "Upper respiratory infection" at bounding box center [849, 290] width 114 height 18
checkbox input "true"
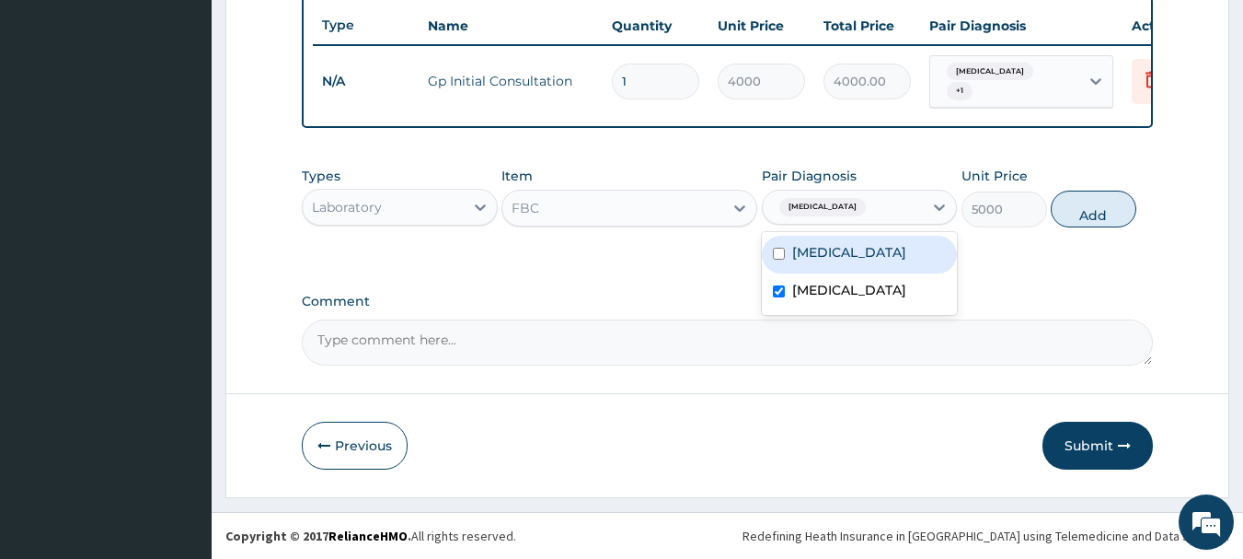
click at [799, 262] on div "Malaria" at bounding box center [860, 255] width 196 height 38
checkbox input "true"
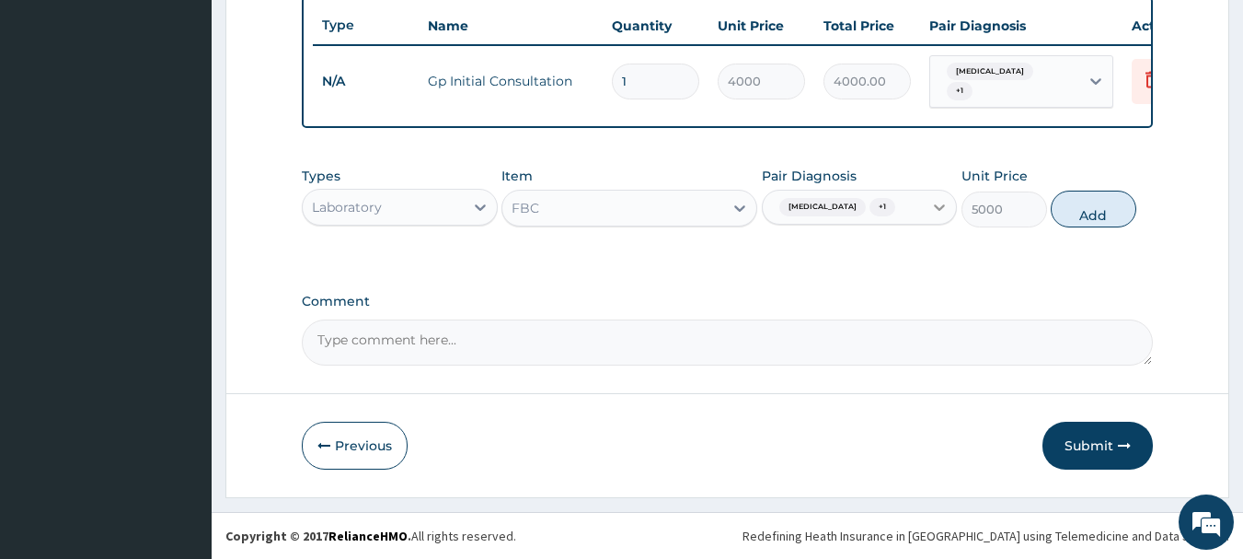
drag, startPoint x: 1106, startPoint y: 210, endPoint x: 942, endPoint y: 219, distance: 165.0
click at [1049, 219] on div "Types Laboratory Item FBC Pair Diagnosis Upper respiratory infection + 1 Unit P…" at bounding box center [728, 196] width 852 height 79
drag, startPoint x: 1079, startPoint y: 215, endPoint x: 1019, endPoint y: 221, distance: 60.1
click at [1057, 219] on button "Add" at bounding box center [1094, 209] width 86 height 37
type input "0"
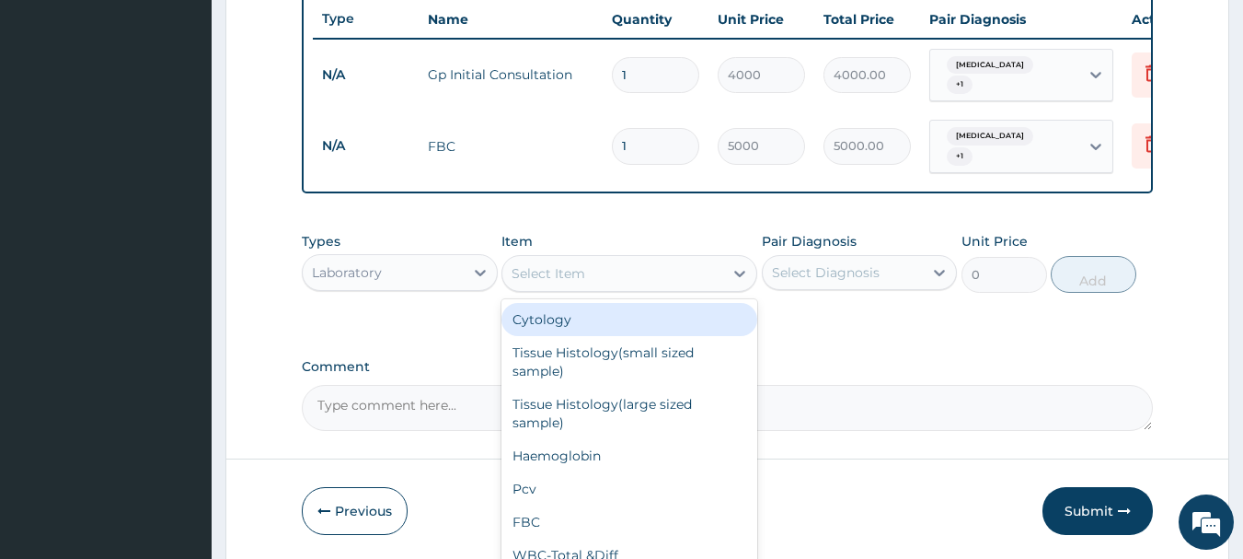
click at [604, 267] on div "Select Item" at bounding box center [613, 273] width 221 height 29
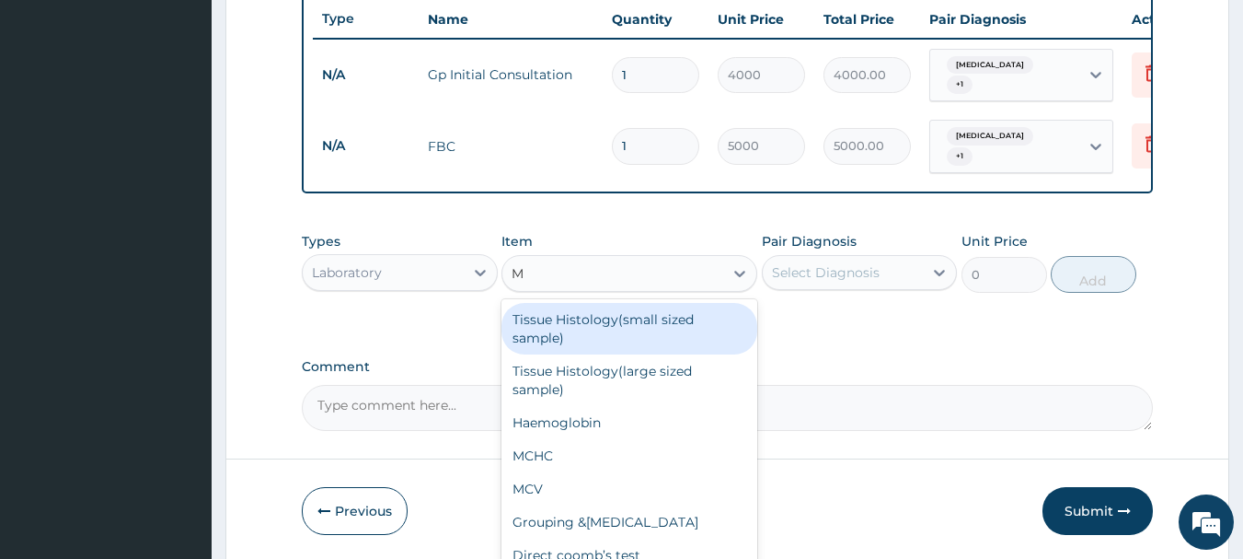
type input "MP"
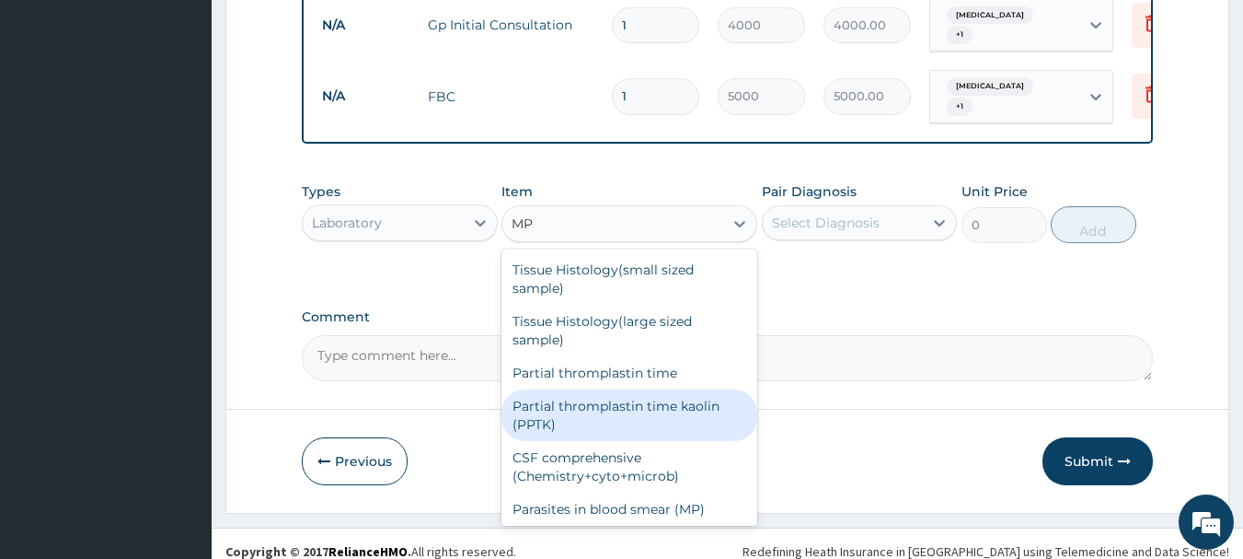
scroll to position [766, 0]
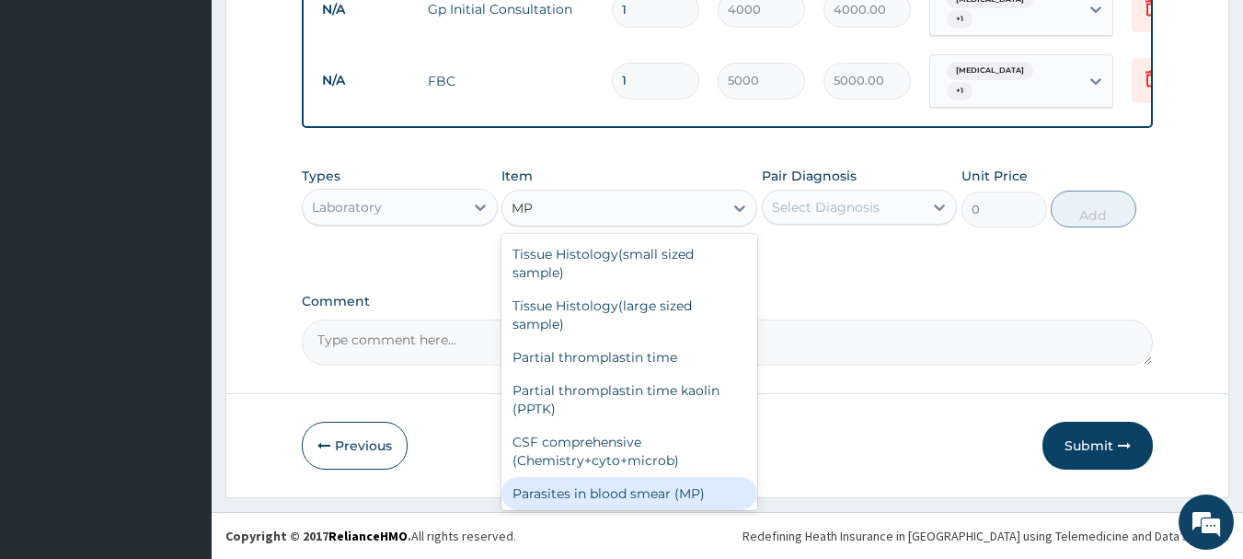
drag, startPoint x: 628, startPoint y: 496, endPoint x: 661, endPoint y: 467, distance: 44.3
click at [628, 494] on div "Parasites in blood smear (MP)" at bounding box center [630, 493] width 256 height 33
type input "3000"
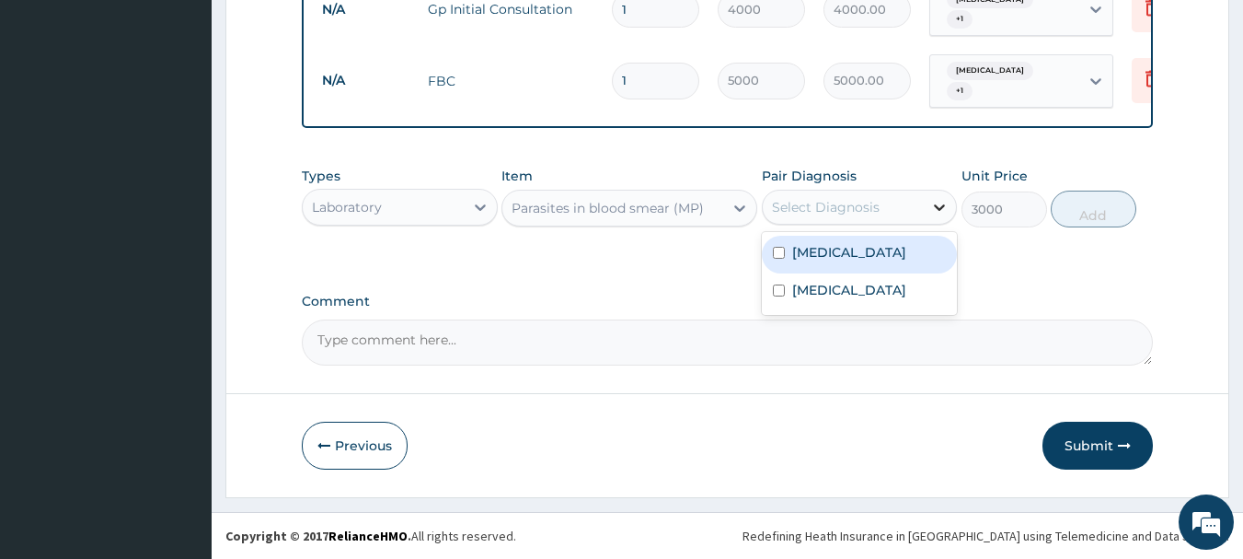
click at [940, 200] on icon at bounding box center [940, 207] width 18 height 18
drag, startPoint x: 789, startPoint y: 251, endPoint x: 907, endPoint y: 244, distance: 118.0
click at [791, 250] on div "Malaria" at bounding box center [860, 255] width 196 height 38
checkbox input "true"
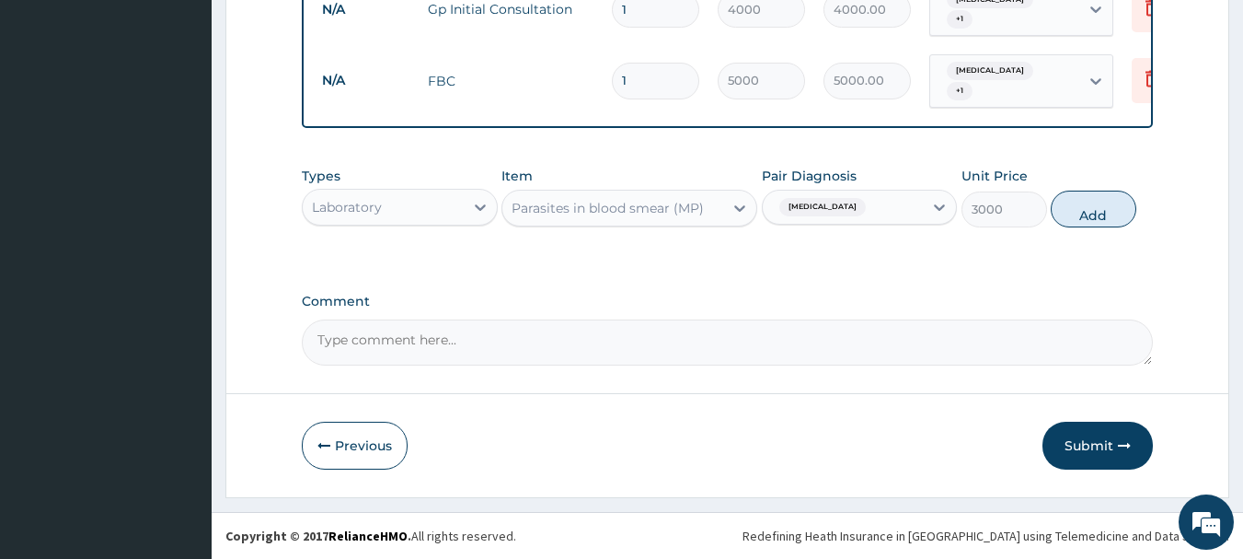
drag, startPoint x: 1122, startPoint y: 198, endPoint x: 1082, endPoint y: 212, distance: 41.9
click at [1120, 201] on button "Add" at bounding box center [1094, 209] width 86 height 37
type input "0"
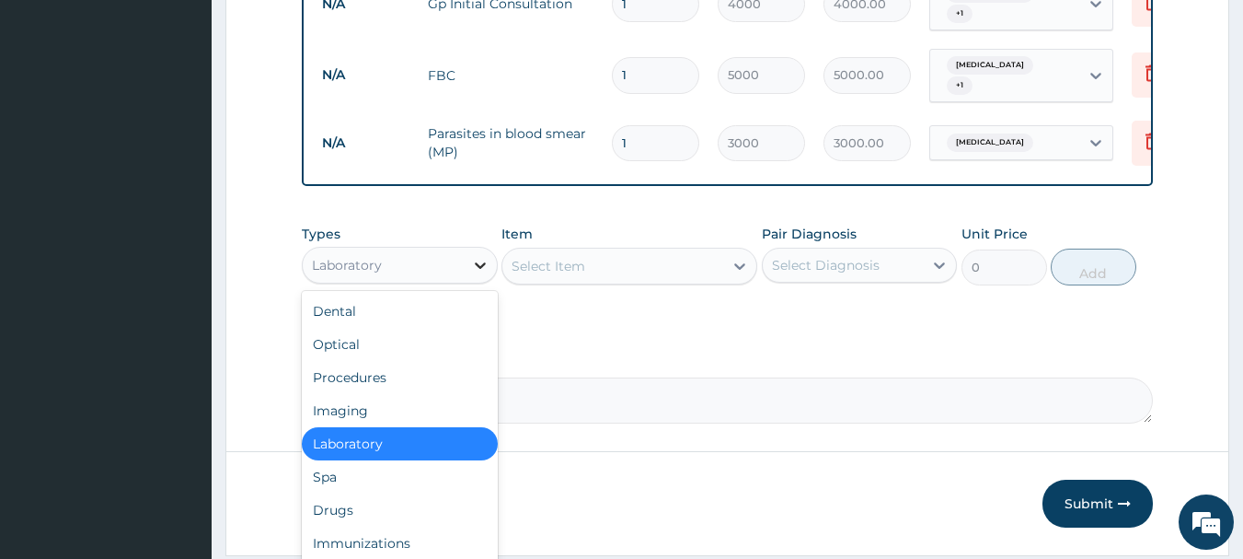
click at [491, 270] on div at bounding box center [480, 265] width 33 height 33
drag, startPoint x: 351, startPoint y: 517, endPoint x: 366, endPoint y: 503, distance: 21.5
click at [353, 517] on div "Drugs" at bounding box center [400, 509] width 196 height 33
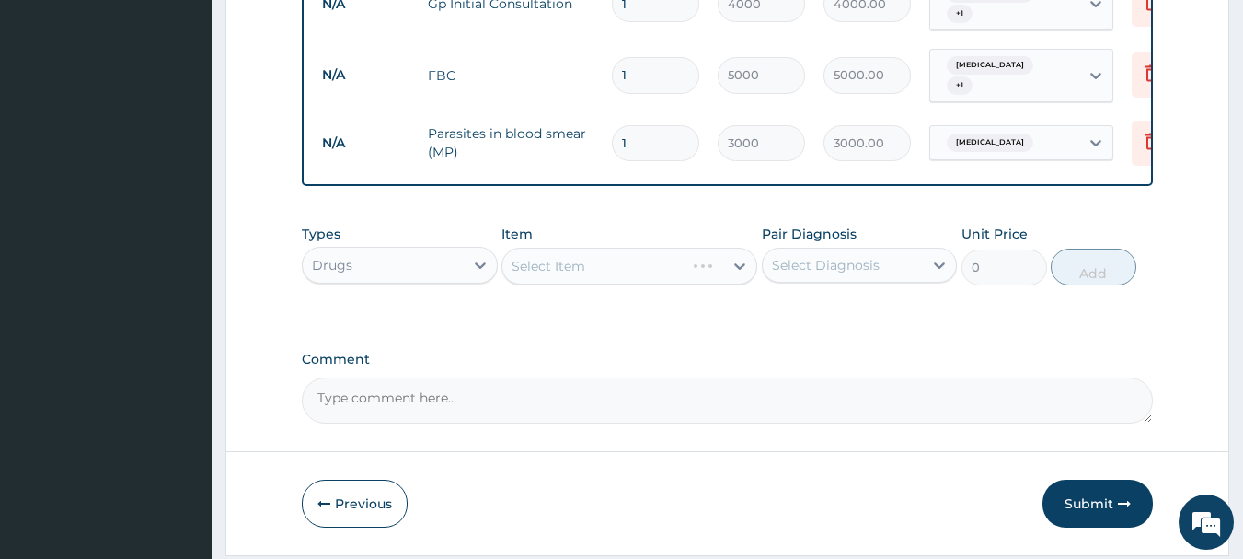
click at [600, 271] on div "Select Item" at bounding box center [630, 266] width 256 height 37
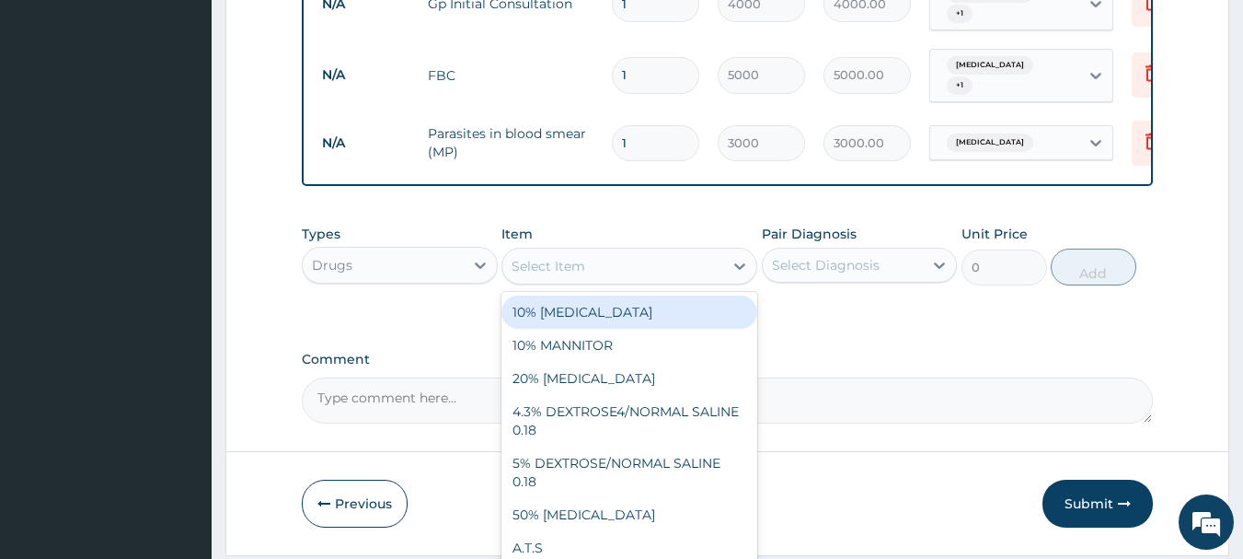
click at [596, 276] on div "Select Item" at bounding box center [613, 265] width 221 height 29
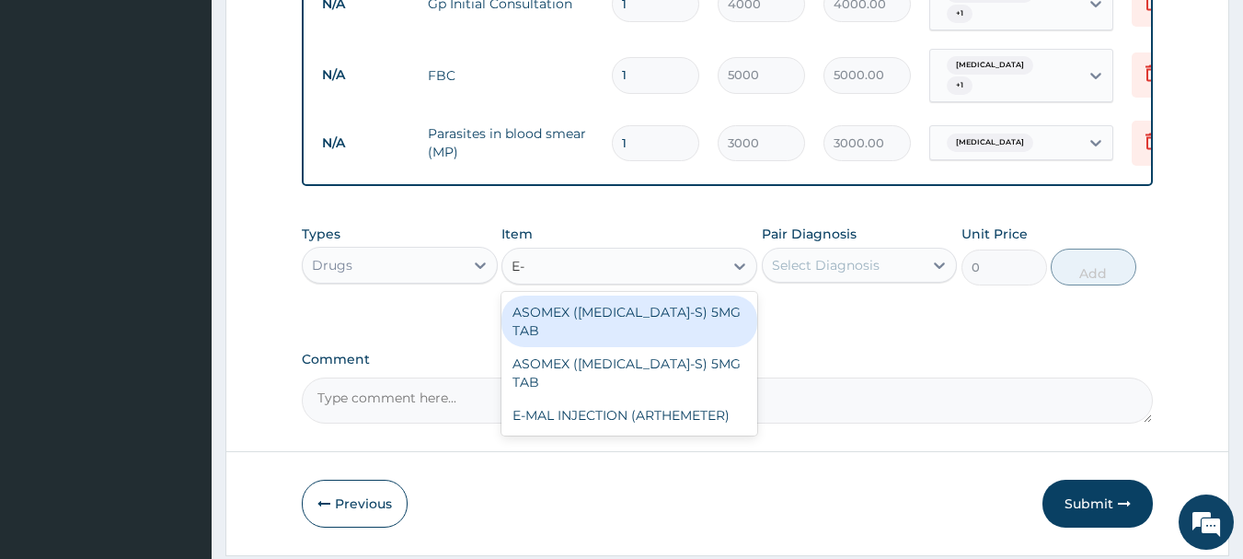
scroll to position [0, 0]
type input "E-M"
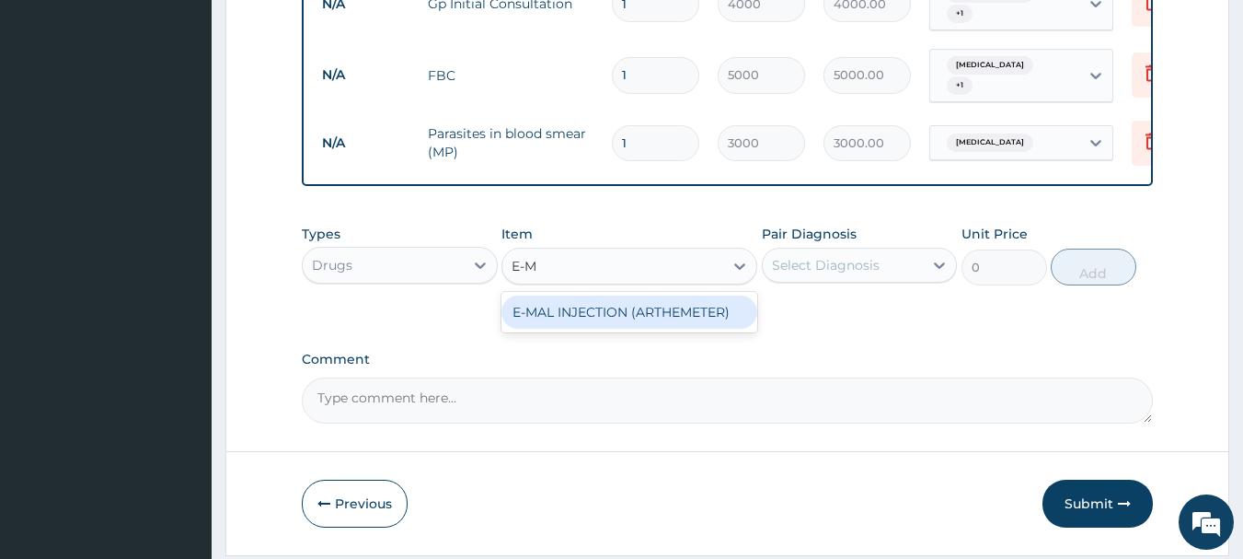
drag, startPoint x: 647, startPoint y: 310, endPoint x: 806, endPoint y: 292, distance: 160.3
click at [660, 310] on div "E-MAL INJECTION (ARTHEMETER)" at bounding box center [630, 311] width 256 height 33
type input "3000"
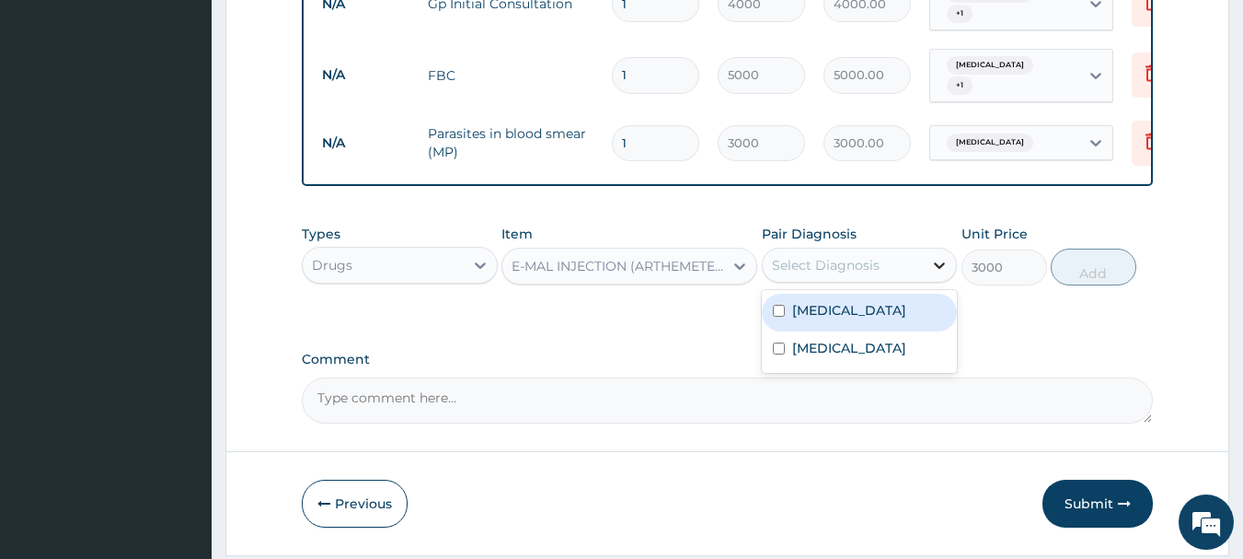
click at [950, 267] on div at bounding box center [939, 265] width 33 height 33
click at [784, 314] on input "checkbox" at bounding box center [779, 311] width 12 height 12
checkbox input "true"
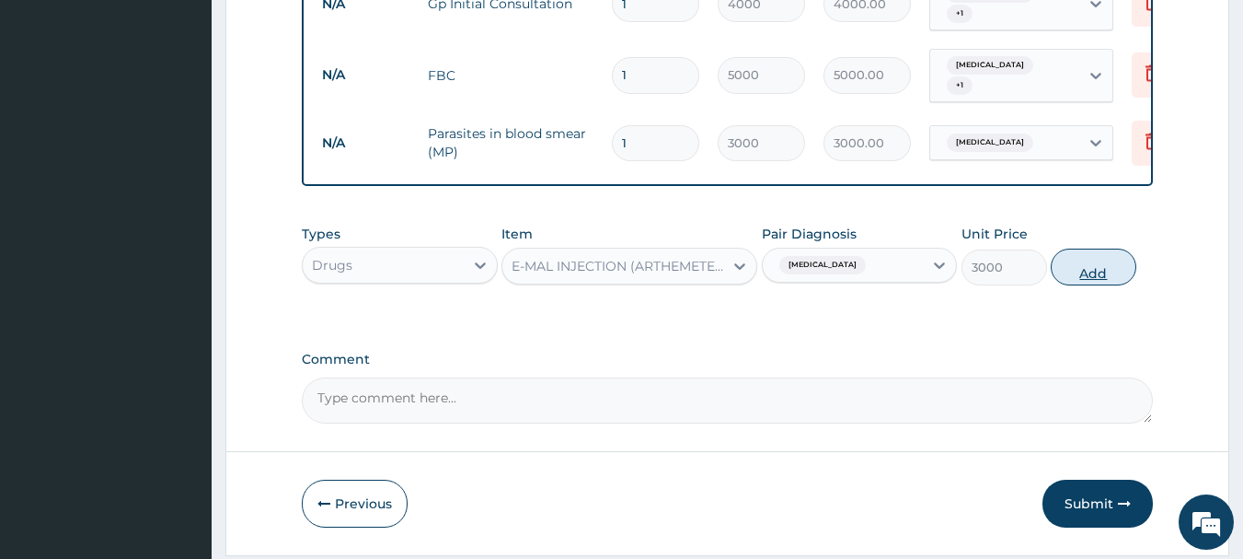
click at [1088, 275] on button "Add" at bounding box center [1094, 267] width 86 height 37
type input "0"
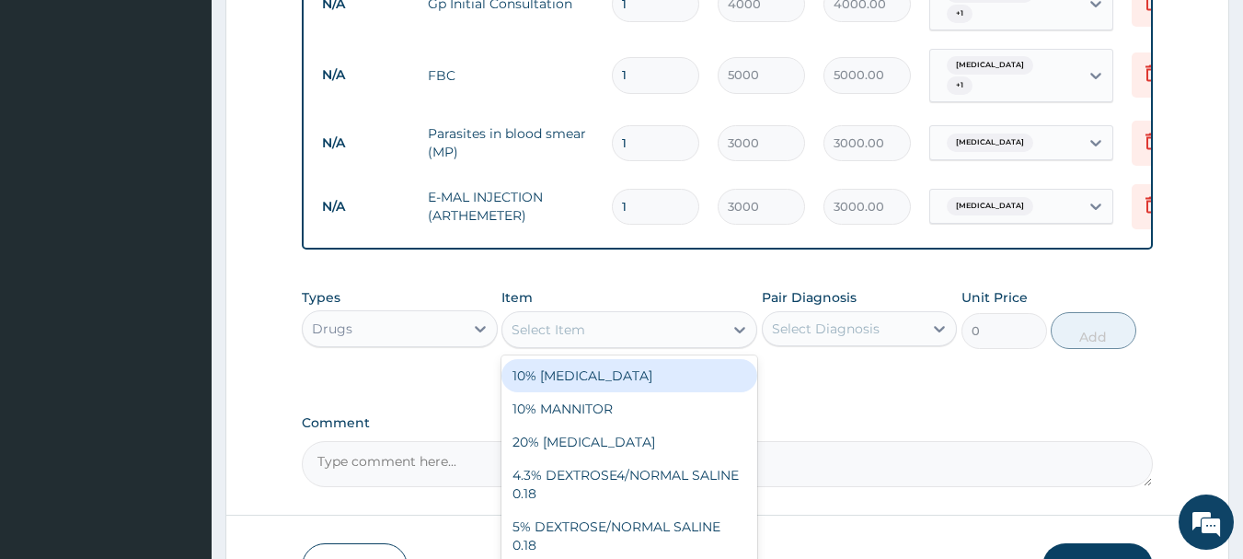
click at [616, 344] on div "Select Item" at bounding box center [613, 329] width 221 height 29
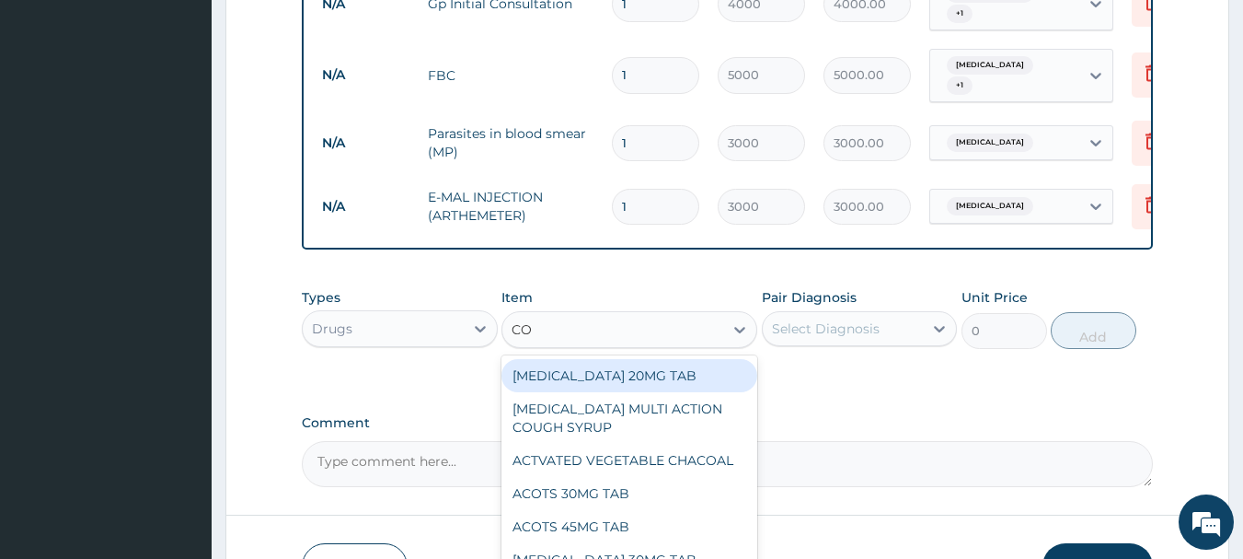
type input "COA"
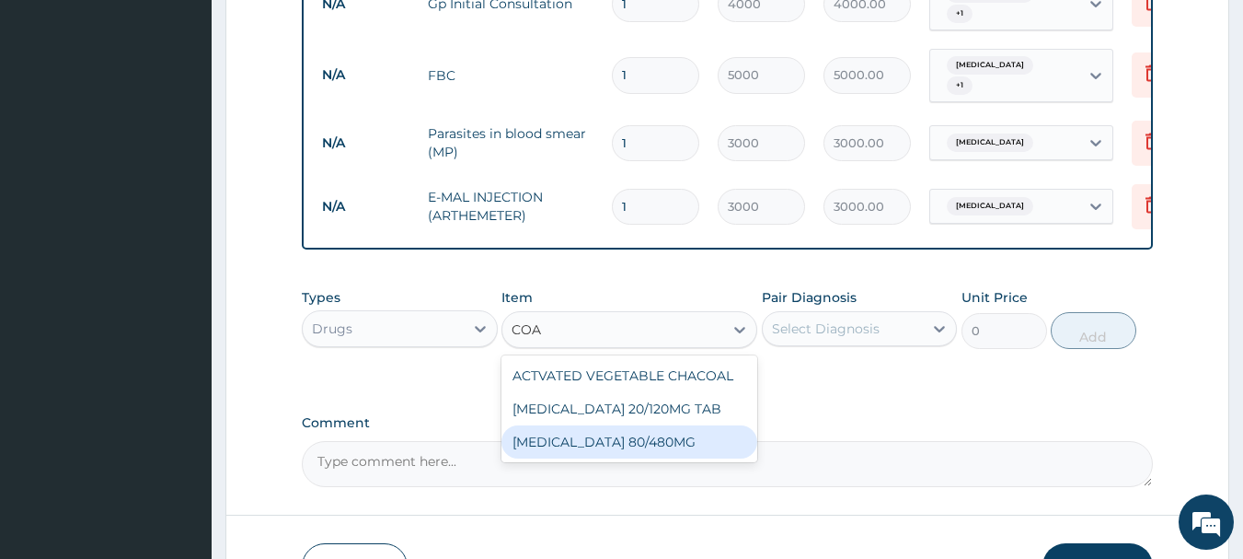
drag, startPoint x: 630, startPoint y: 460, endPoint x: 711, endPoint y: 410, distance: 94.2
click at [630, 454] on div "COARTEM 80/480MG" at bounding box center [630, 441] width 256 height 33
type input "4500"
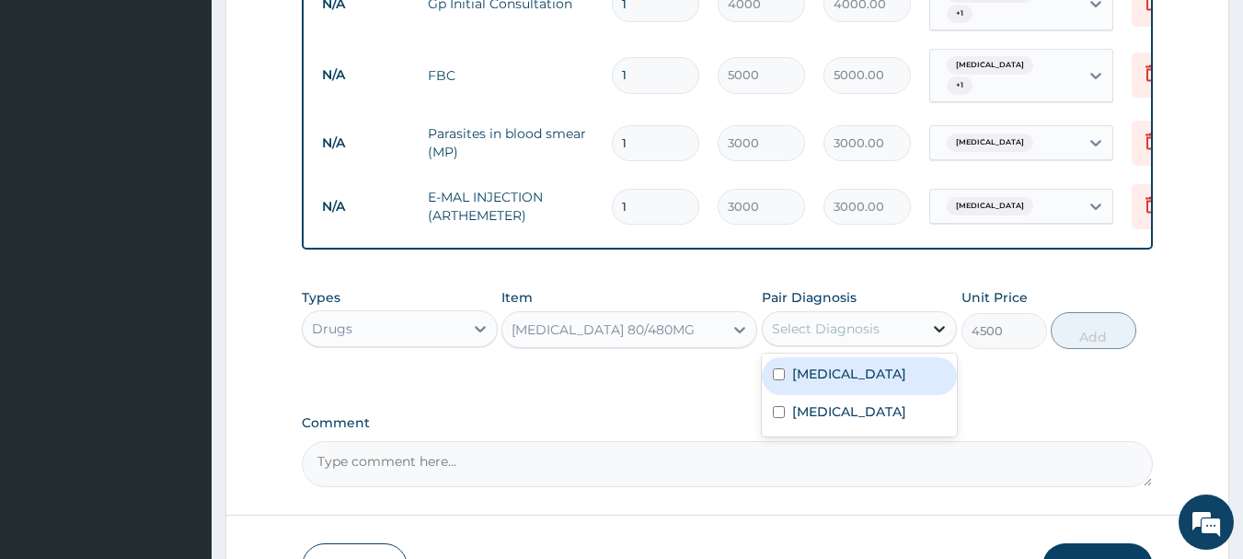
click at [935, 332] on icon at bounding box center [940, 329] width 11 height 6
click at [773, 378] on input "checkbox" at bounding box center [779, 374] width 12 height 12
checkbox input "true"
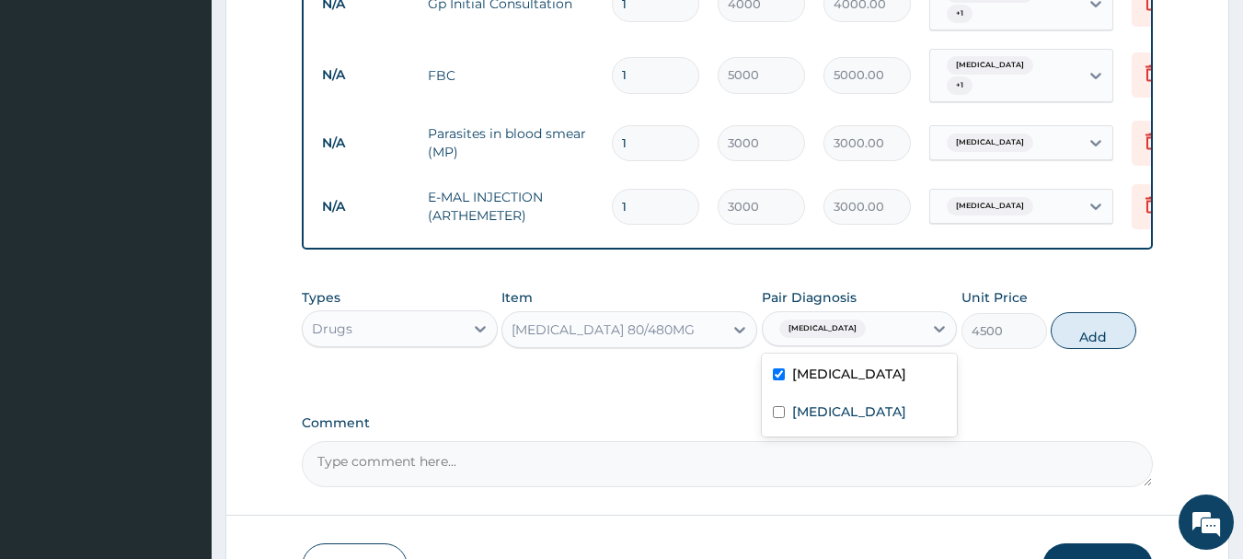
drag, startPoint x: 1094, startPoint y: 332, endPoint x: 1009, endPoint y: 340, distance: 85.9
click at [1085, 333] on button "Add" at bounding box center [1094, 330] width 86 height 37
type input "0"
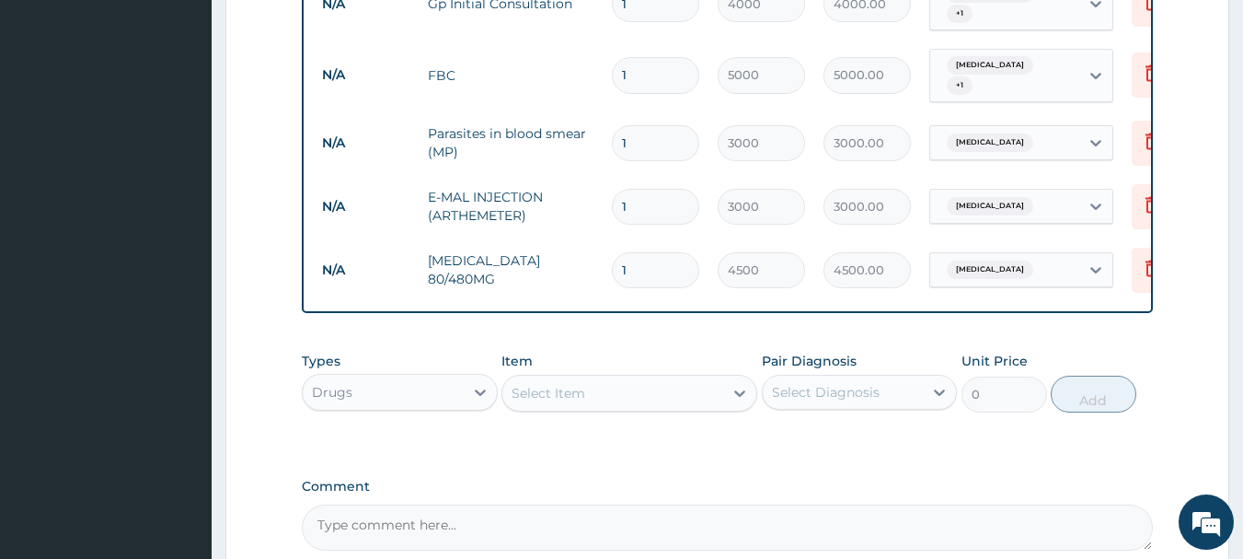
click at [554, 402] on div "Select Item" at bounding box center [549, 393] width 74 height 18
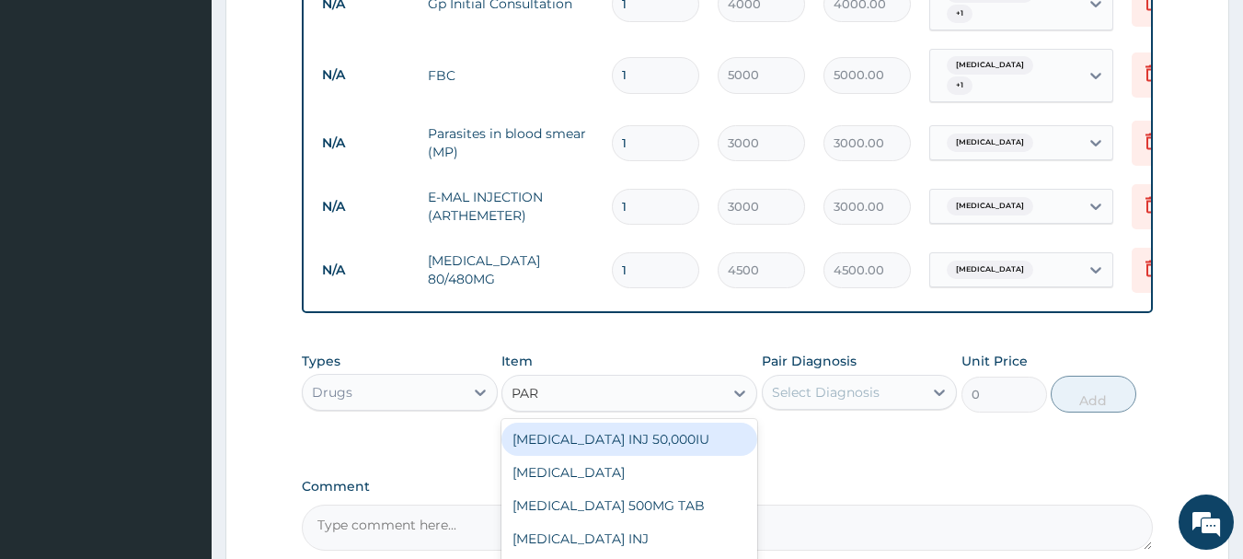
type input "PARA"
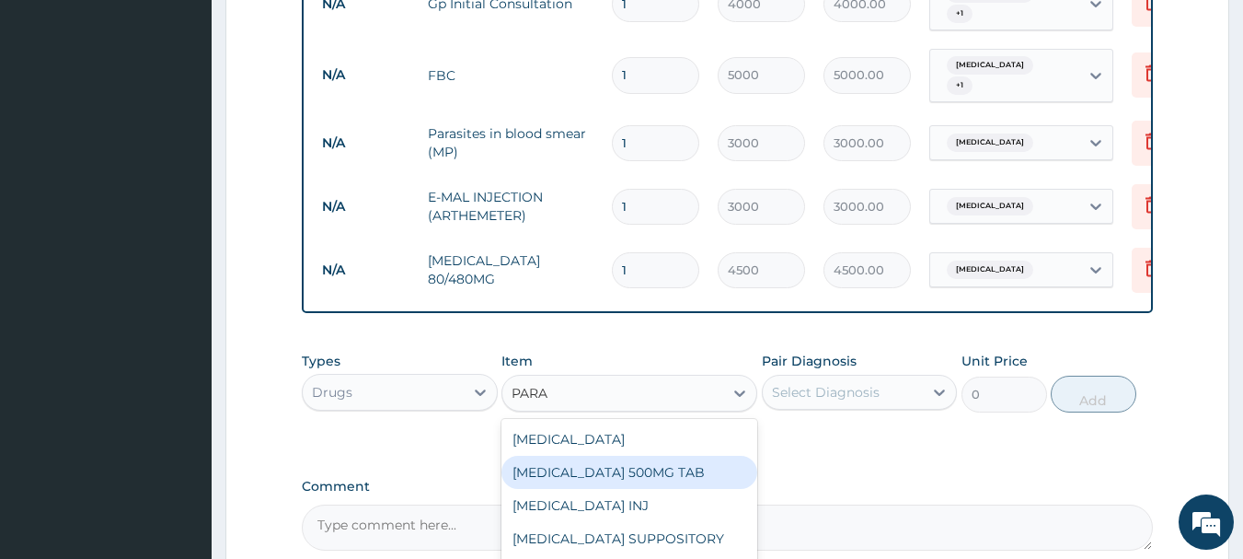
click at [625, 475] on div "PARACETAMOL 500MG TAB" at bounding box center [630, 472] width 256 height 33
type input "40"
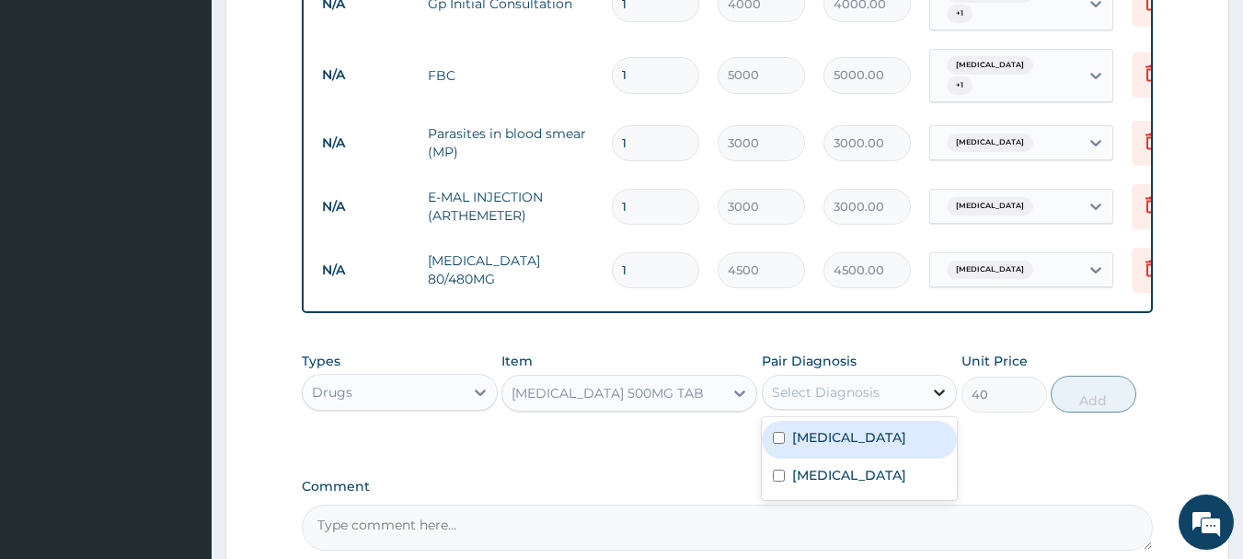
click at [940, 396] on icon at bounding box center [940, 392] width 11 height 6
drag, startPoint x: 787, startPoint y: 445, endPoint x: 913, endPoint y: 466, distance: 127.7
click at [790, 452] on div "Malaria" at bounding box center [860, 440] width 196 height 38
checkbox input "true"
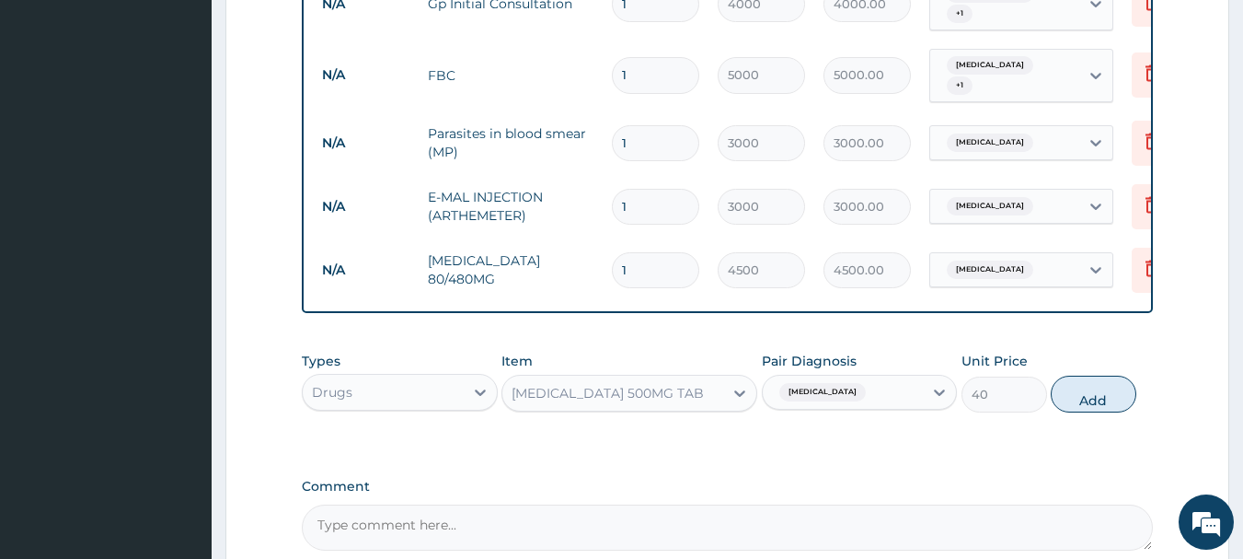
drag, startPoint x: 1087, startPoint y: 401, endPoint x: 964, endPoint y: 425, distance: 125.6
click at [1076, 404] on button "Add" at bounding box center [1094, 394] width 86 height 37
type input "0"
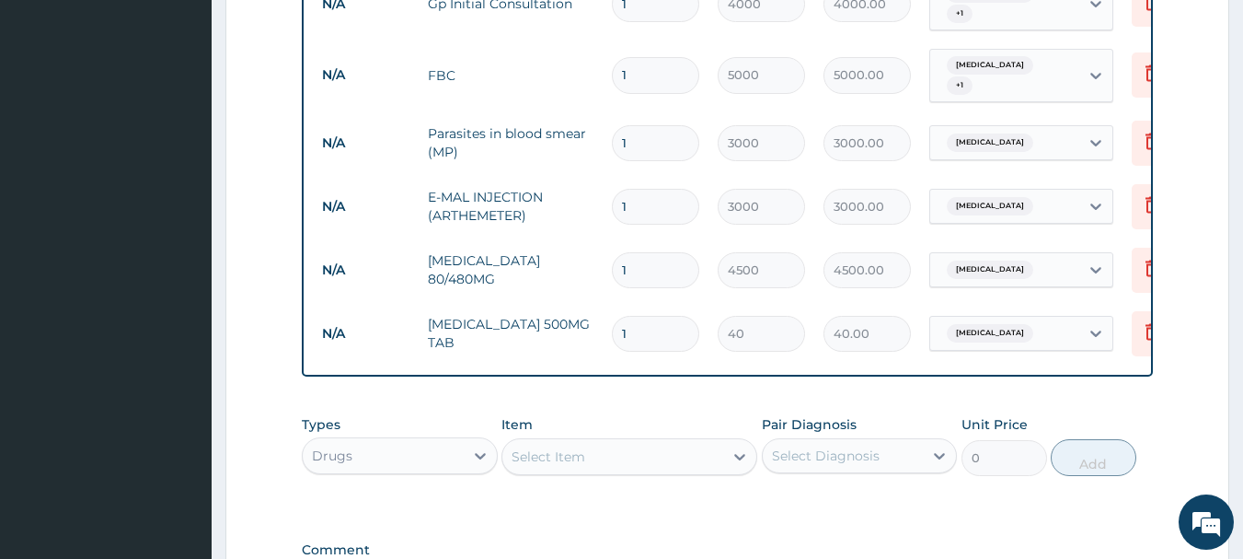
click at [616, 455] on div "Select Item" at bounding box center [613, 456] width 221 height 29
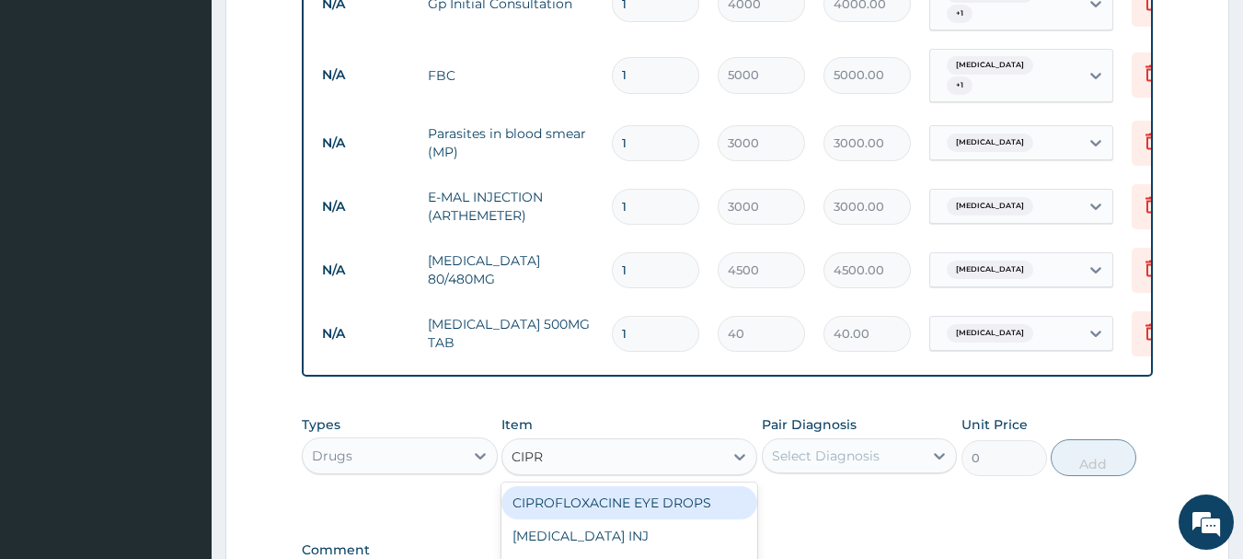
type input "CIPRO"
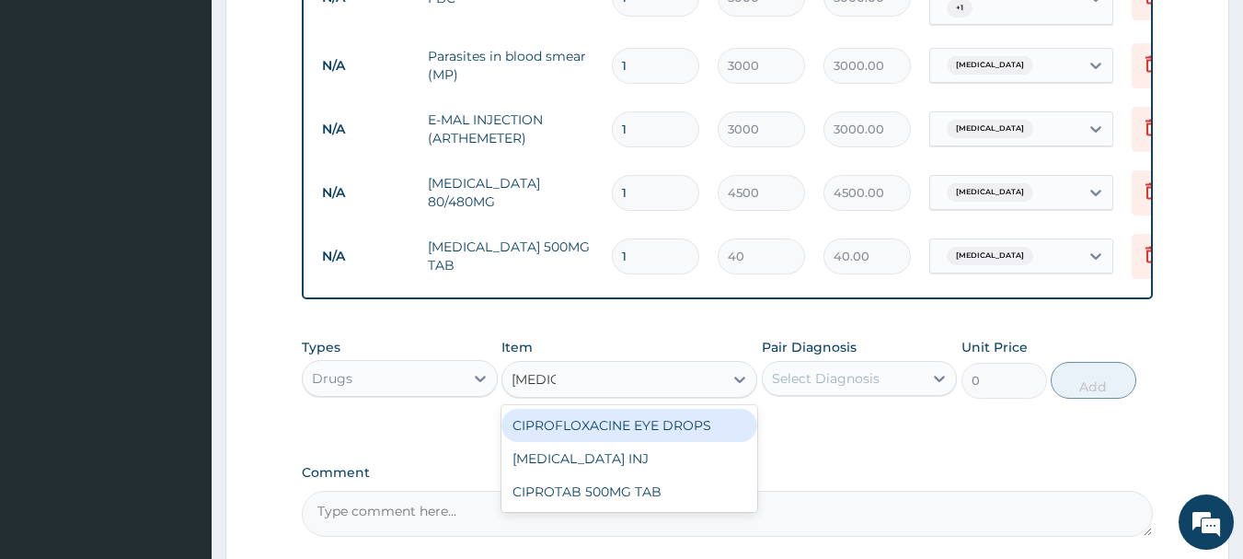
scroll to position [950, 0]
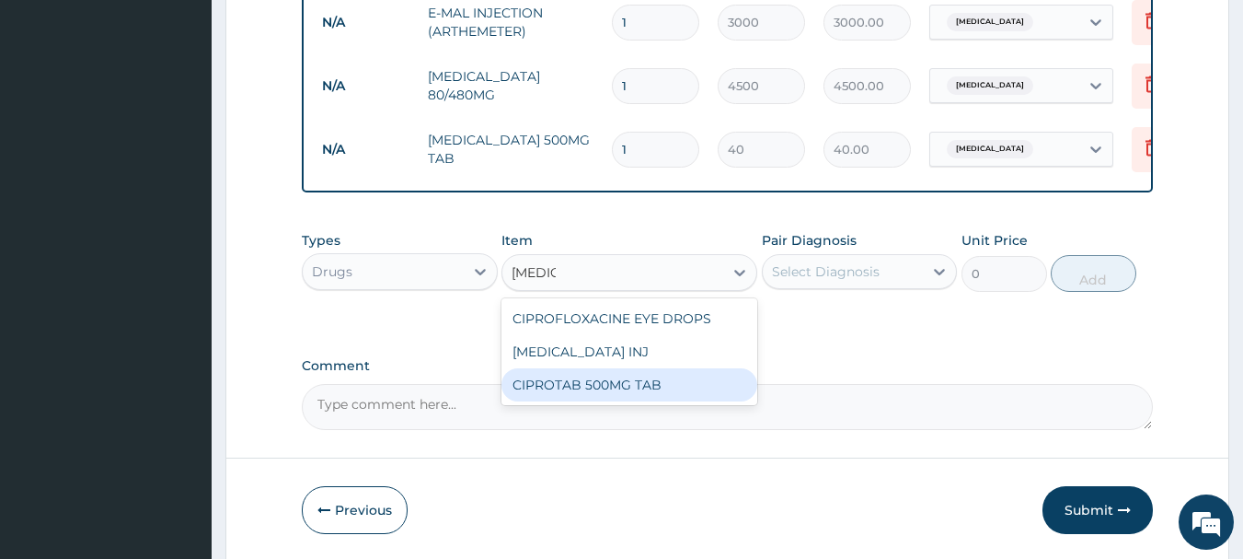
drag, startPoint x: 654, startPoint y: 403, endPoint x: 695, endPoint y: 390, distance: 42.5
click at [656, 400] on div "CIPROTAB 500MG TAB" at bounding box center [630, 384] width 256 height 33
type input "500"
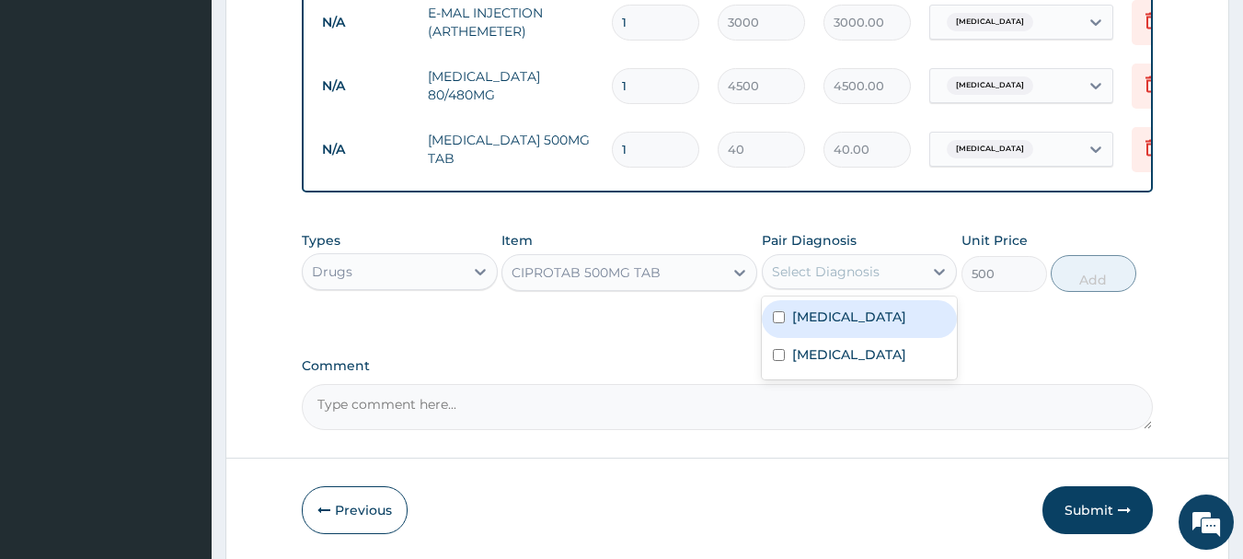
drag, startPoint x: 938, startPoint y: 273, endPoint x: 890, endPoint y: 304, distance: 56.7
click at [938, 274] on icon at bounding box center [940, 271] width 18 height 18
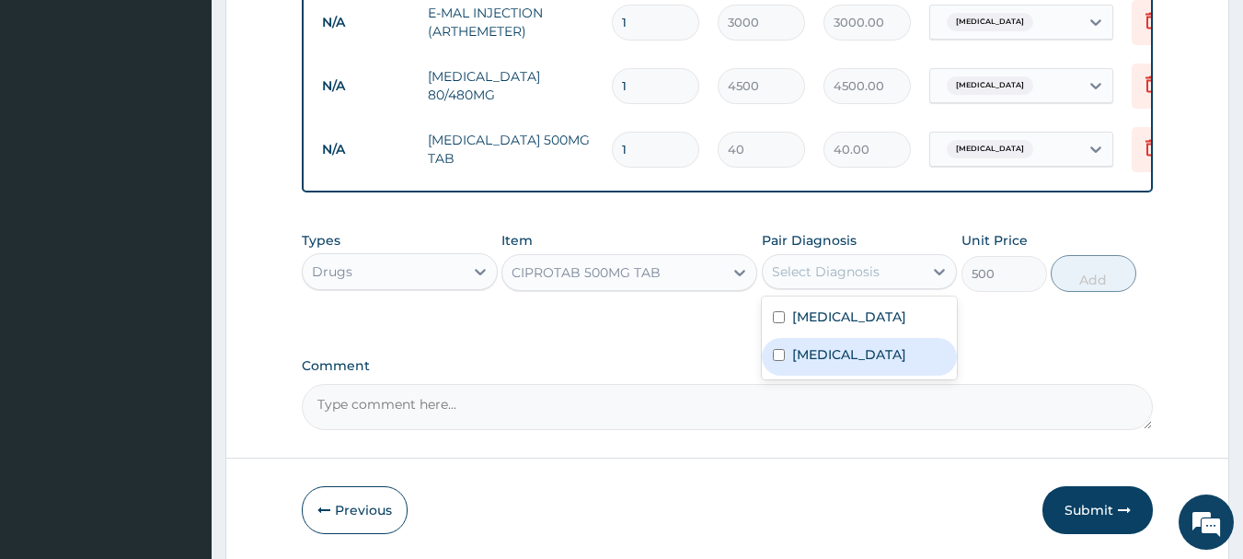
drag, startPoint x: 790, startPoint y: 366, endPoint x: 790, endPoint y: 341, distance: 25.8
click at [790, 365] on div "Upper respiratory infection" at bounding box center [860, 357] width 196 height 38
checkbox input "true"
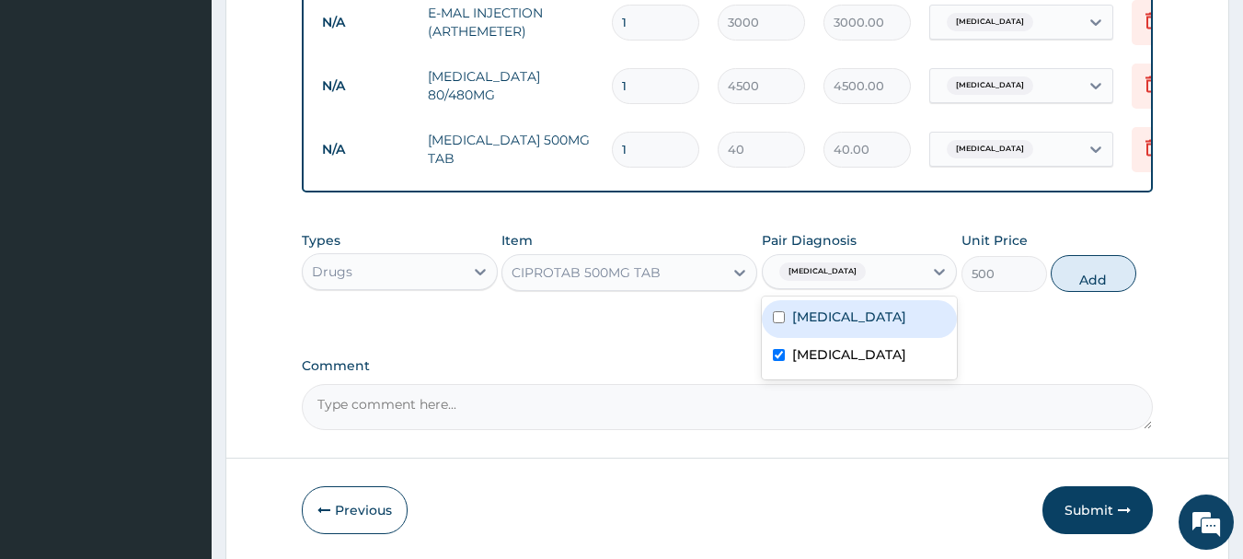
drag, startPoint x: 790, startPoint y: 320, endPoint x: 821, endPoint y: 320, distance: 31.3
click at [792, 320] on div "Malaria" at bounding box center [860, 319] width 196 height 38
checkbox input "true"
drag, startPoint x: 1084, startPoint y: 290, endPoint x: 1058, endPoint y: 295, distance: 27.1
click at [1081, 290] on button "Add" at bounding box center [1094, 273] width 86 height 37
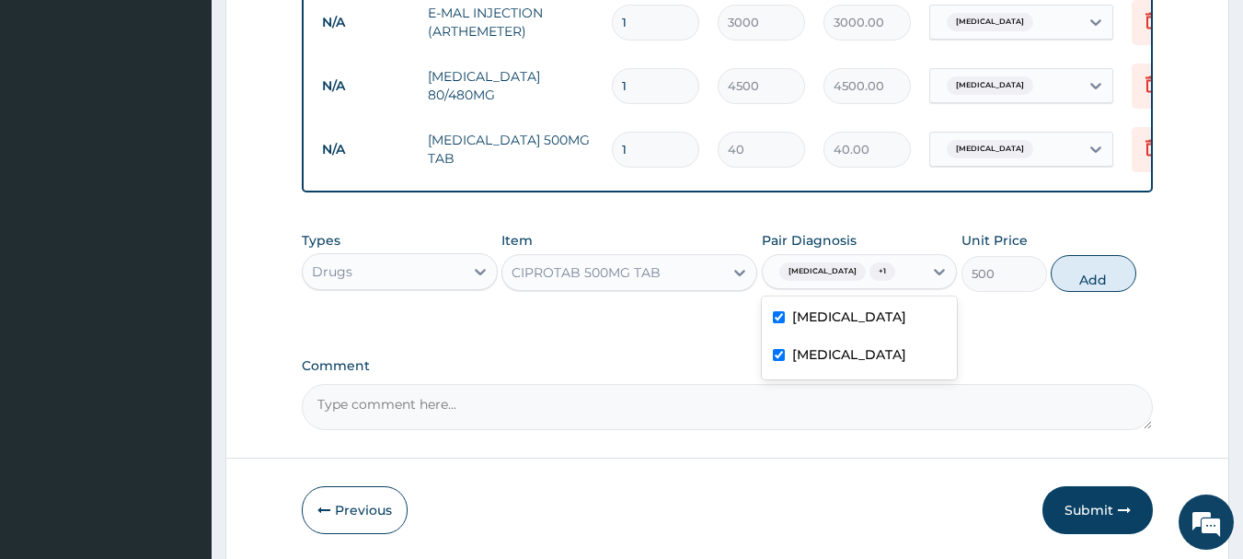
type input "0"
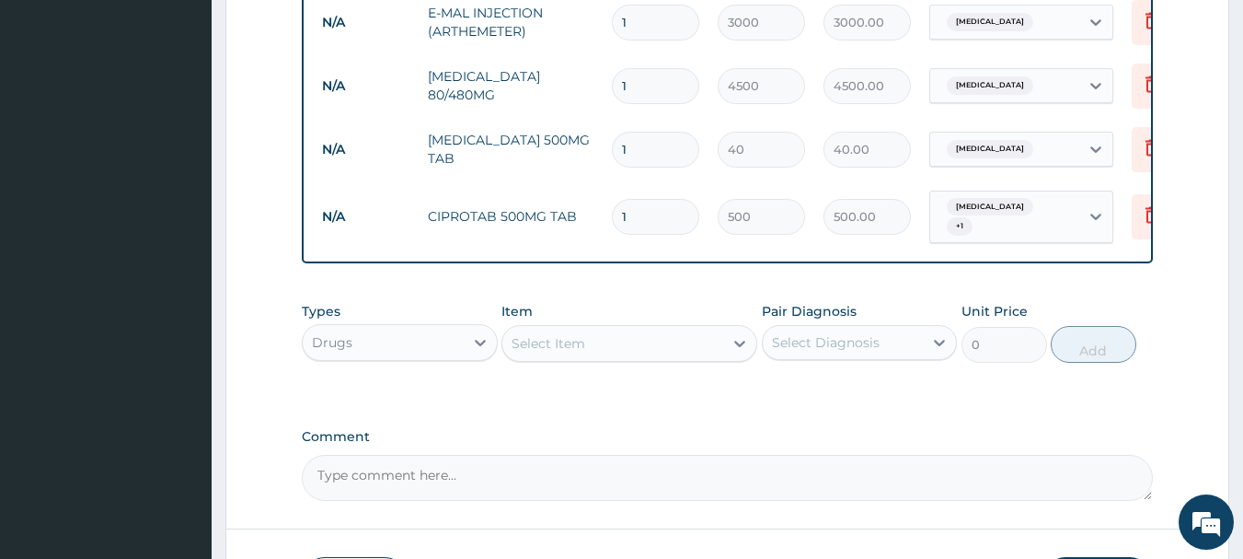
click at [578, 344] on div "Select Item" at bounding box center [549, 343] width 74 height 18
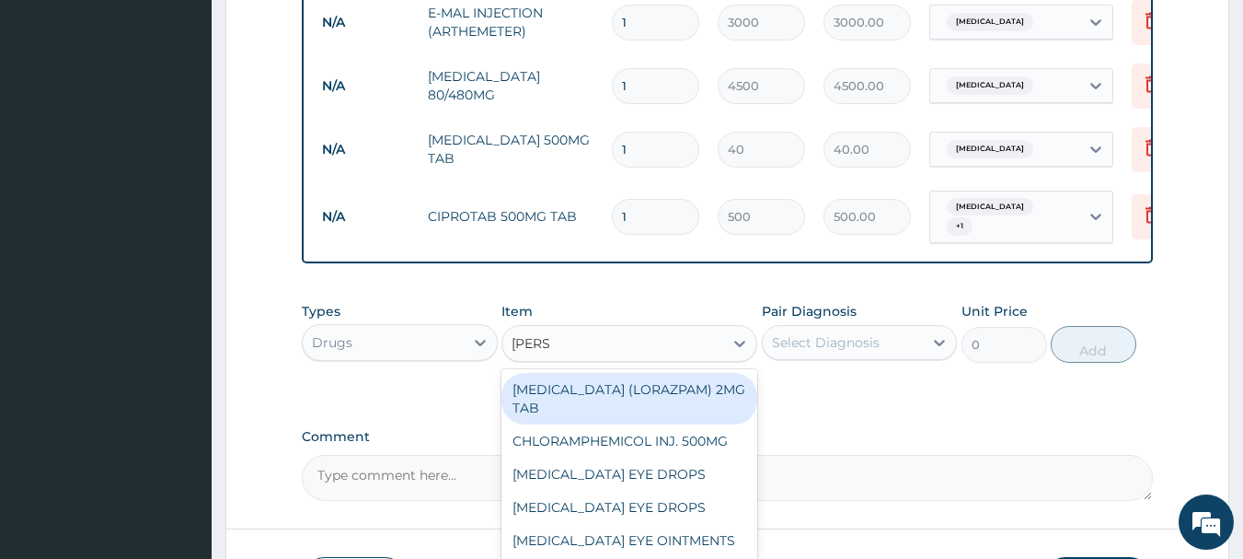
type input "LORAT"
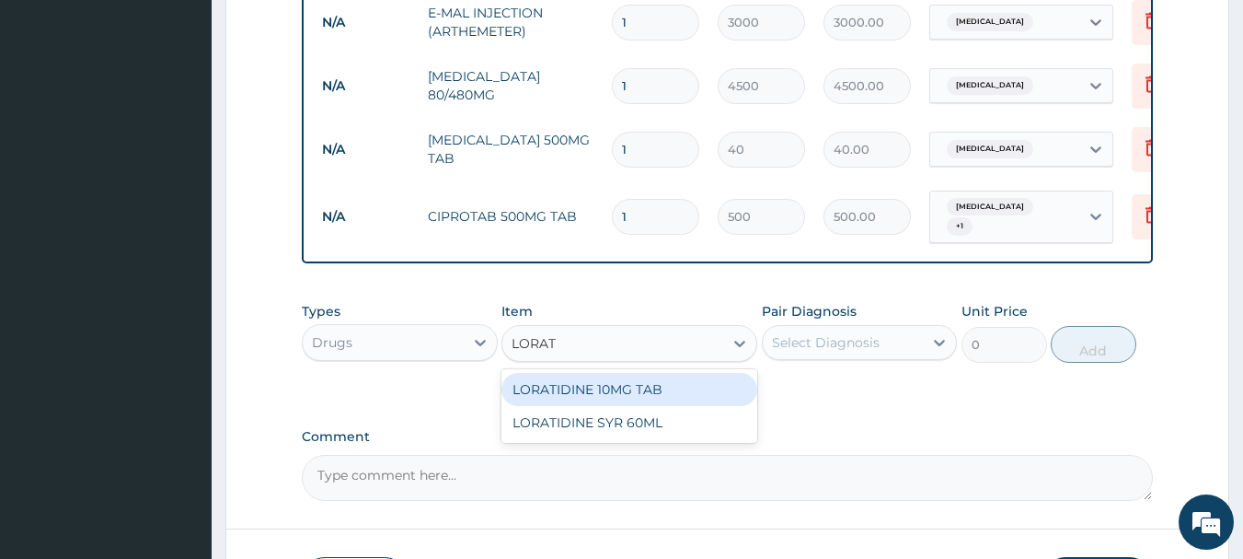
click at [607, 400] on div "LORATIDINE 10MG TAB" at bounding box center [630, 389] width 256 height 33
type input "100"
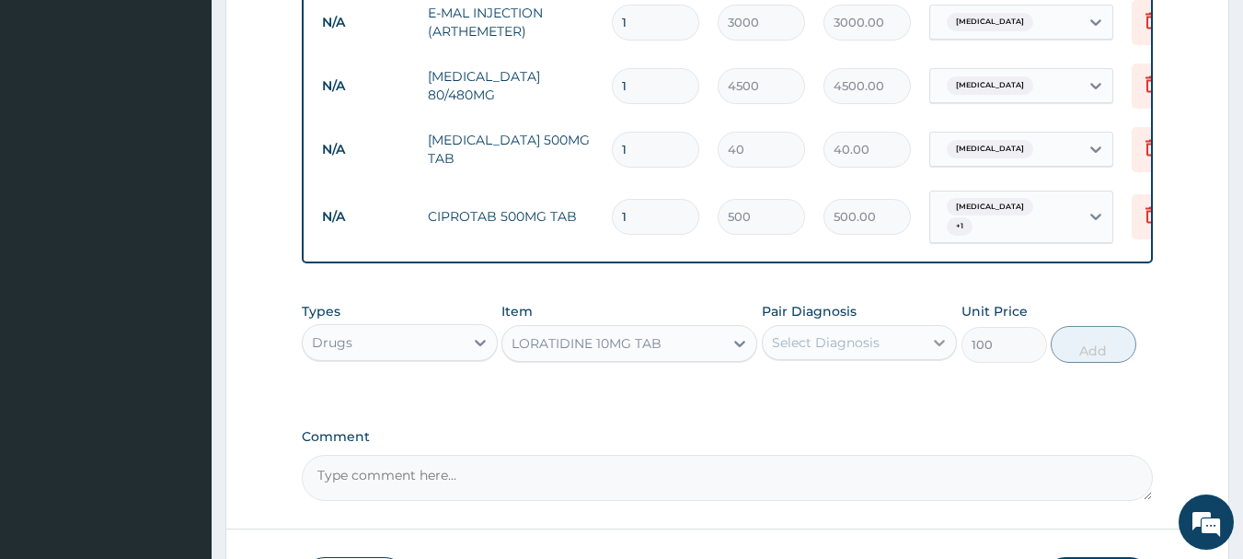
drag, startPoint x: 945, startPoint y: 344, endPoint x: 933, endPoint y: 351, distance: 13.6
click at [940, 348] on icon at bounding box center [940, 342] width 18 height 18
drag, startPoint x: 726, startPoint y: 441, endPoint x: 784, endPoint y: 445, distance: 58.1
click at [756, 442] on label "Comment" at bounding box center [728, 437] width 852 height 16
click at [756, 455] on textarea "Comment" at bounding box center [728, 478] width 852 height 46
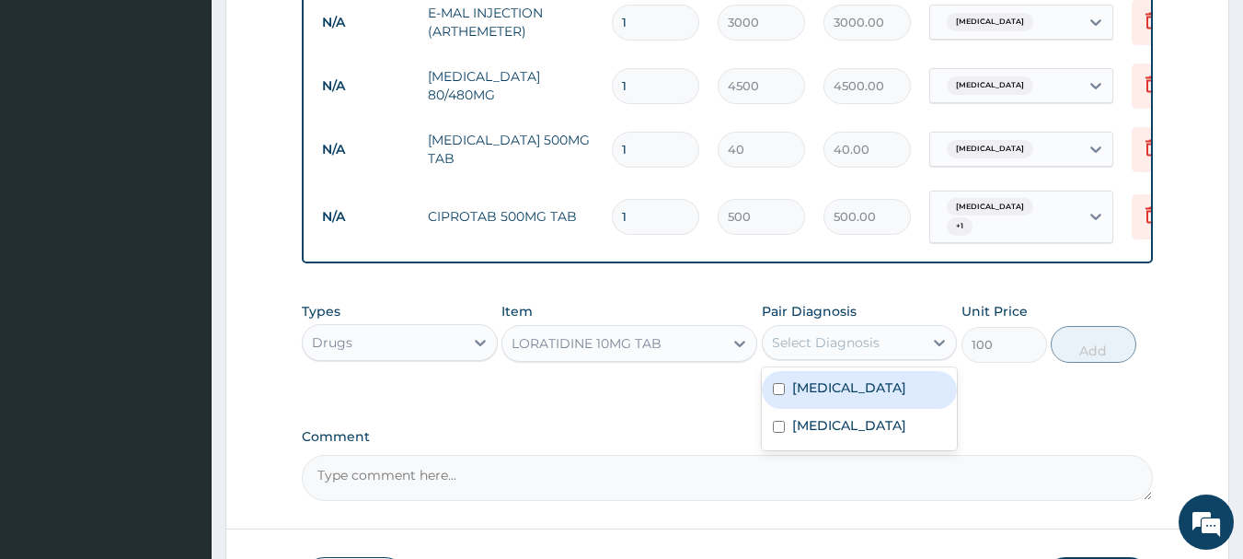
drag, startPoint x: 940, startPoint y: 345, endPoint x: 898, endPoint y: 380, distance: 54.2
click at [939, 352] on icon at bounding box center [940, 342] width 18 height 18
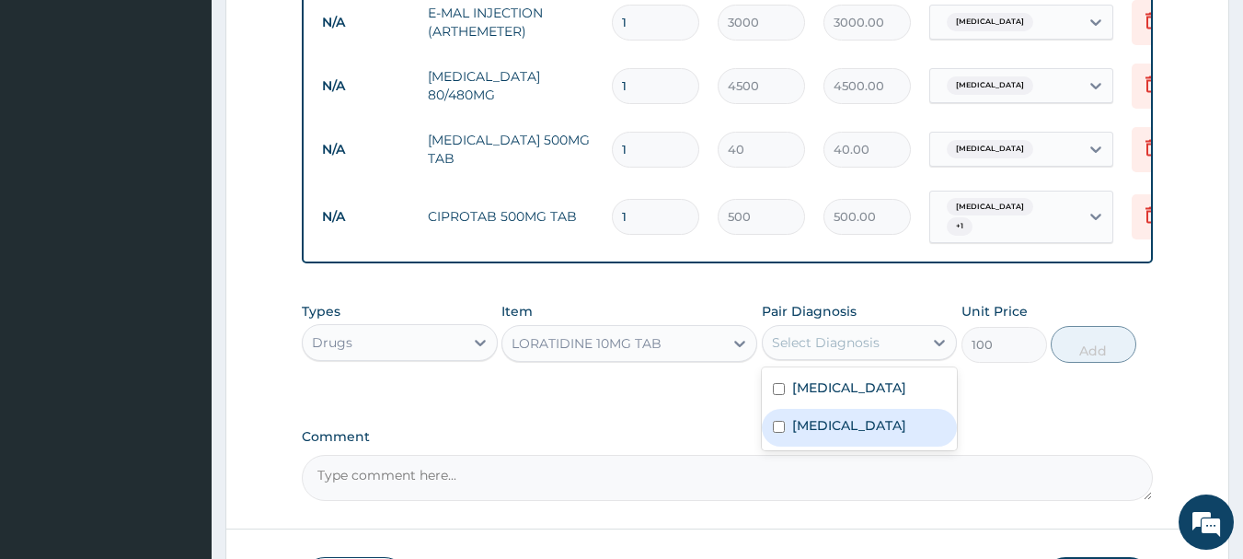
click at [817, 424] on label "Upper respiratory infection" at bounding box center [849, 425] width 114 height 18
checkbox input "true"
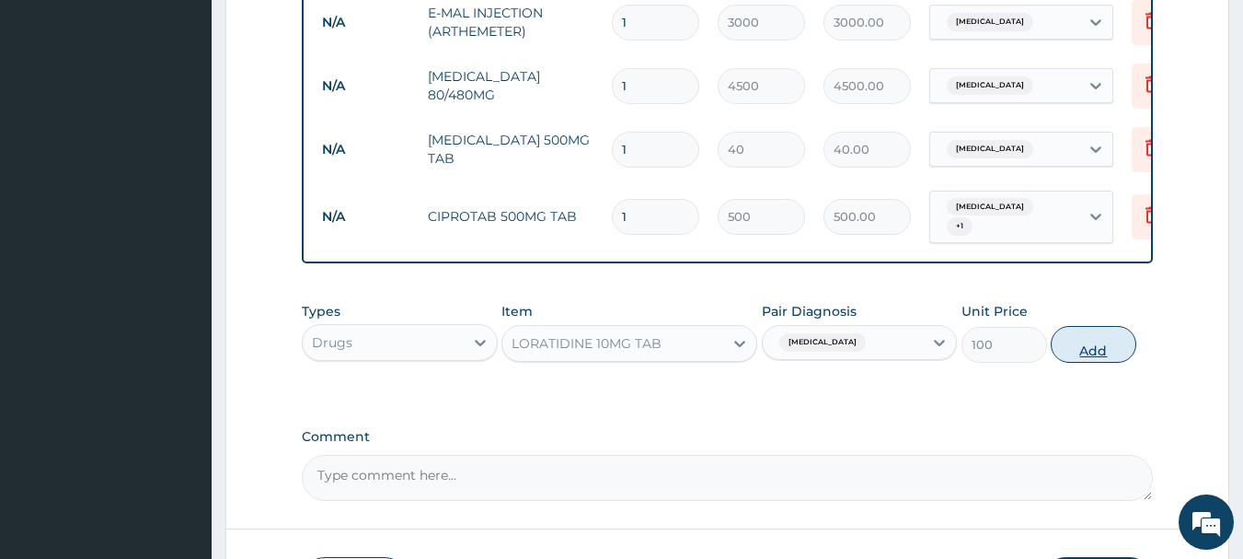
click at [1118, 353] on button "Add" at bounding box center [1094, 344] width 86 height 37
type input "0"
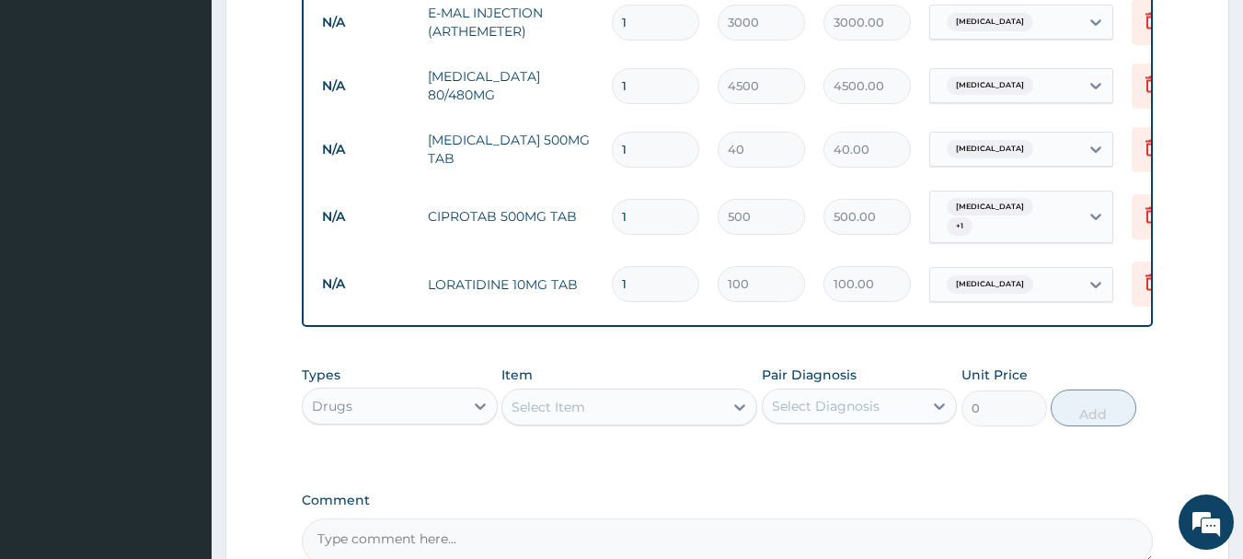
type input "0.00"
type input "7"
type input "700.00"
type input "7"
click at [659, 213] on input "1" at bounding box center [655, 217] width 87 height 36
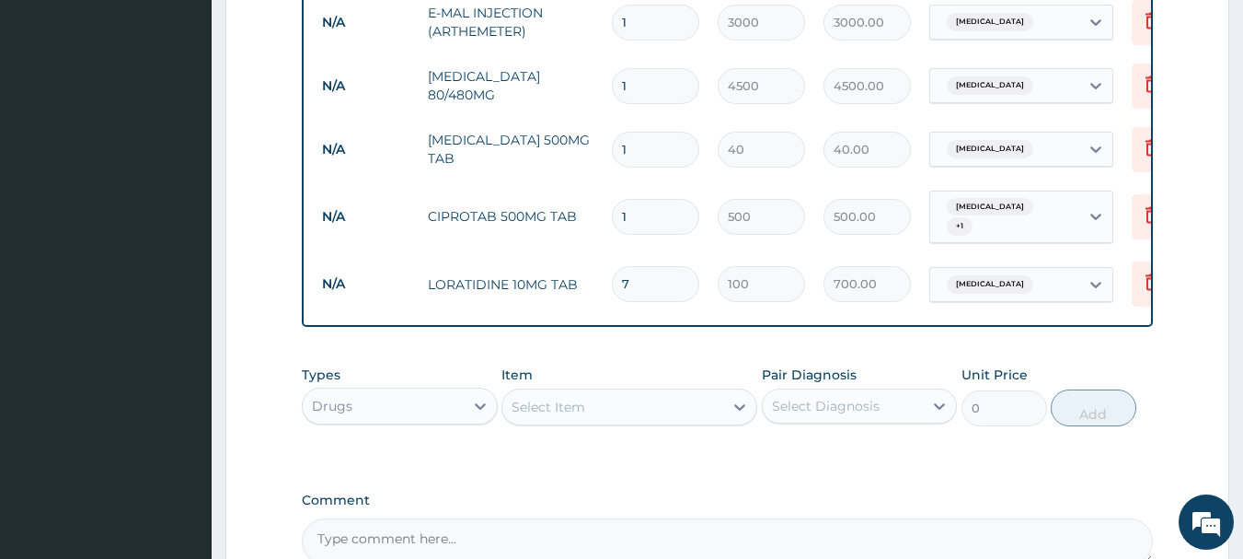
type input "10"
type input "5000.00"
type input "10"
click at [635, 140] on input "1" at bounding box center [655, 150] width 87 height 36
type input "18"
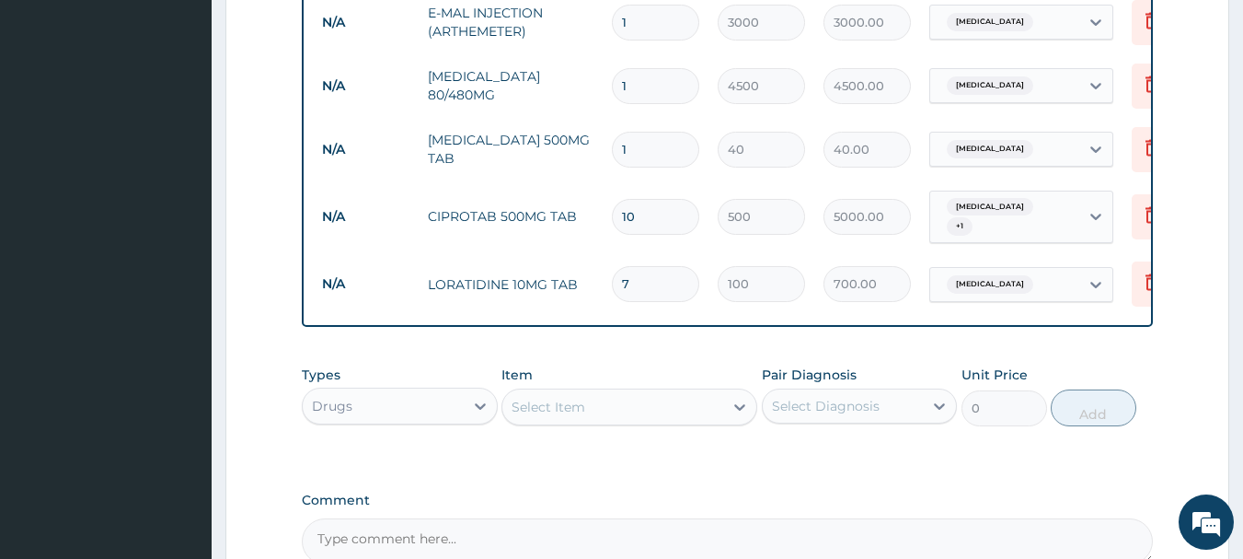
type input "720.00"
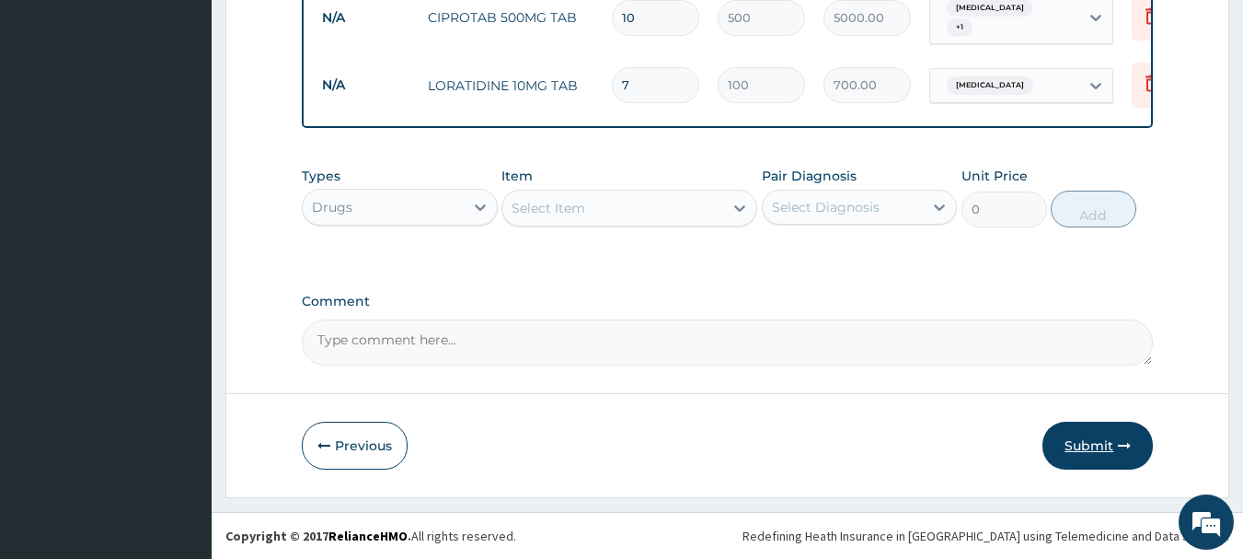
type input "18"
click at [1110, 433] on button "Submit" at bounding box center [1098, 446] width 110 height 48
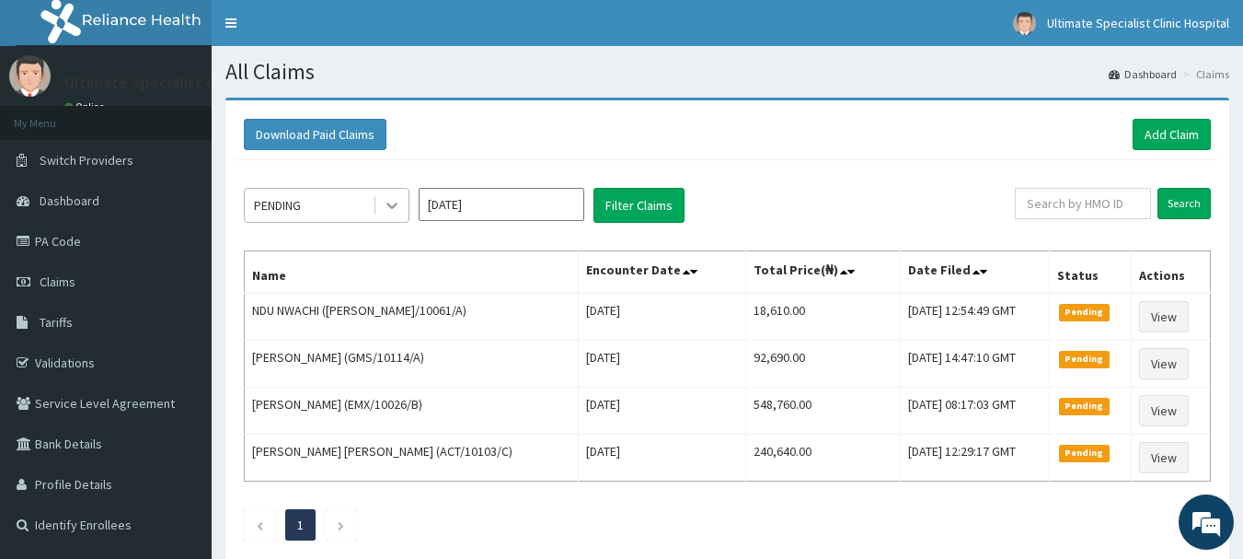
click at [387, 204] on icon at bounding box center [392, 205] width 18 height 18
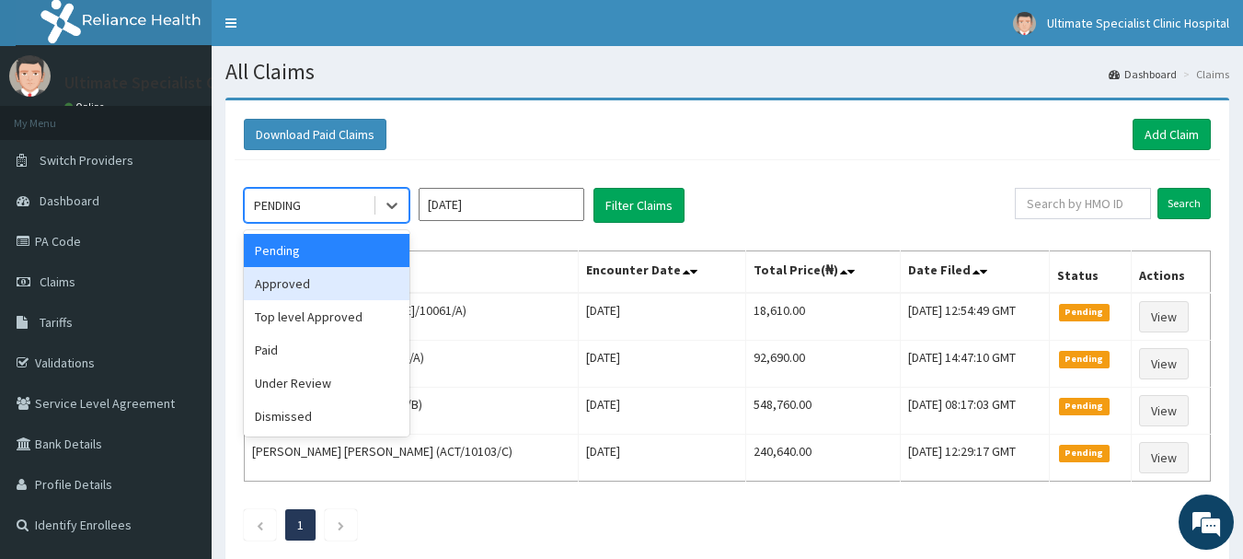
click at [335, 280] on div "Approved" at bounding box center [327, 283] width 166 height 33
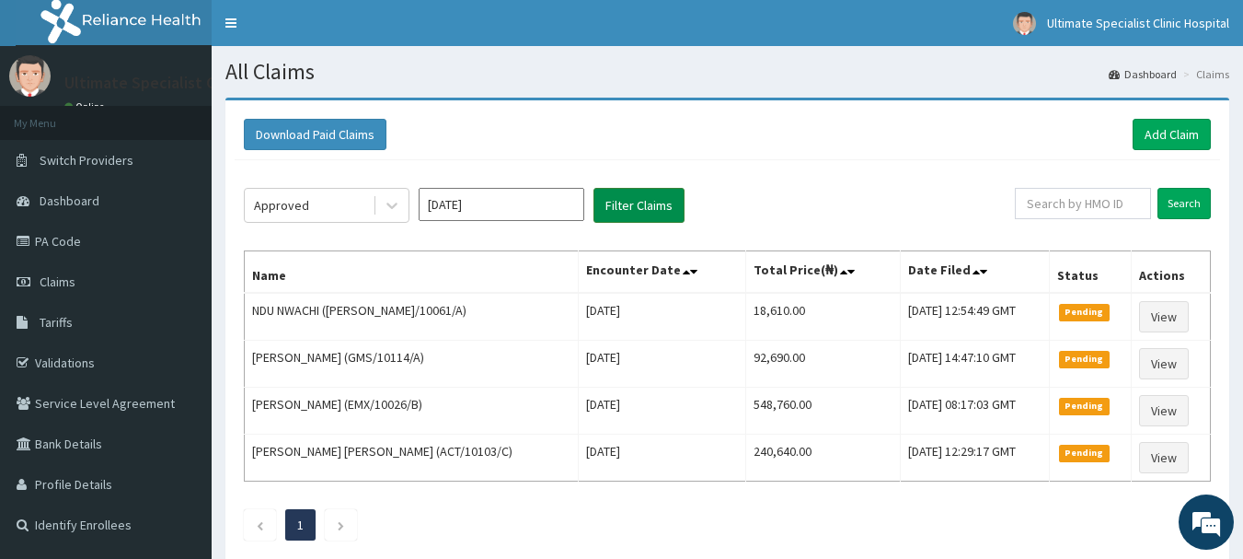
click at [655, 210] on button "Filter Claims" at bounding box center [639, 205] width 91 height 35
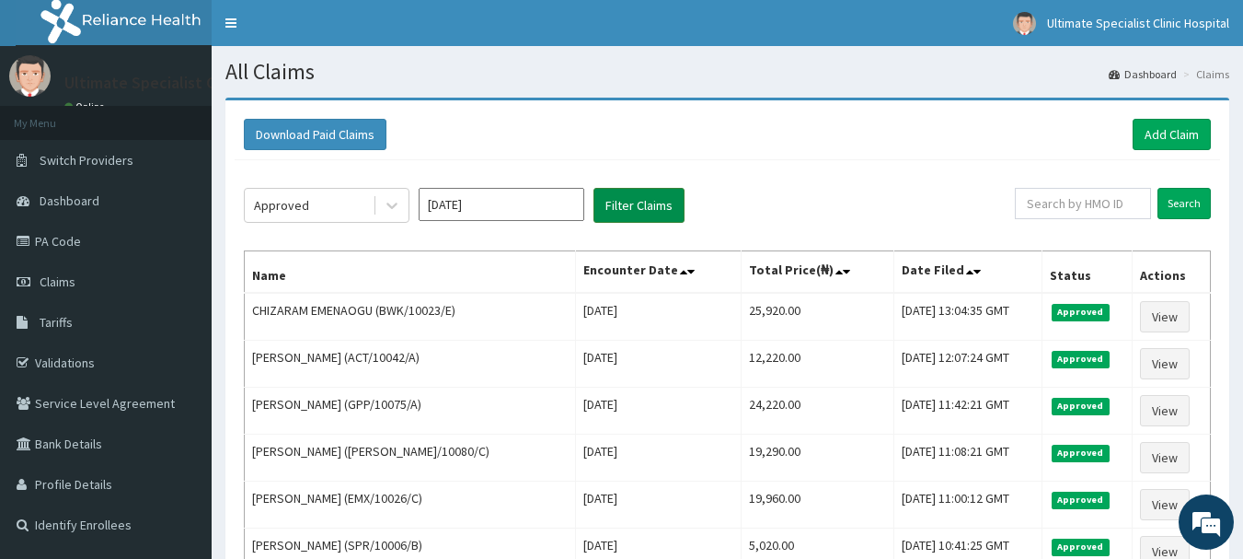
click at [642, 198] on button "Filter Claims" at bounding box center [639, 205] width 91 height 35
